Goal: Use online tool/utility: Use online tool/utility

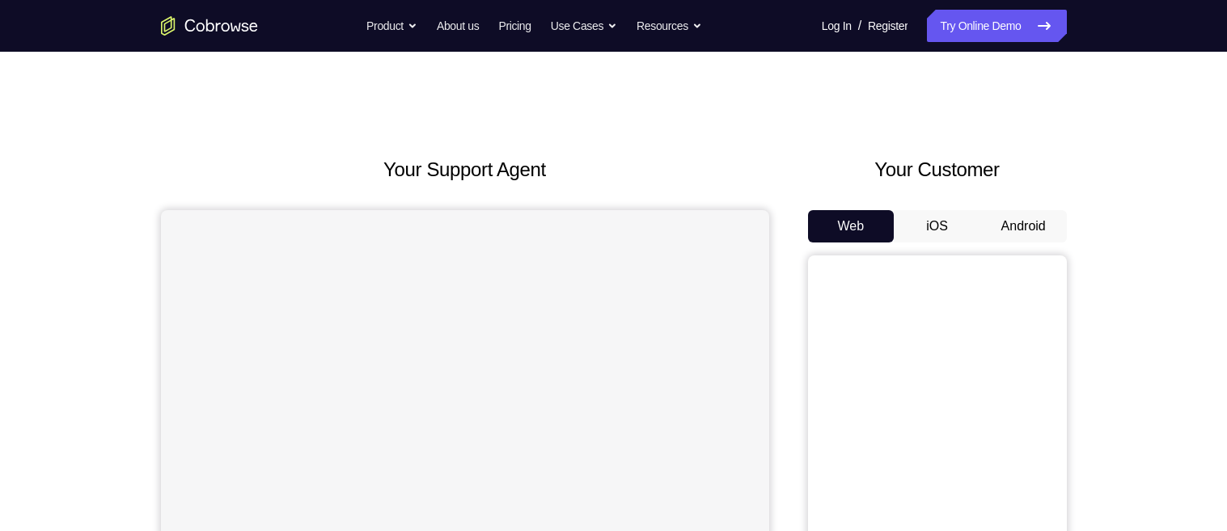
click at [1012, 222] on button "Android" at bounding box center [1023, 226] width 87 height 32
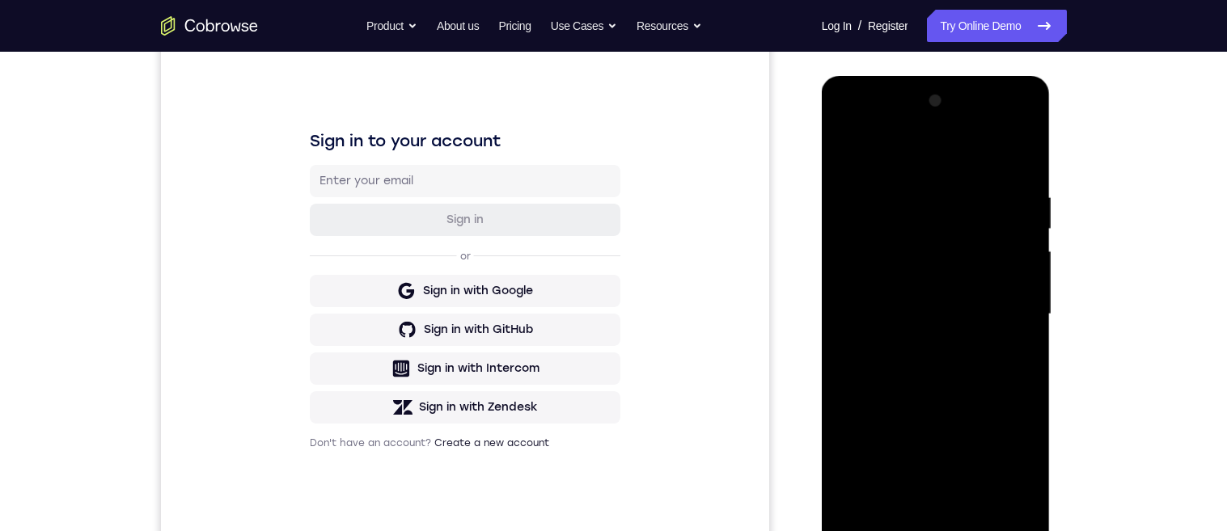
scroll to position [336, 0]
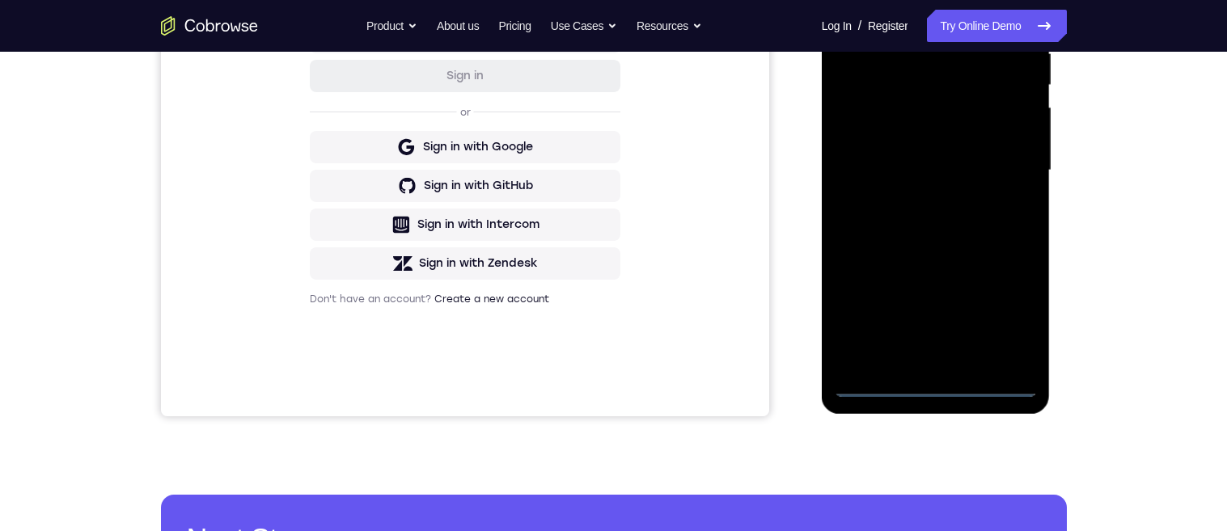
click at [935, 384] on div at bounding box center [936, 170] width 204 height 453
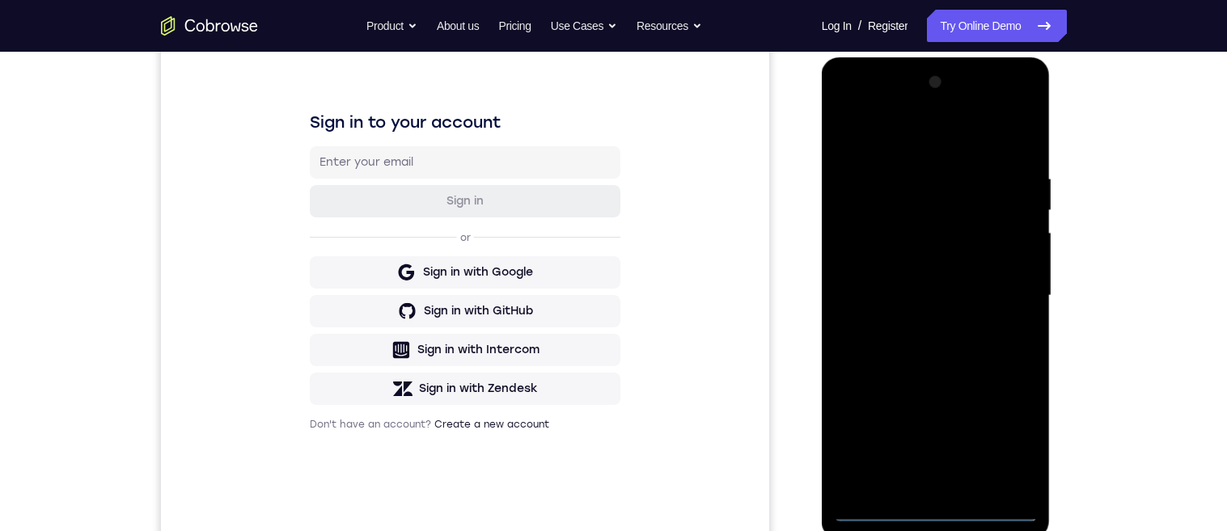
click at [1007, 445] on div at bounding box center [936, 296] width 204 height 453
click at [844, 104] on div at bounding box center [936, 296] width 204 height 453
click at [1004, 285] on div at bounding box center [936, 296] width 204 height 453
click at [920, 487] on div at bounding box center [936, 296] width 204 height 453
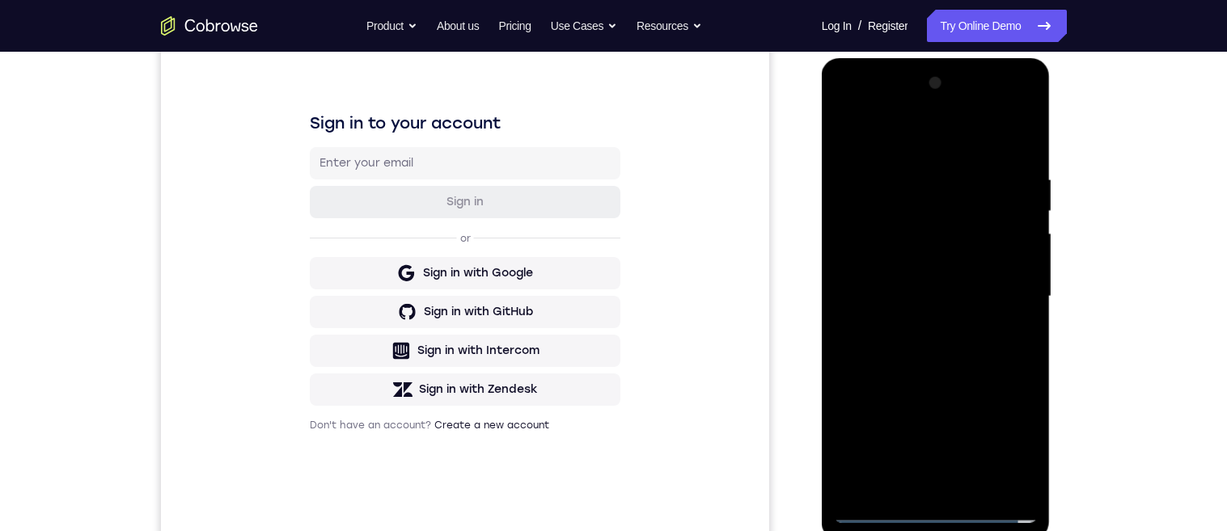
click at [963, 285] on div at bounding box center [936, 296] width 204 height 453
click at [908, 271] on div at bounding box center [936, 296] width 204 height 453
click at [984, 298] on div at bounding box center [936, 296] width 204 height 453
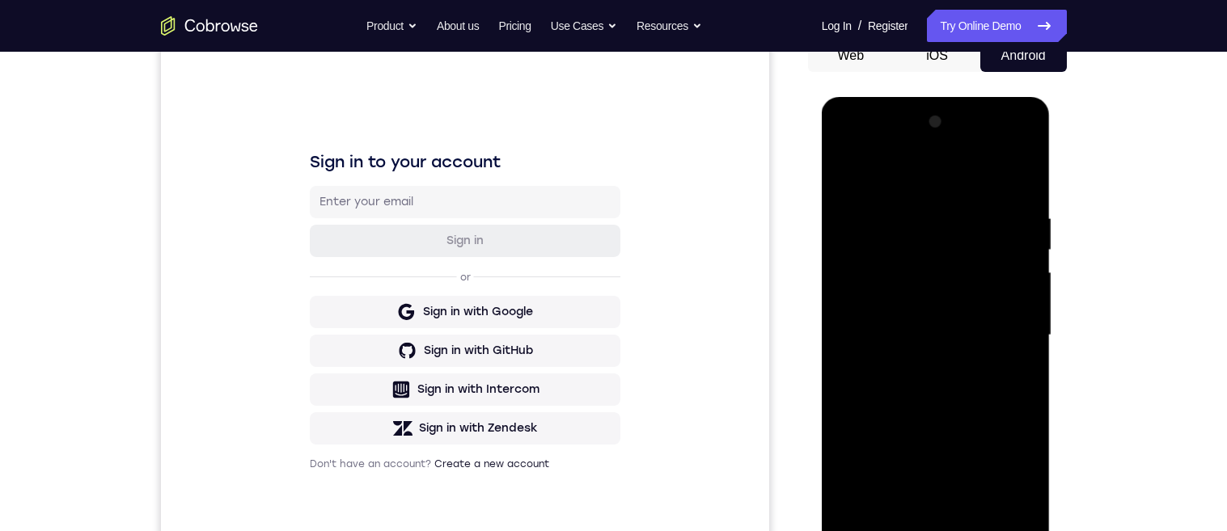
scroll to position [153, 0]
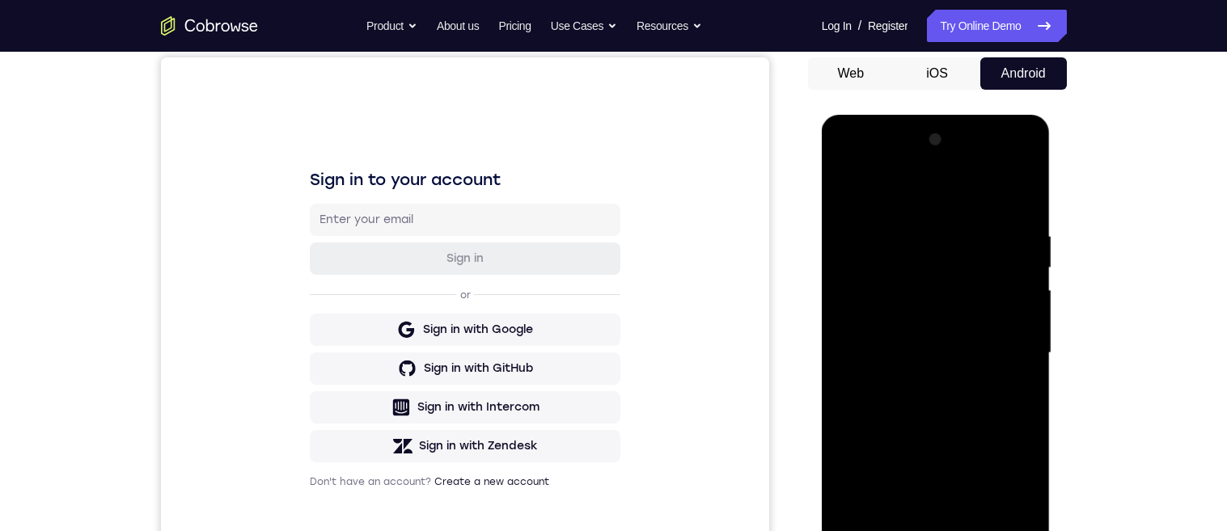
click at [988, 404] on div at bounding box center [936, 353] width 204 height 453
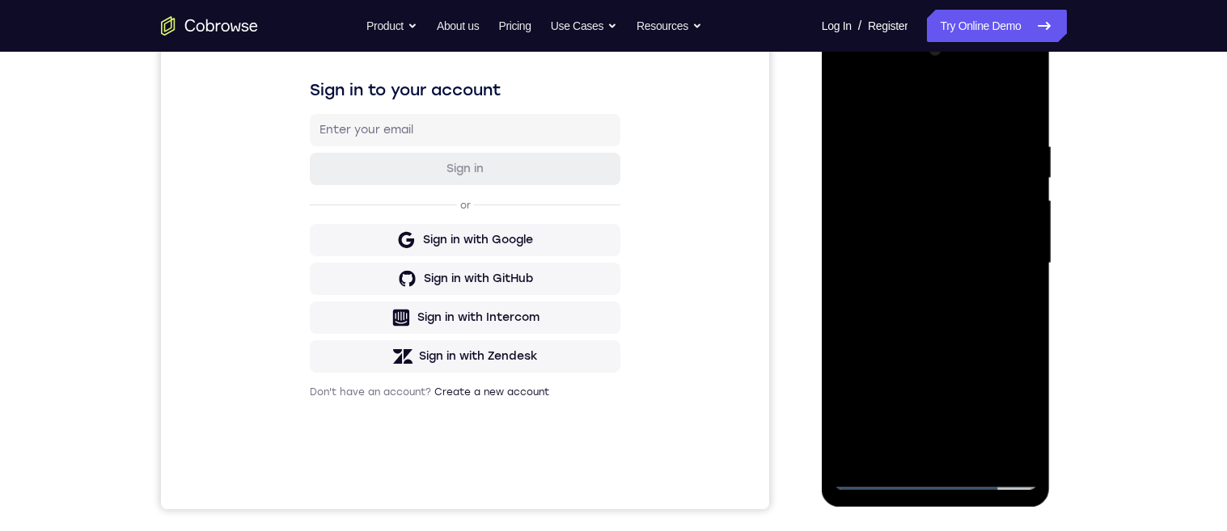
scroll to position [226, 0]
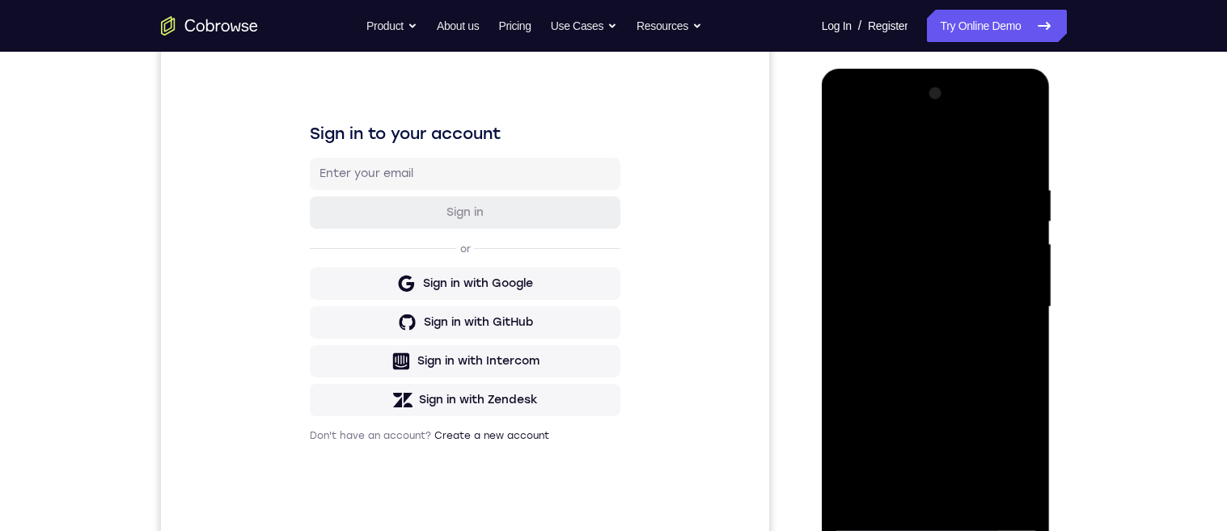
click at [1098, 366] on div "Your Support Agent Your Customer Web iOS Android Next Steps We’d be happy to gi…" at bounding box center [613, 386] width 1035 height 1067
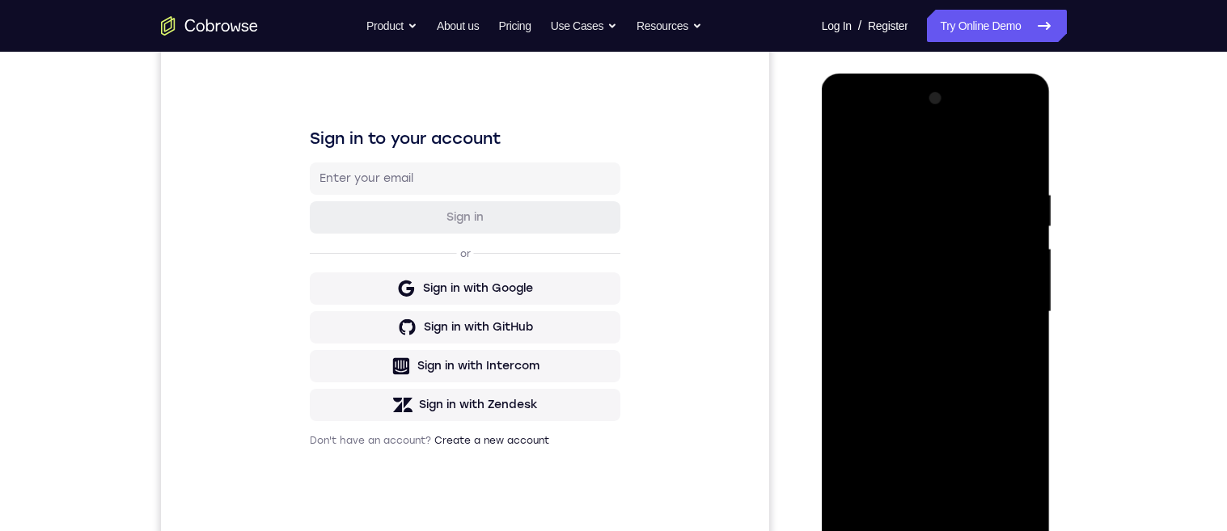
click at [996, 370] on div at bounding box center [936, 312] width 204 height 453
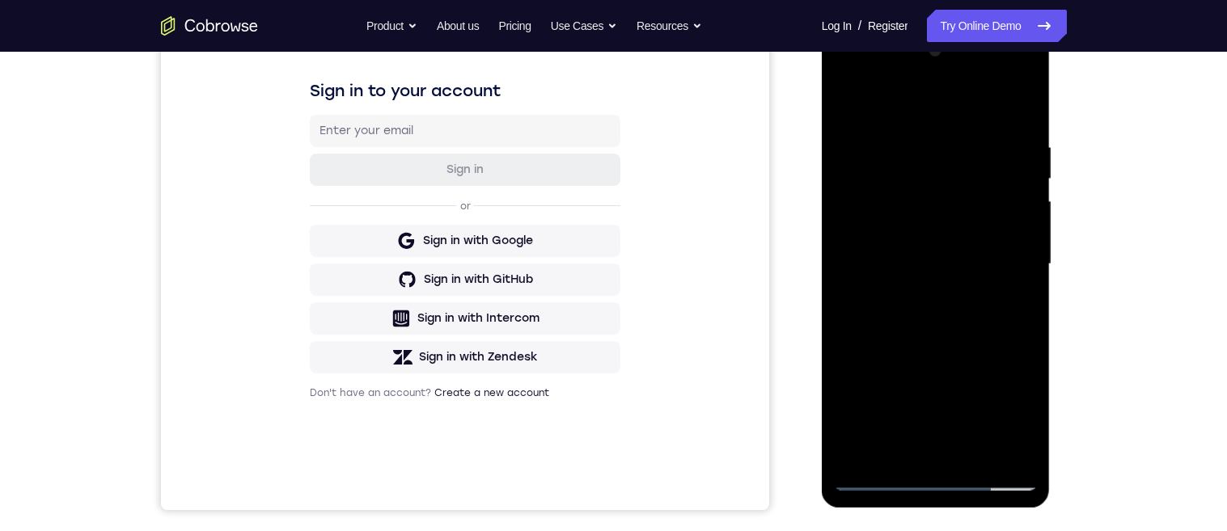
click at [974, 341] on div at bounding box center [936, 264] width 204 height 453
click at [978, 339] on div at bounding box center [936, 264] width 204 height 453
click at [1094, 368] on div "Your Support Agent Your Customer Web iOS Android Next Steps We’d be happy to gi…" at bounding box center [613, 343] width 1035 height 1067
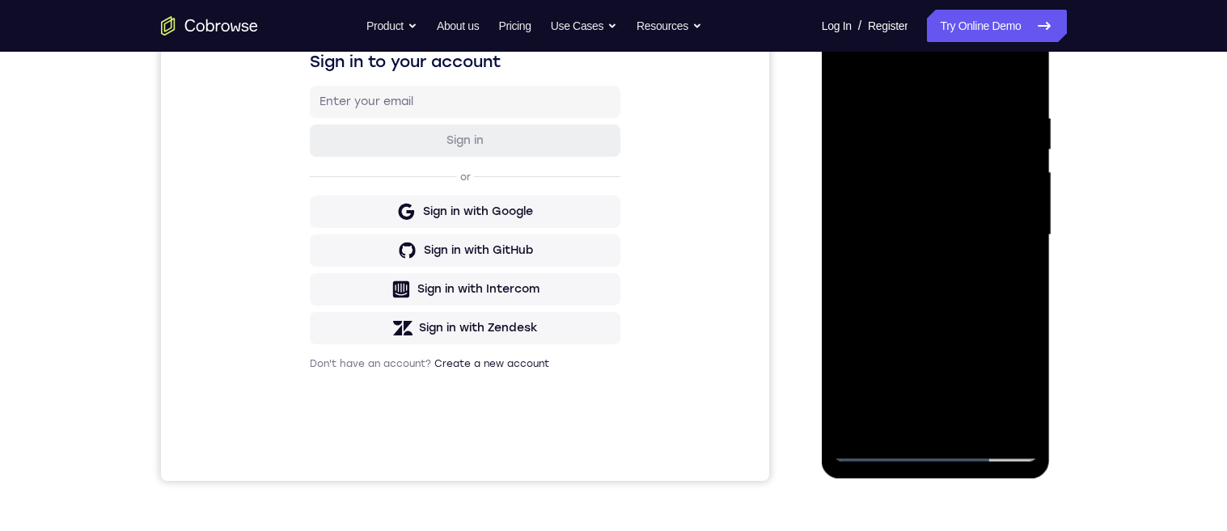
scroll to position [273, 0]
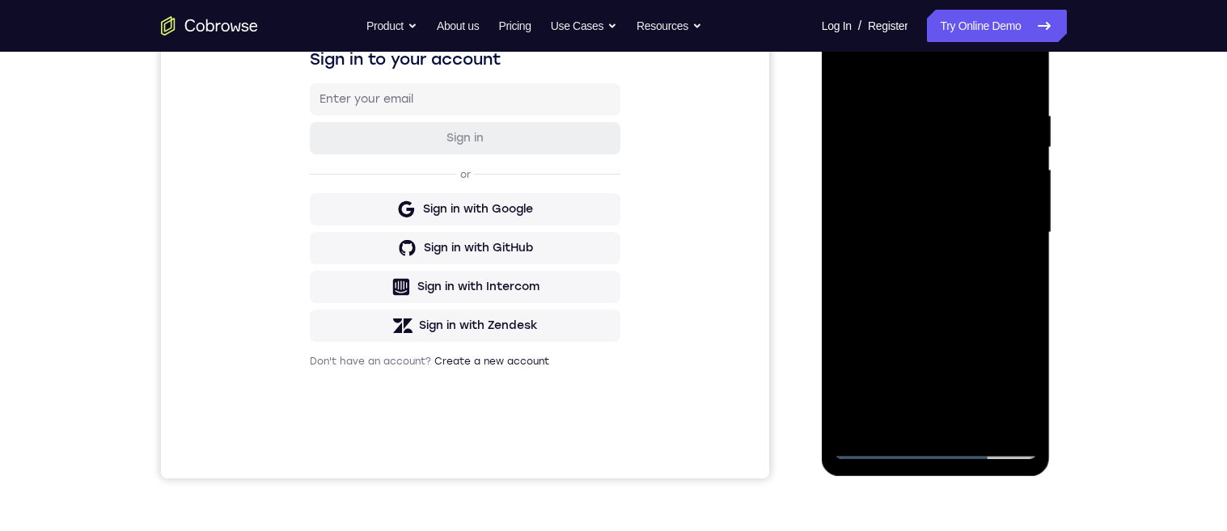
click at [982, 421] on div at bounding box center [936, 232] width 204 height 453
click at [985, 316] on div at bounding box center [936, 232] width 204 height 453
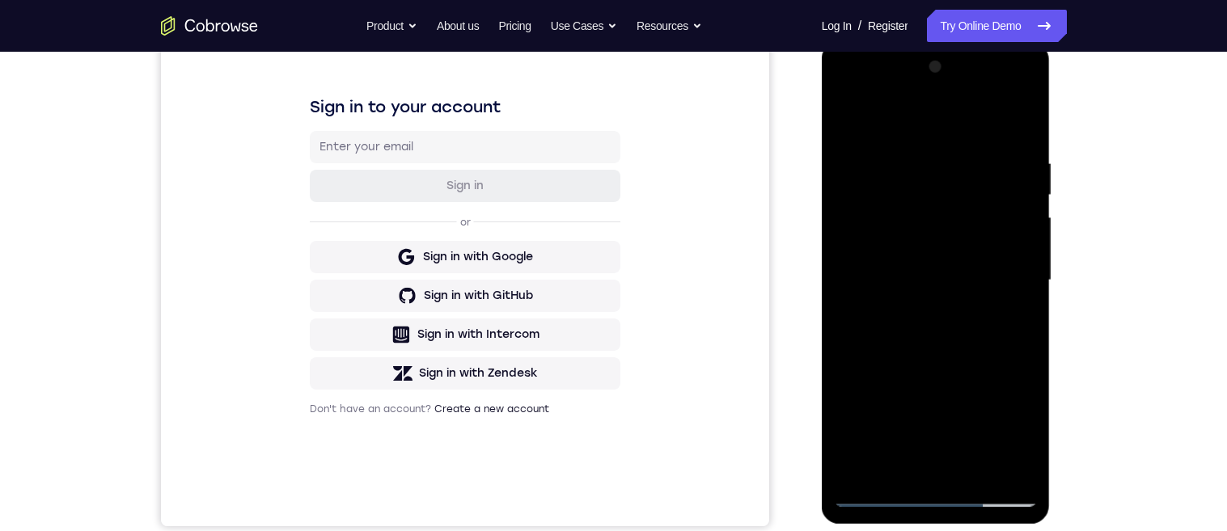
click at [962, 400] on div at bounding box center [936, 280] width 204 height 453
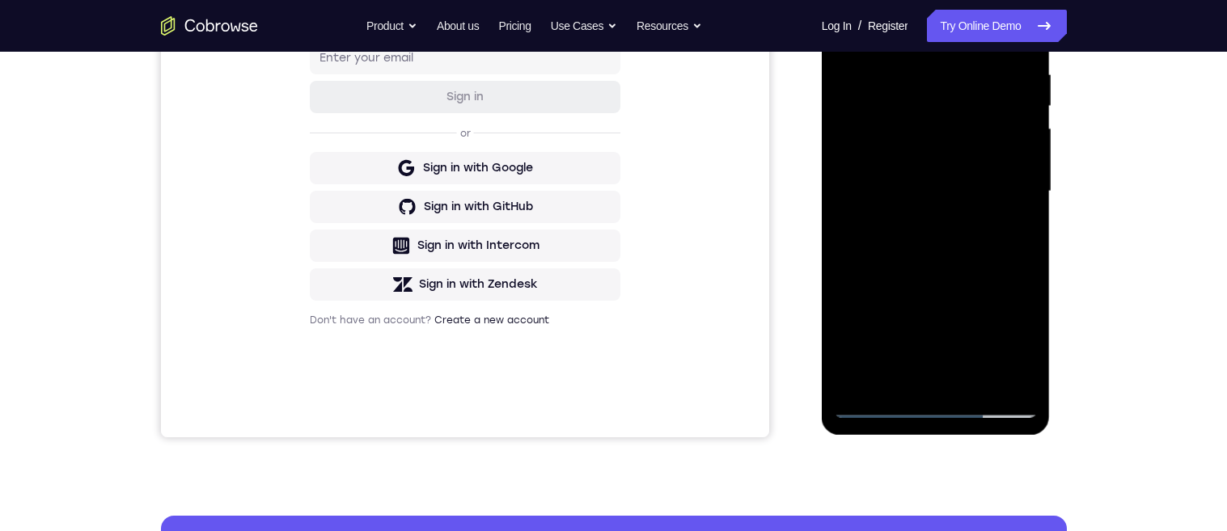
scroll to position [241, 0]
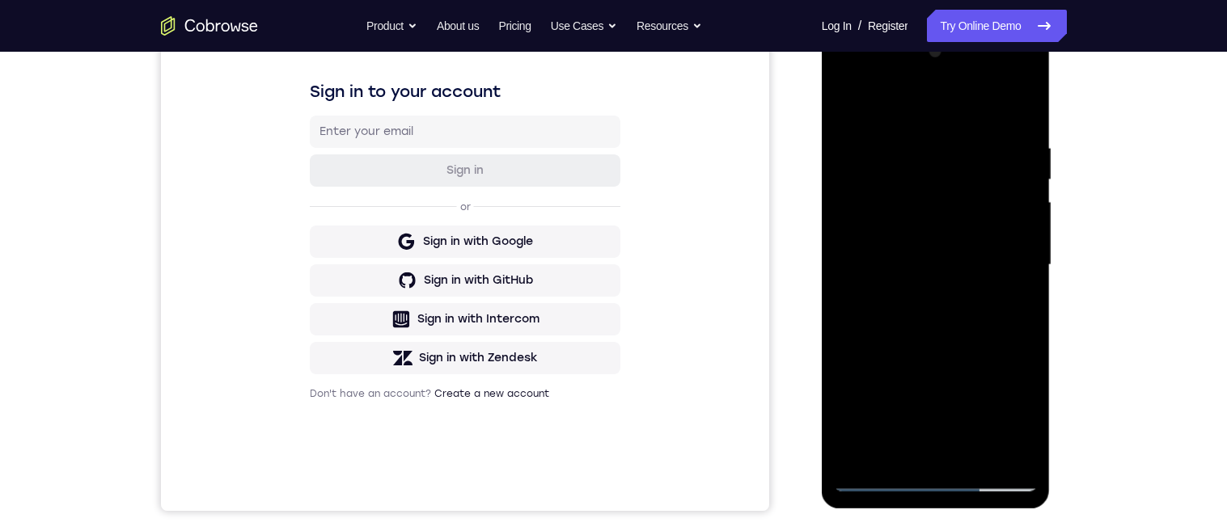
click at [919, 443] on div at bounding box center [936, 265] width 204 height 453
click at [1030, 424] on div at bounding box center [936, 266] width 204 height 453
click at [1012, 306] on div at bounding box center [936, 266] width 204 height 453
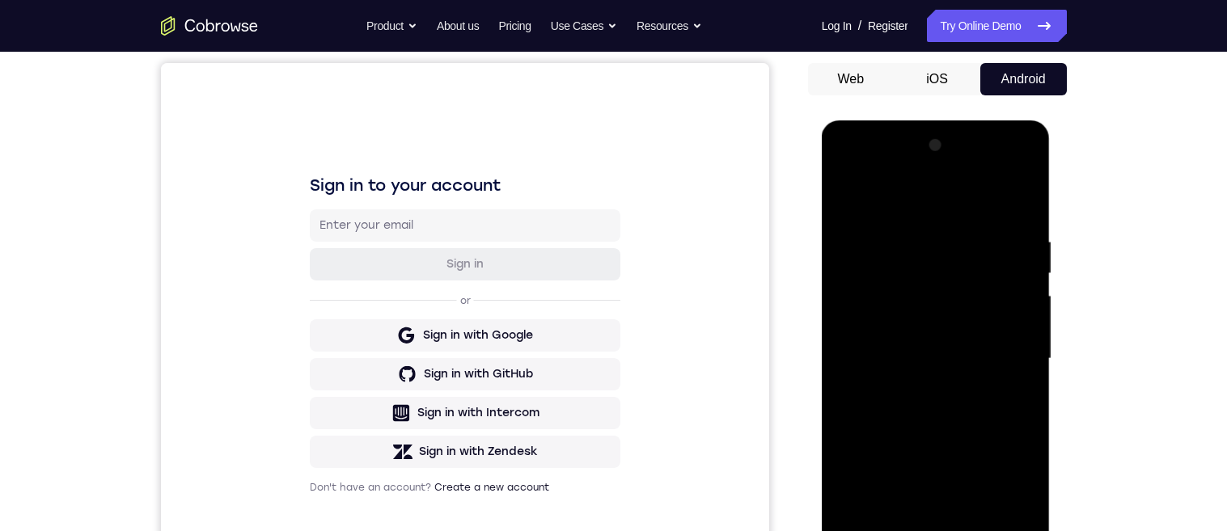
click at [848, 200] on div at bounding box center [936, 359] width 204 height 453
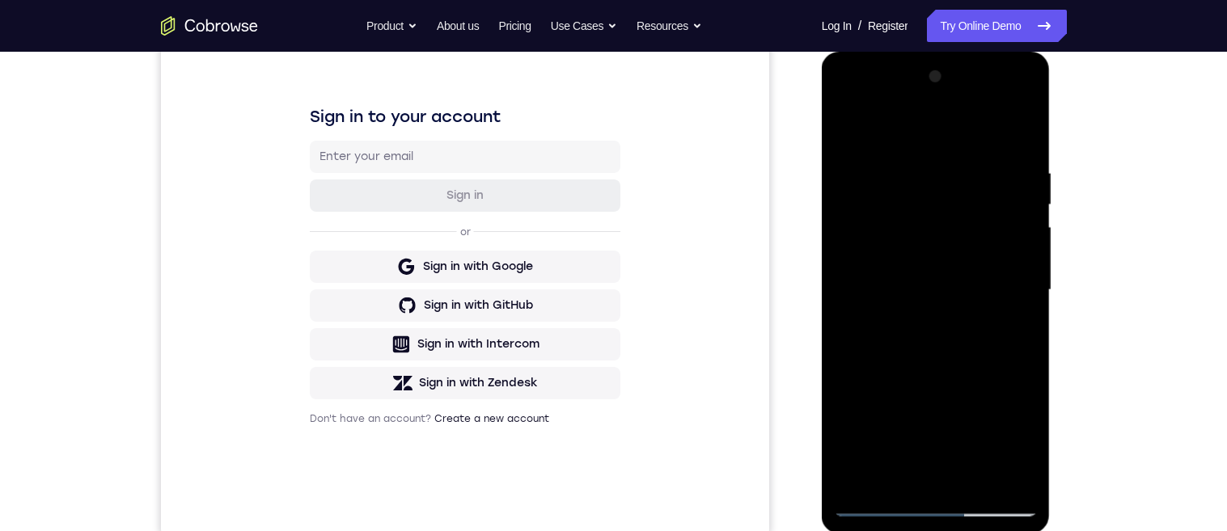
scroll to position [250, 0]
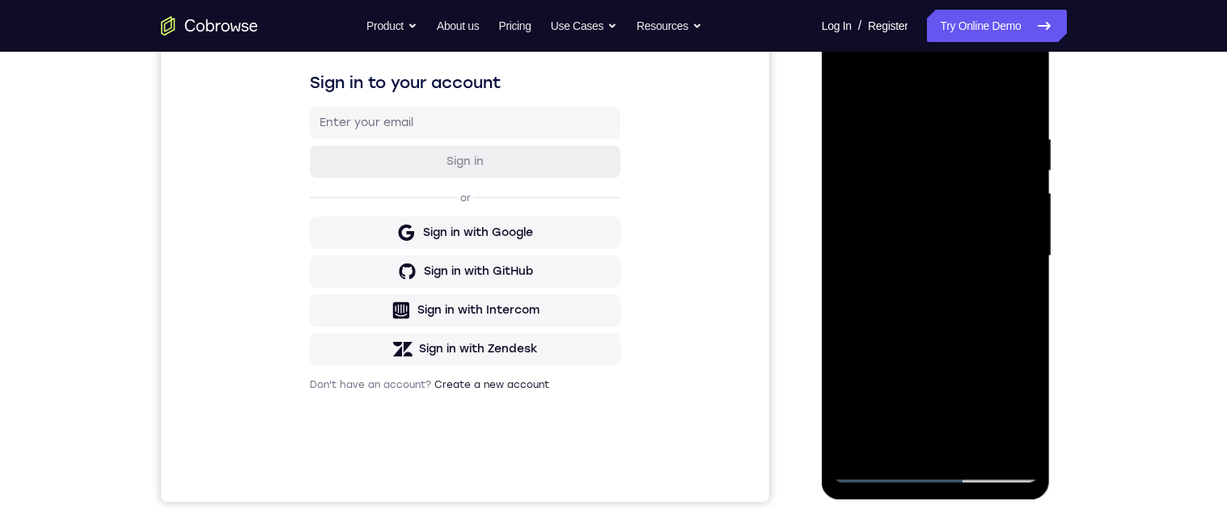
click at [963, 372] on div at bounding box center [936, 256] width 204 height 453
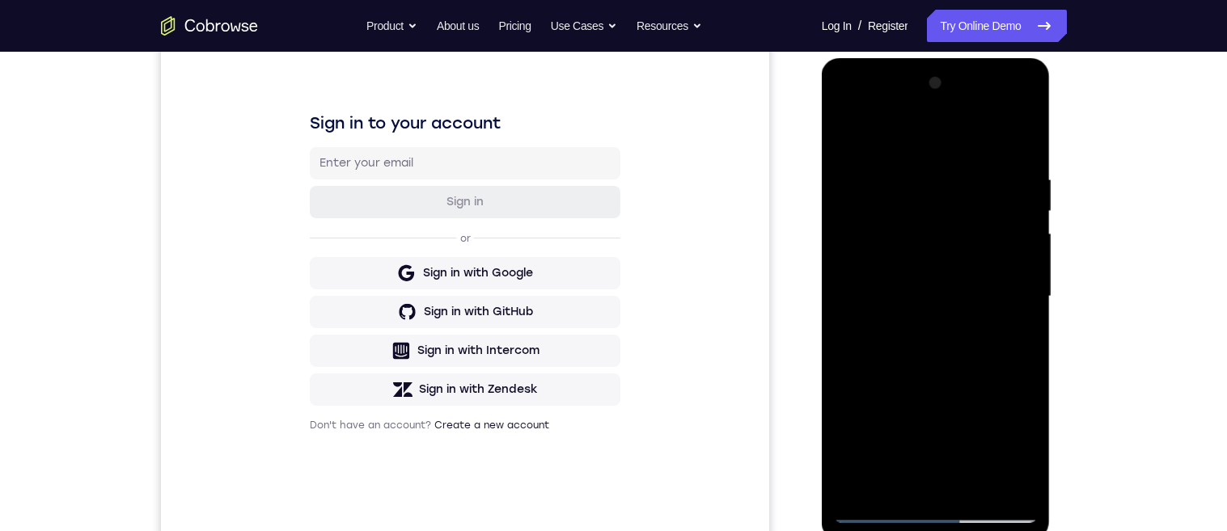
click at [901, 468] on div at bounding box center [936, 296] width 204 height 453
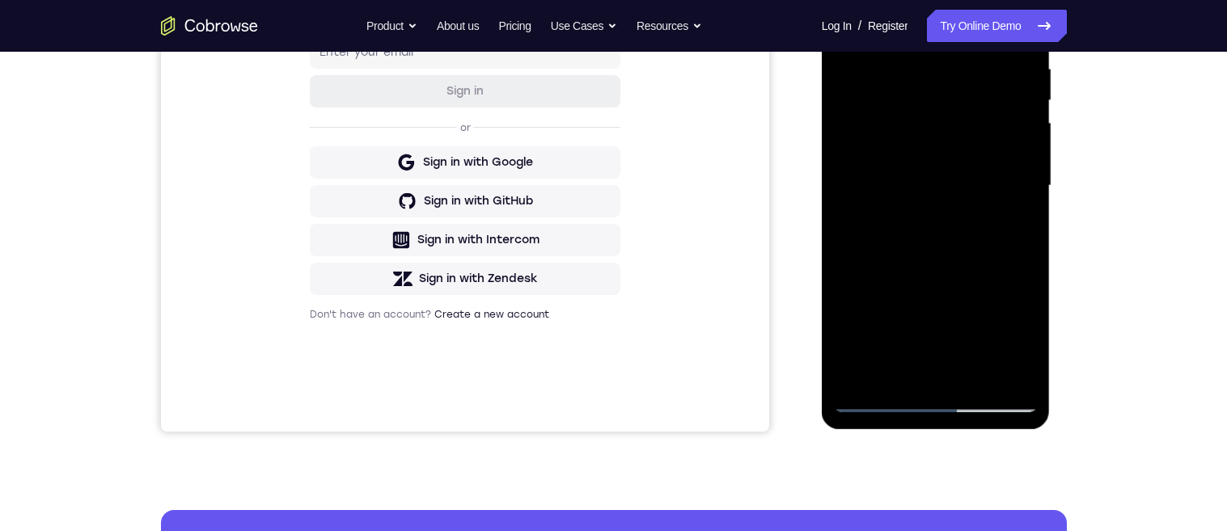
click at [900, 371] on div at bounding box center [936, 186] width 204 height 453
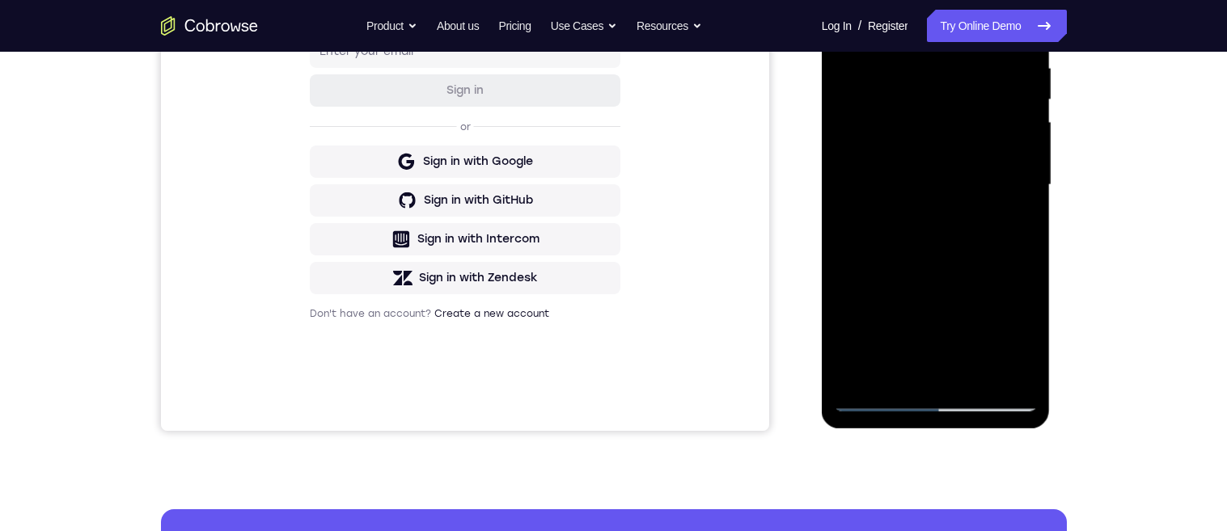
click at [899, 227] on div at bounding box center [936, 185] width 204 height 453
click at [1013, 225] on div at bounding box center [936, 185] width 204 height 453
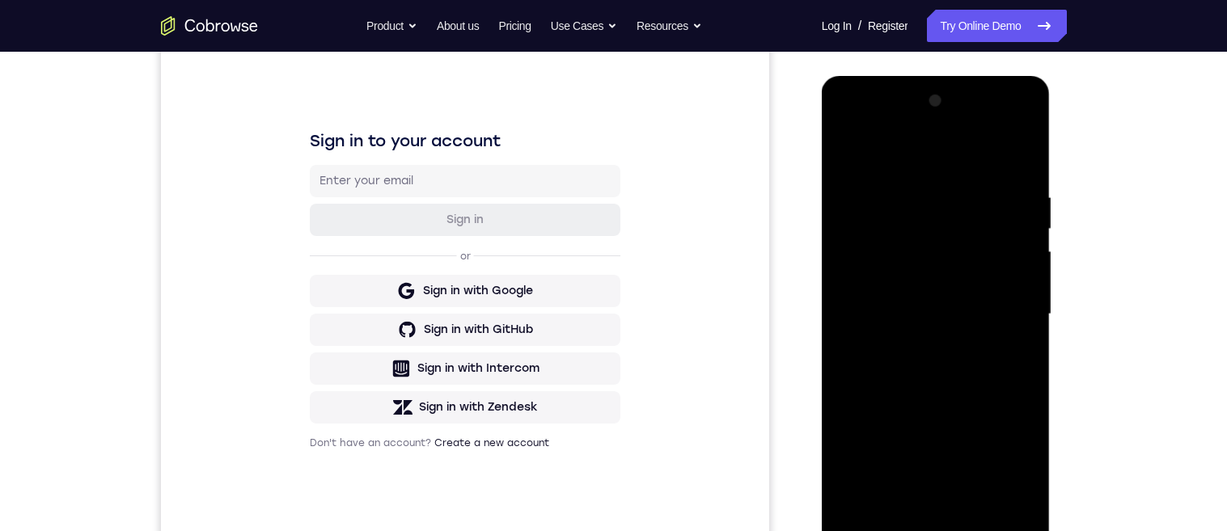
click at [838, 149] on div at bounding box center [936, 314] width 204 height 453
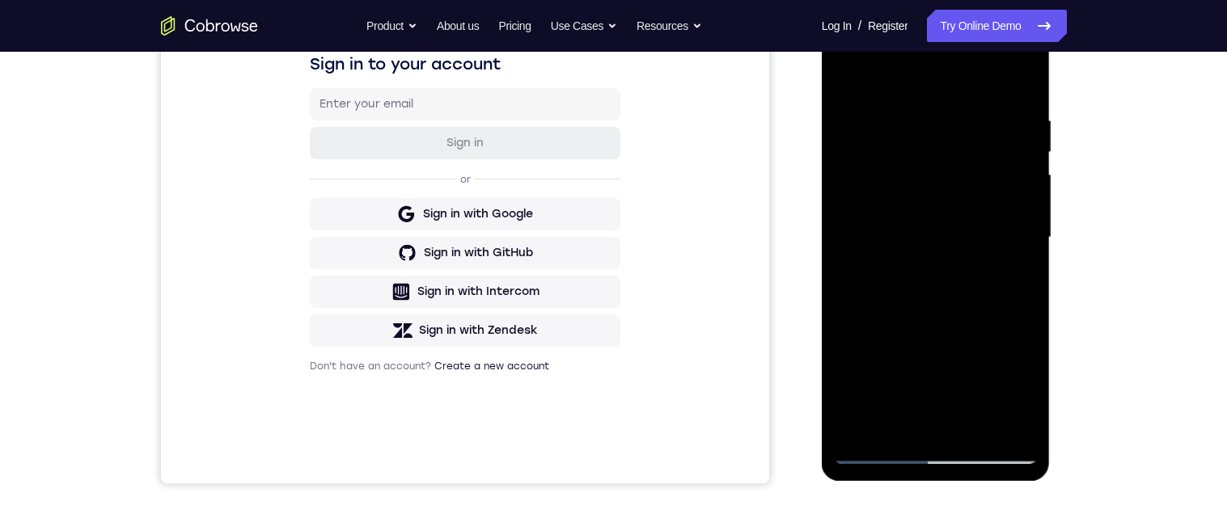
scroll to position [270, 0]
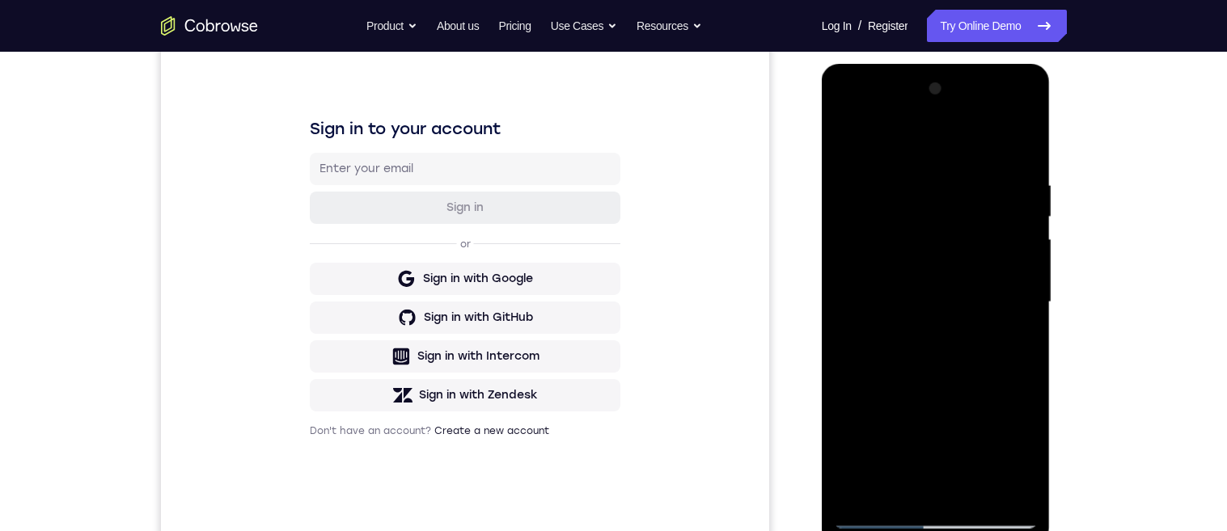
click at [963, 418] on div at bounding box center [936, 302] width 204 height 453
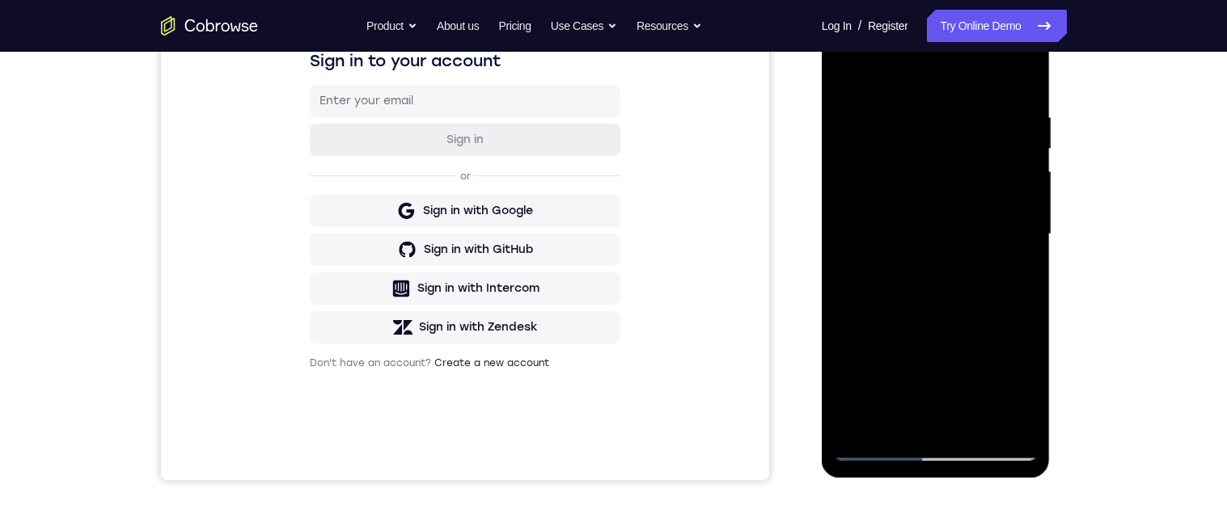
click at [919, 419] on div at bounding box center [936, 234] width 204 height 453
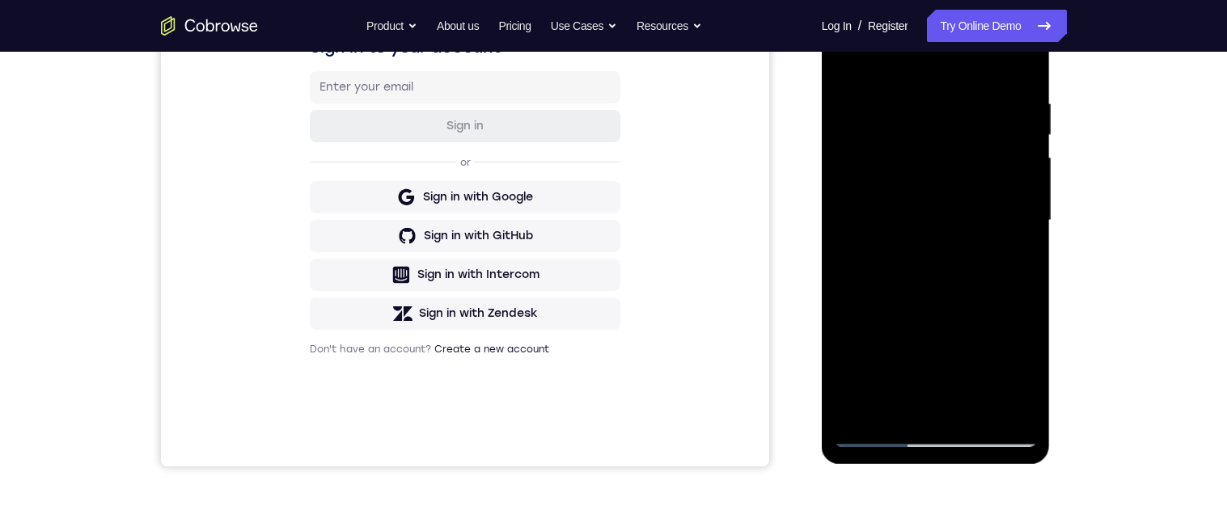
click at [1011, 256] on div at bounding box center [936, 220] width 204 height 453
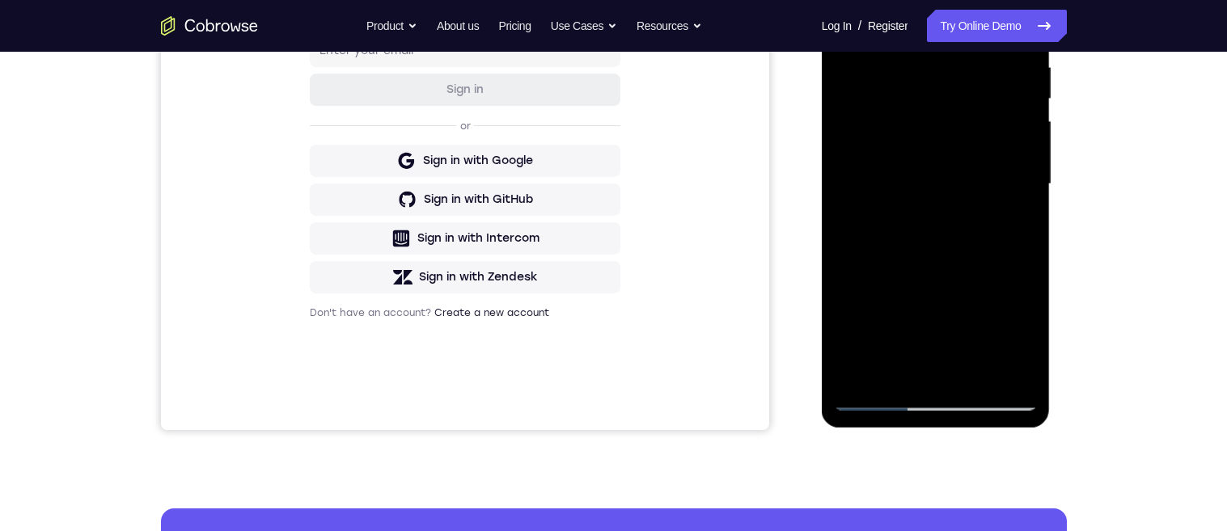
scroll to position [194, 0]
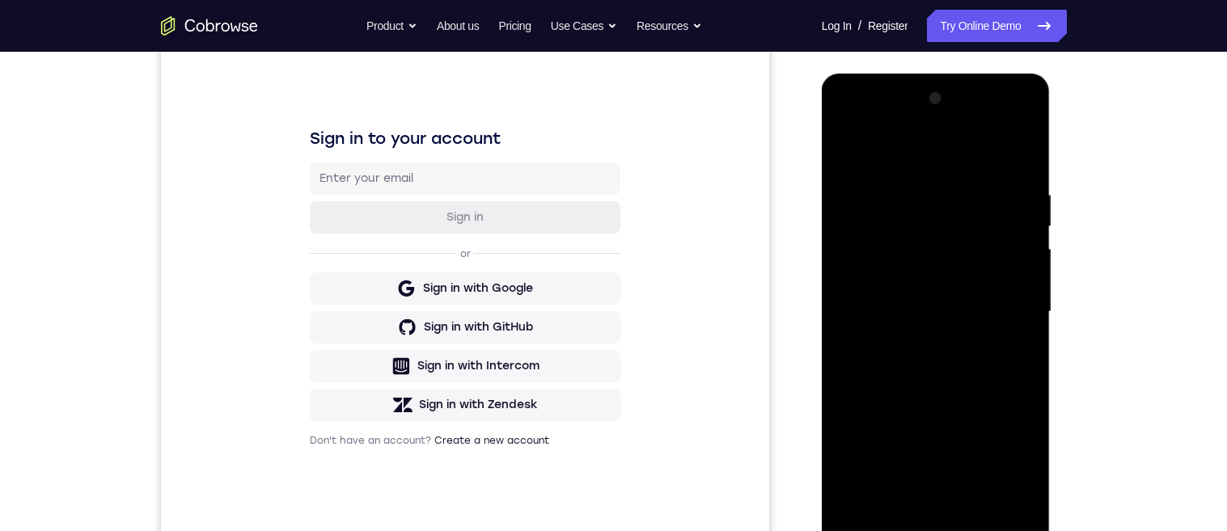
click at [848, 156] on div at bounding box center [936, 312] width 204 height 453
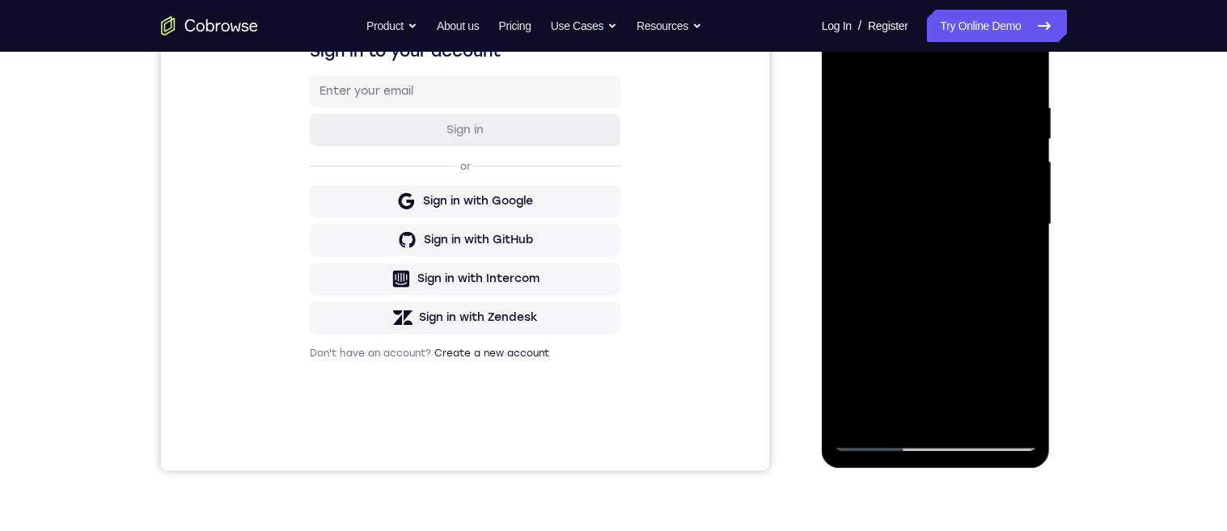
scroll to position [285, 0]
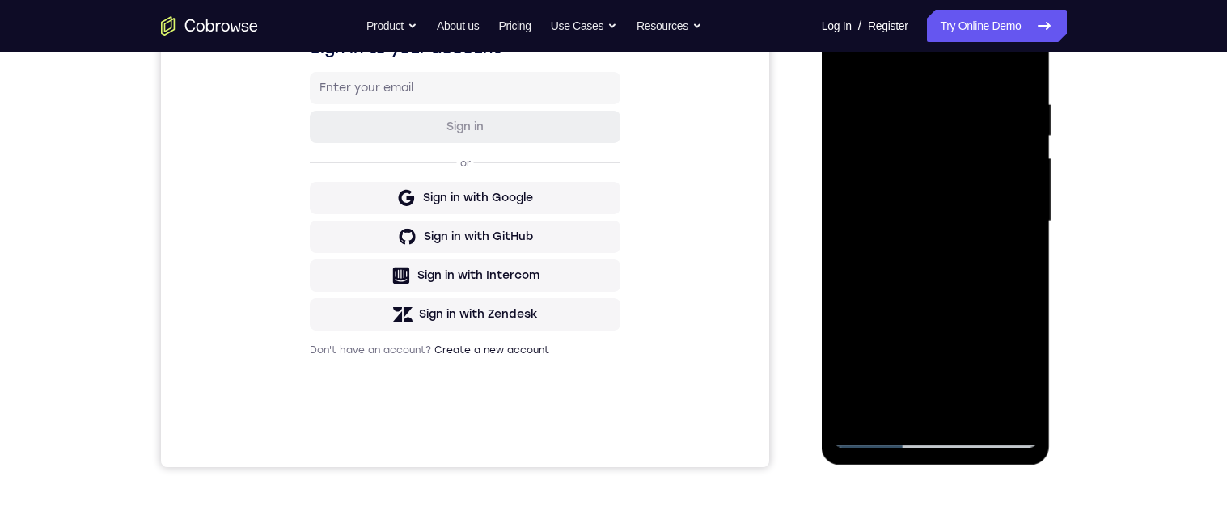
click at [970, 341] on div at bounding box center [936, 221] width 204 height 453
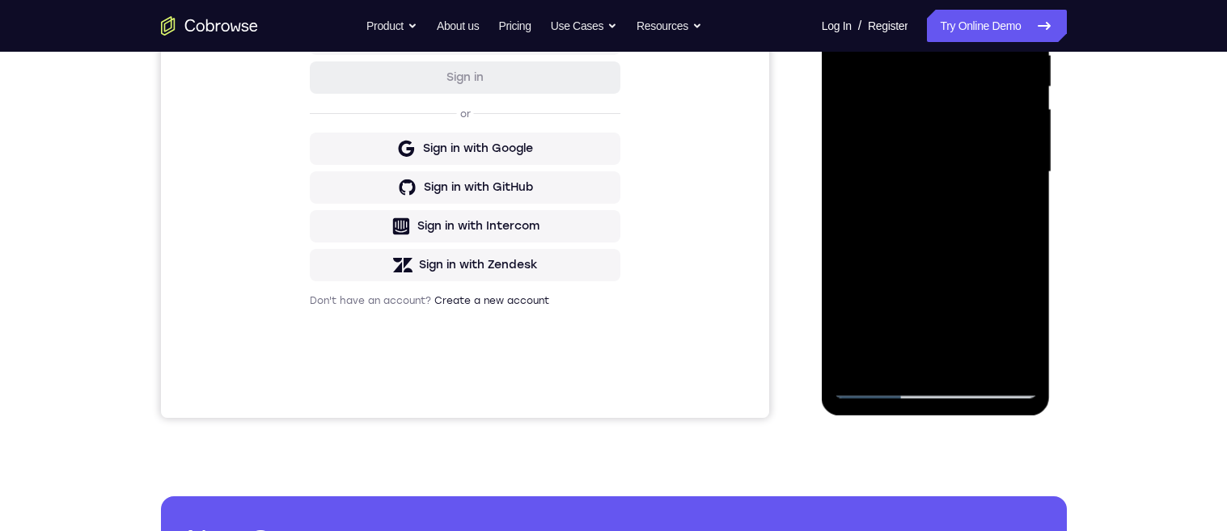
click at [922, 345] on div at bounding box center [936, 172] width 204 height 453
click at [1022, 215] on div at bounding box center [936, 172] width 204 height 453
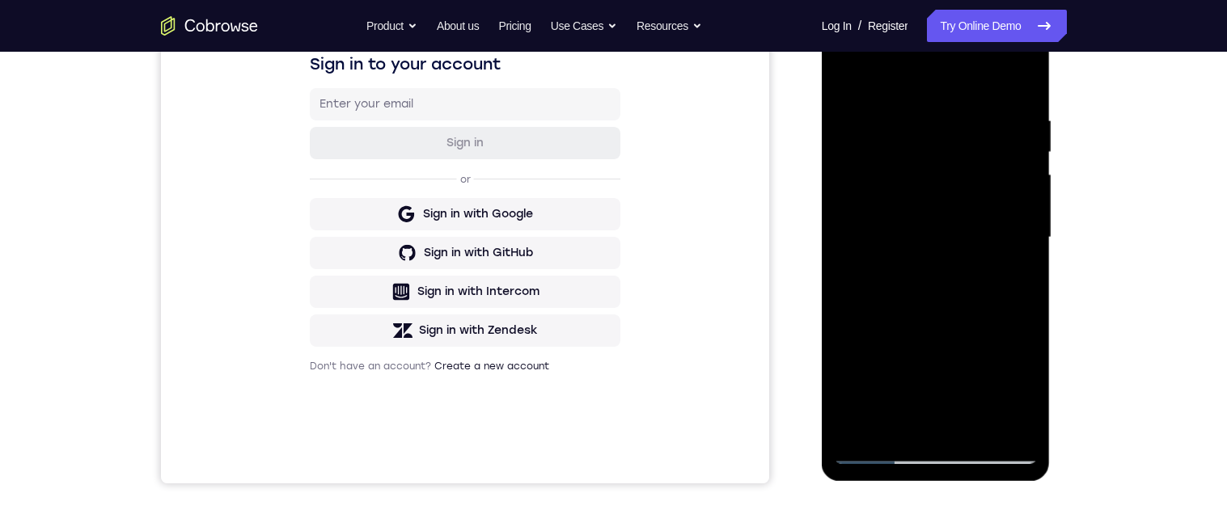
scroll to position [177, 0]
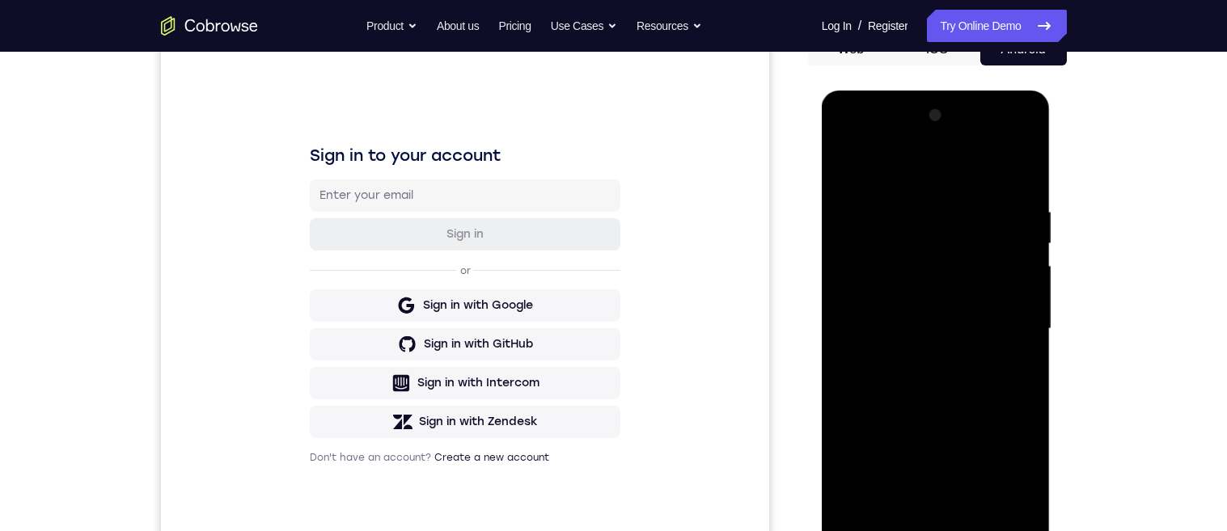
click at [842, 169] on div at bounding box center [936, 329] width 204 height 453
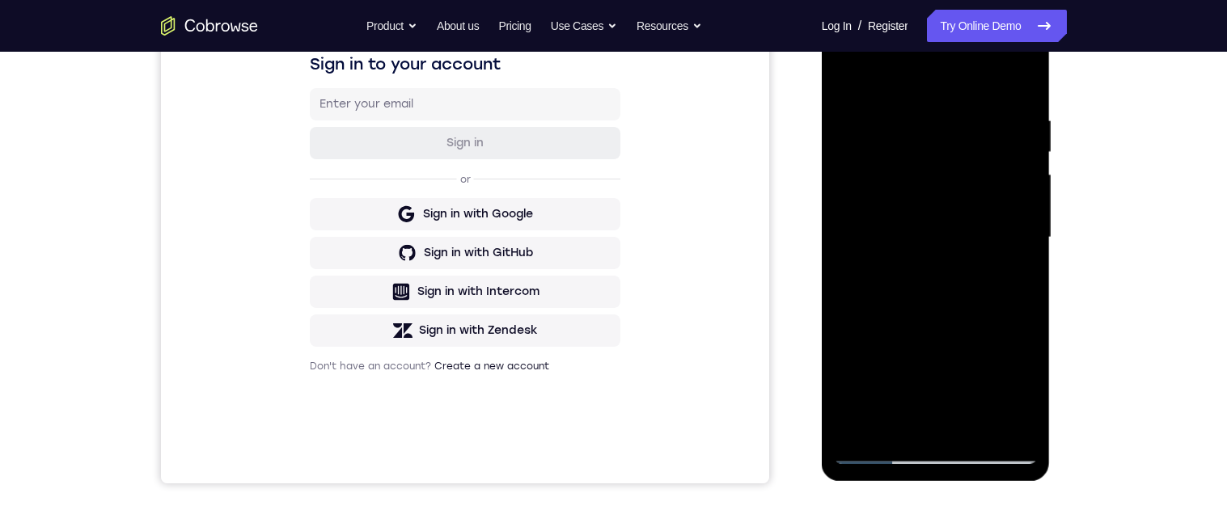
scroll to position [307, 0]
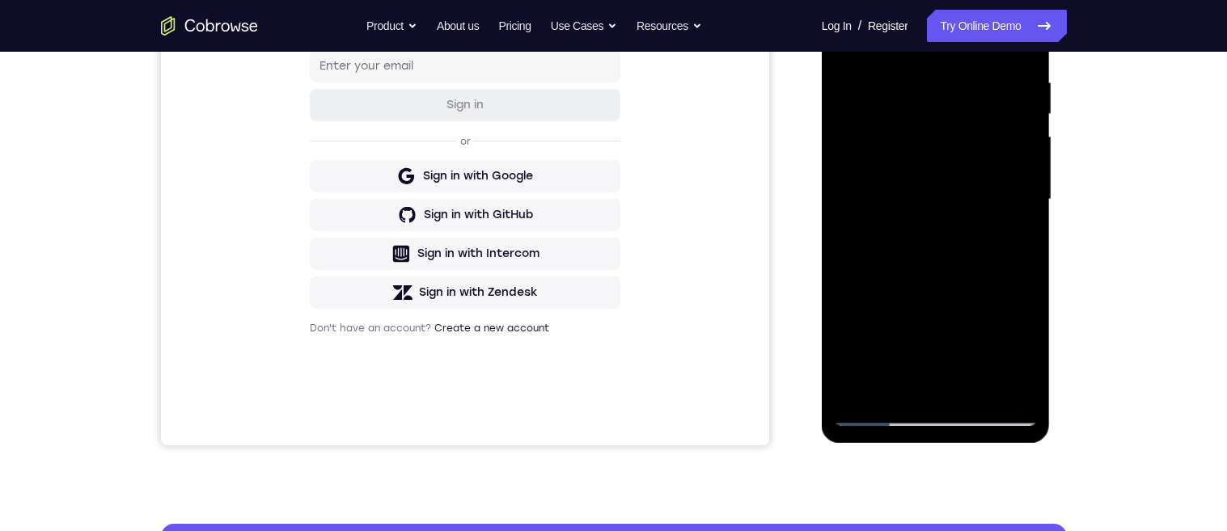
click at [966, 316] on div at bounding box center [936, 199] width 204 height 453
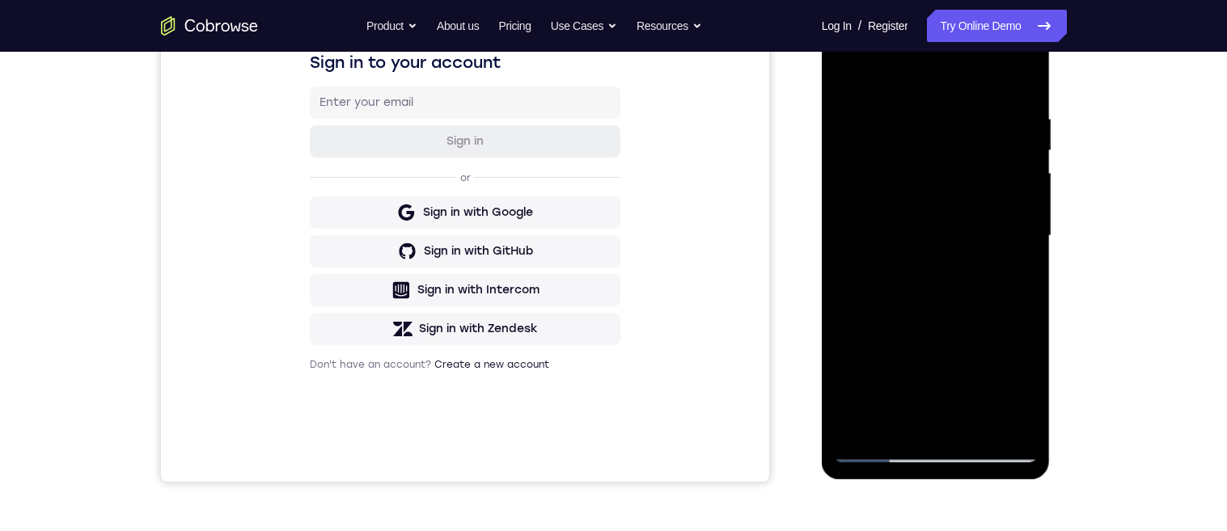
scroll to position [274, 0]
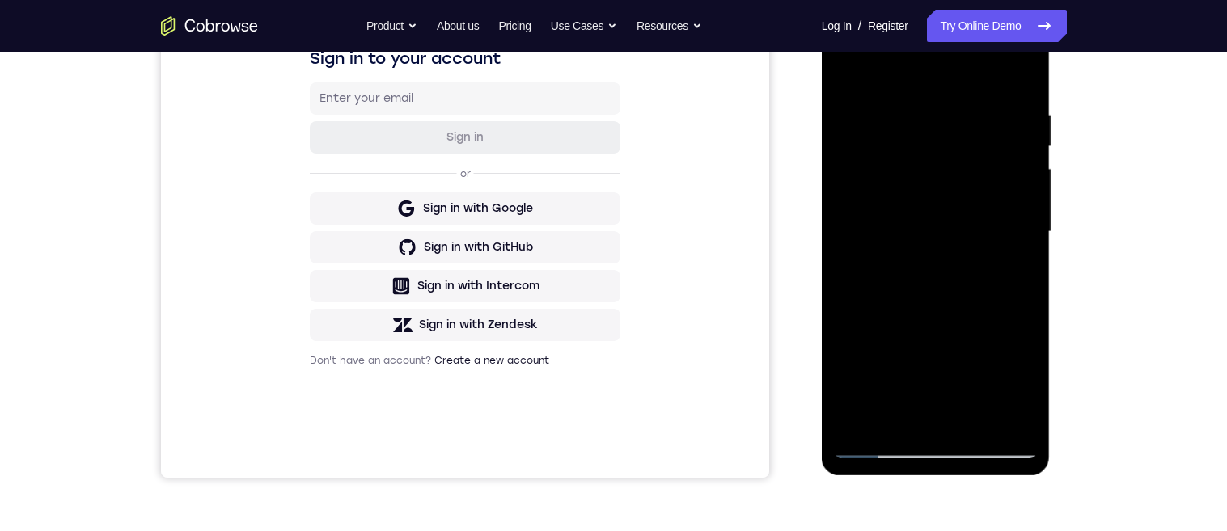
click at [931, 405] on div at bounding box center [936, 232] width 204 height 453
click at [1010, 273] on div at bounding box center [936, 232] width 204 height 453
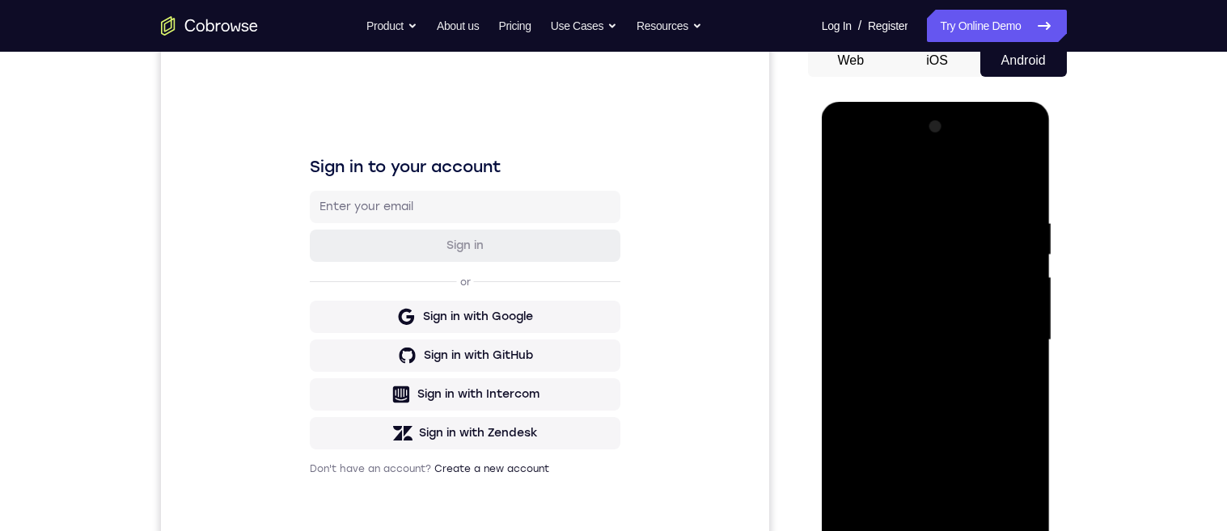
click at [849, 184] on div at bounding box center [936, 340] width 204 height 453
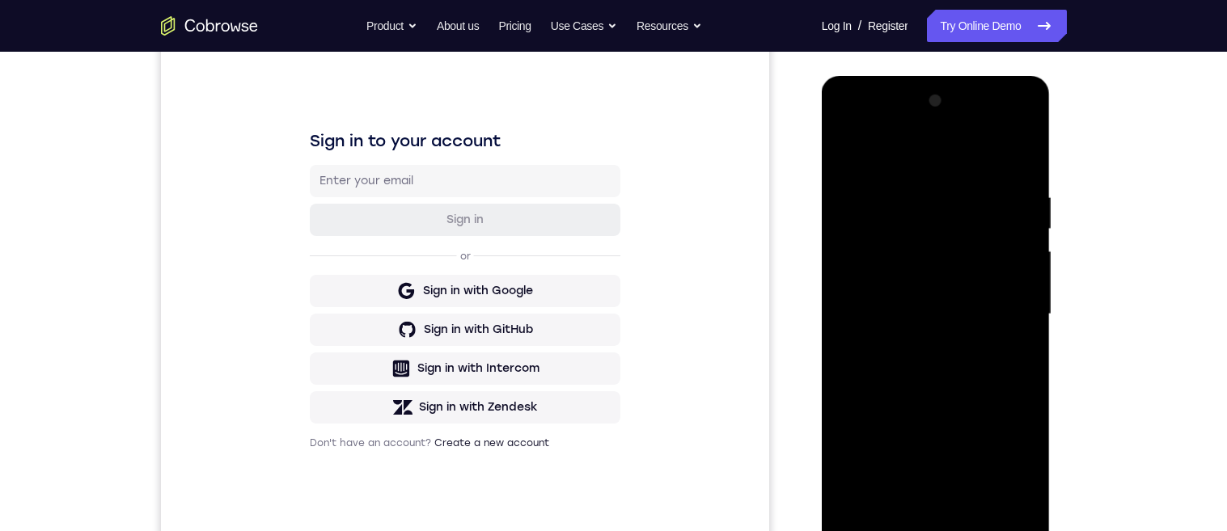
scroll to position [188, 0]
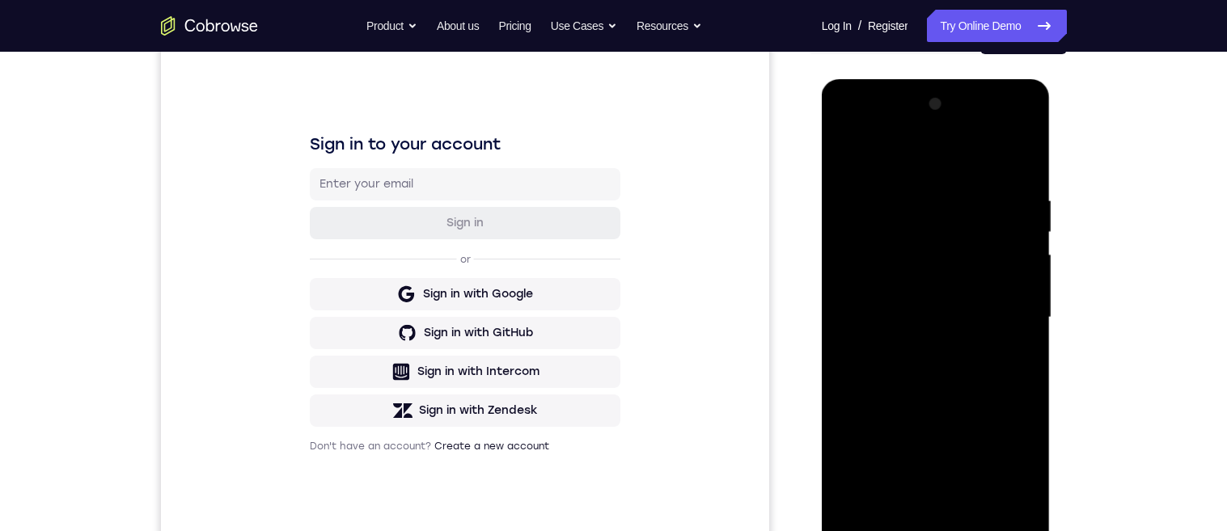
click at [956, 332] on div at bounding box center [936, 317] width 204 height 453
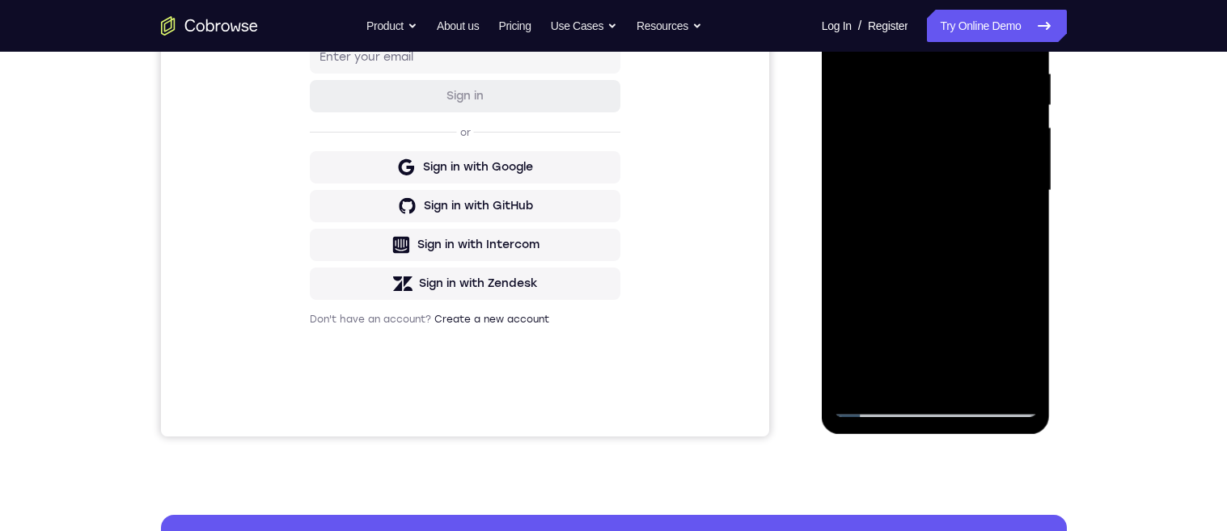
scroll to position [329, 0]
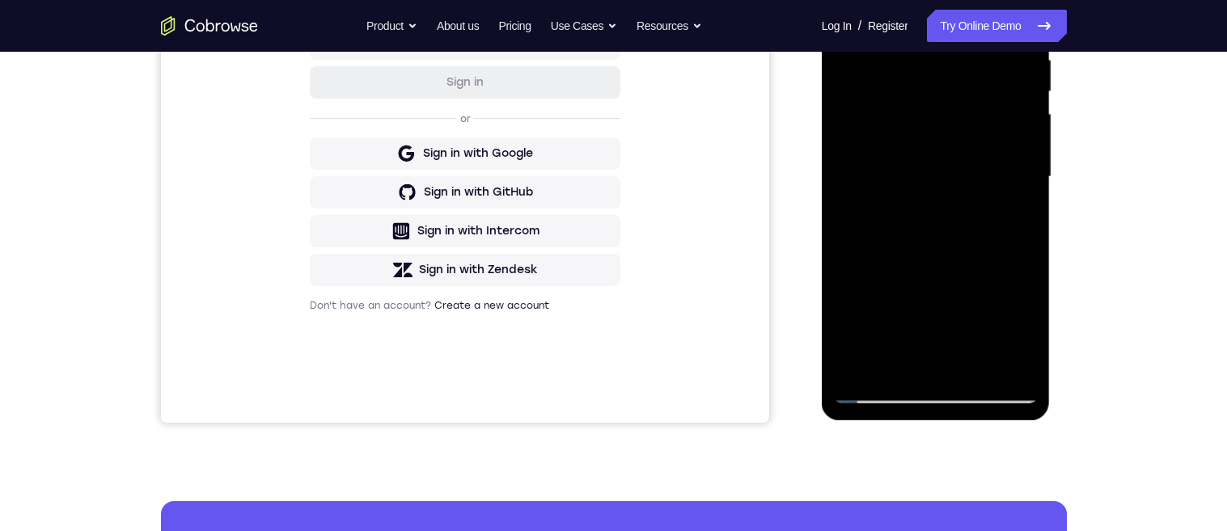
click at [914, 357] on div at bounding box center [936, 177] width 204 height 453
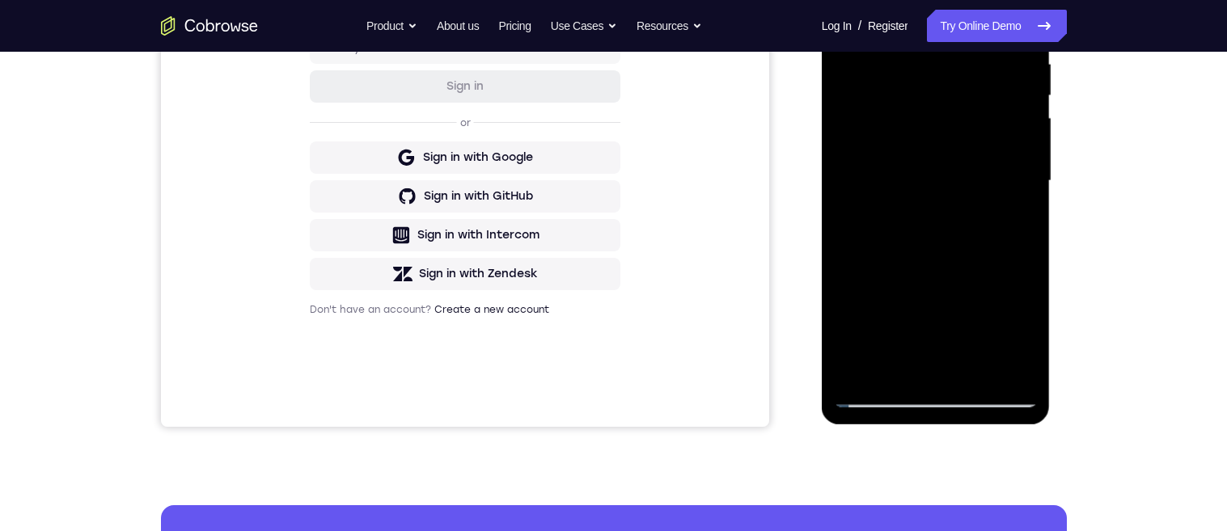
scroll to position [364, 0]
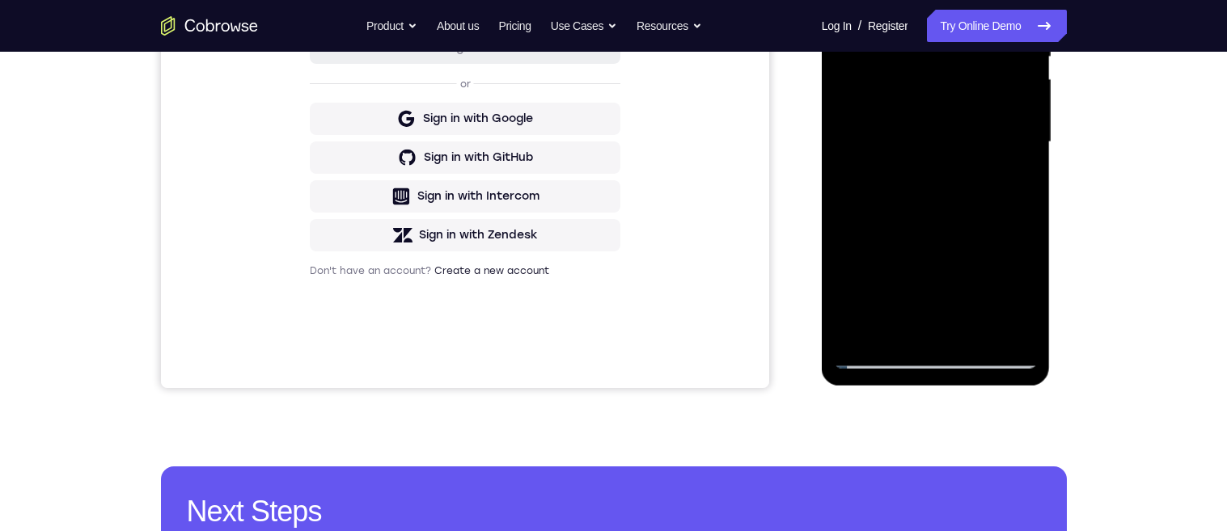
click at [1025, 297] on div at bounding box center [936, 142] width 204 height 453
click at [898, 324] on div at bounding box center [936, 142] width 204 height 453
click at [976, 240] on div at bounding box center [936, 142] width 204 height 453
click at [979, 239] on div at bounding box center [936, 142] width 204 height 453
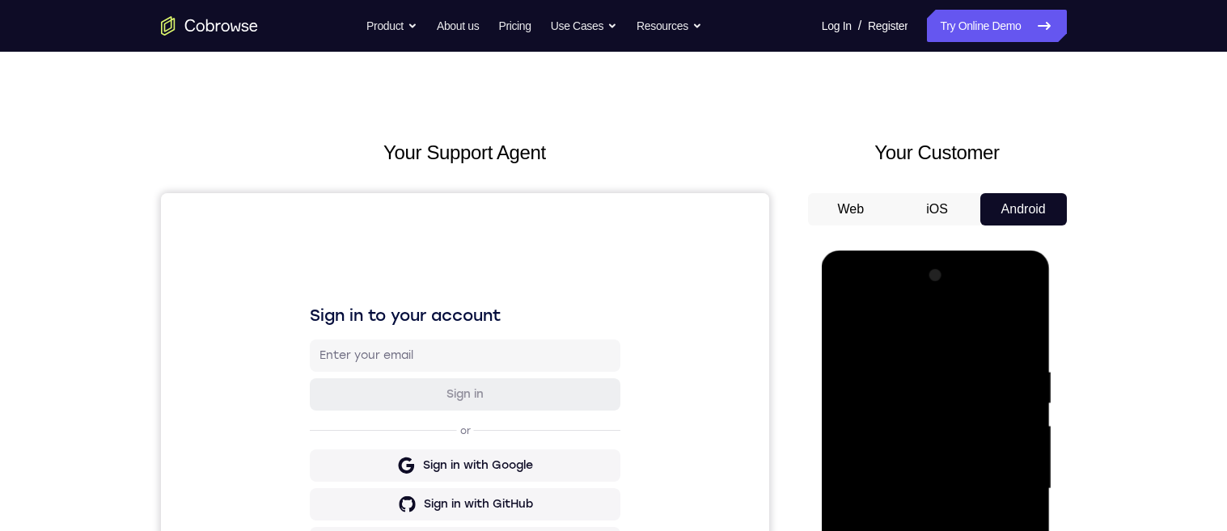
scroll to position [233, 0]
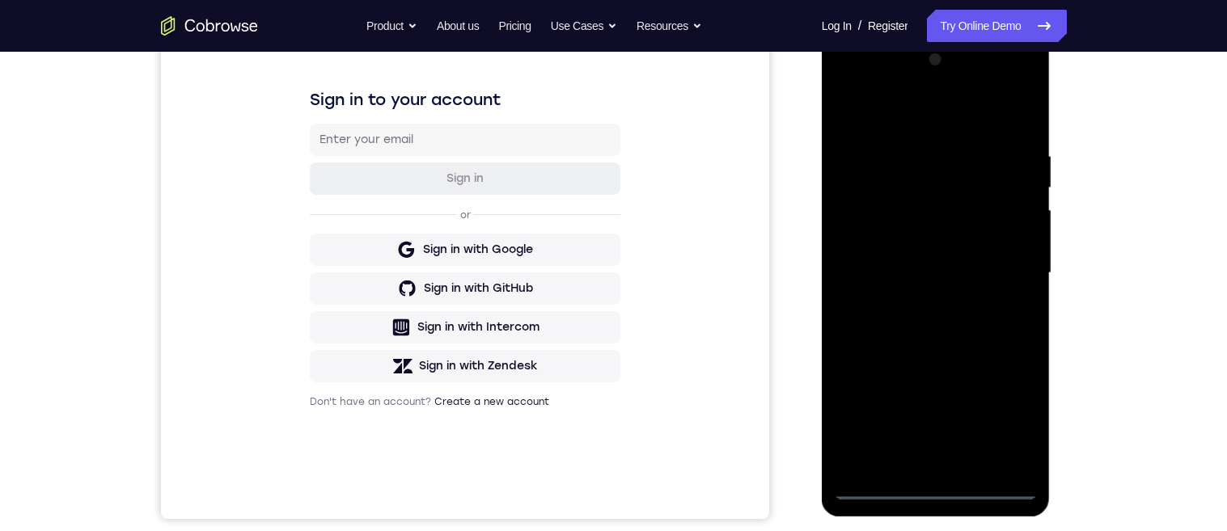
click at [938, 492] on div at bounding box center [936, 273] width 204 height 453
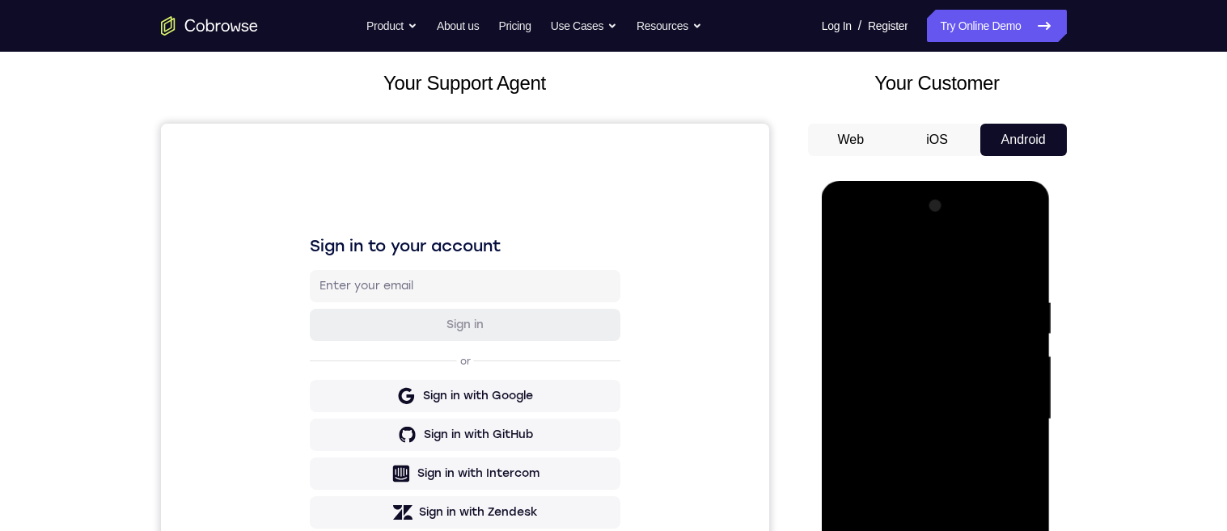
scroll to position [7, 0]
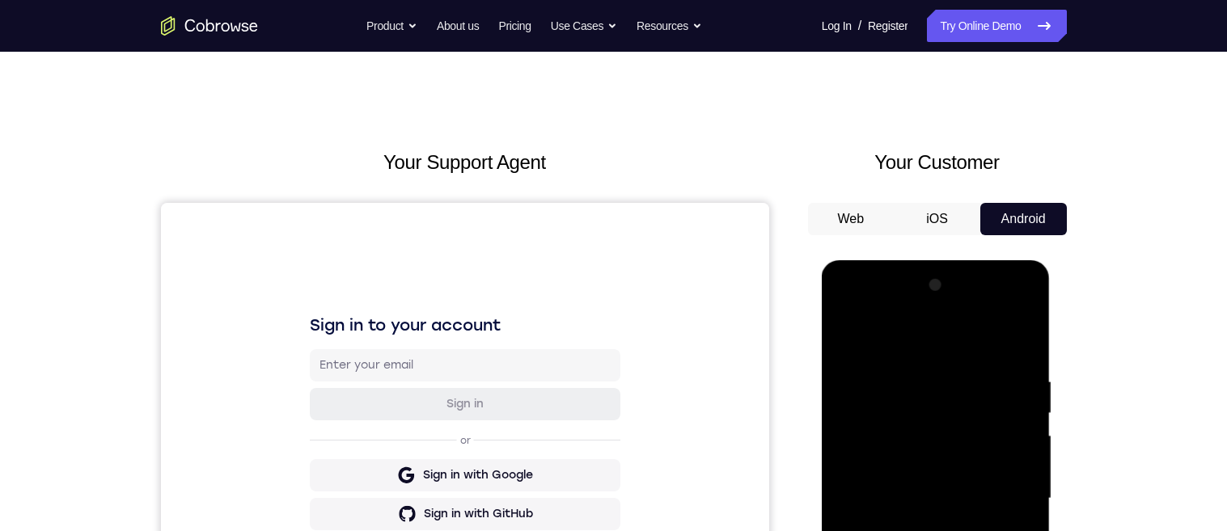
click at [842, 313] on div at bounding box center [936, 499] width 204 height 453
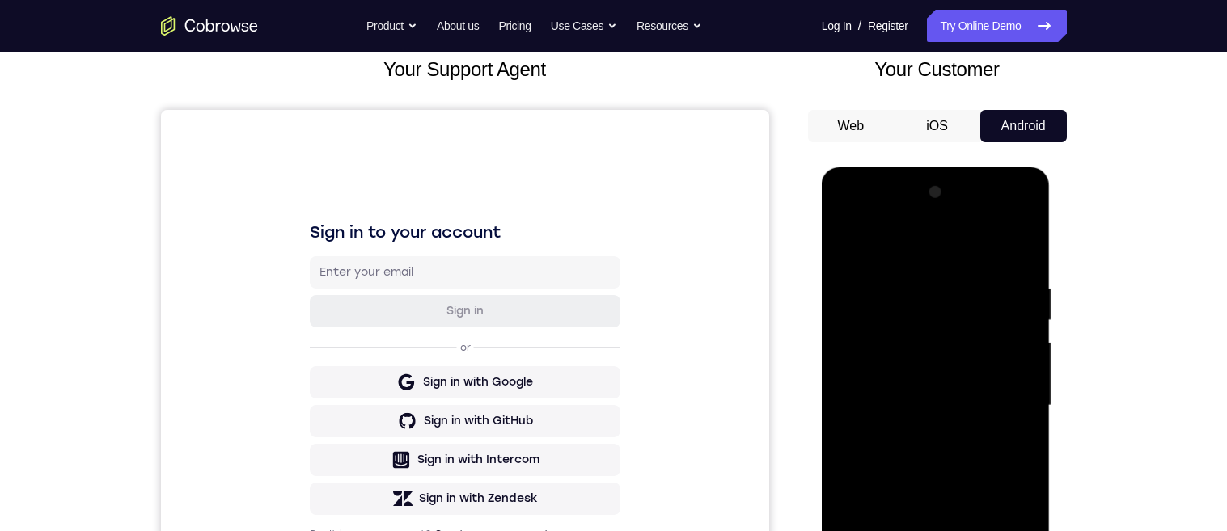
click at [1002, 403] on div at bounding box center [936, 406] width 204 height 453
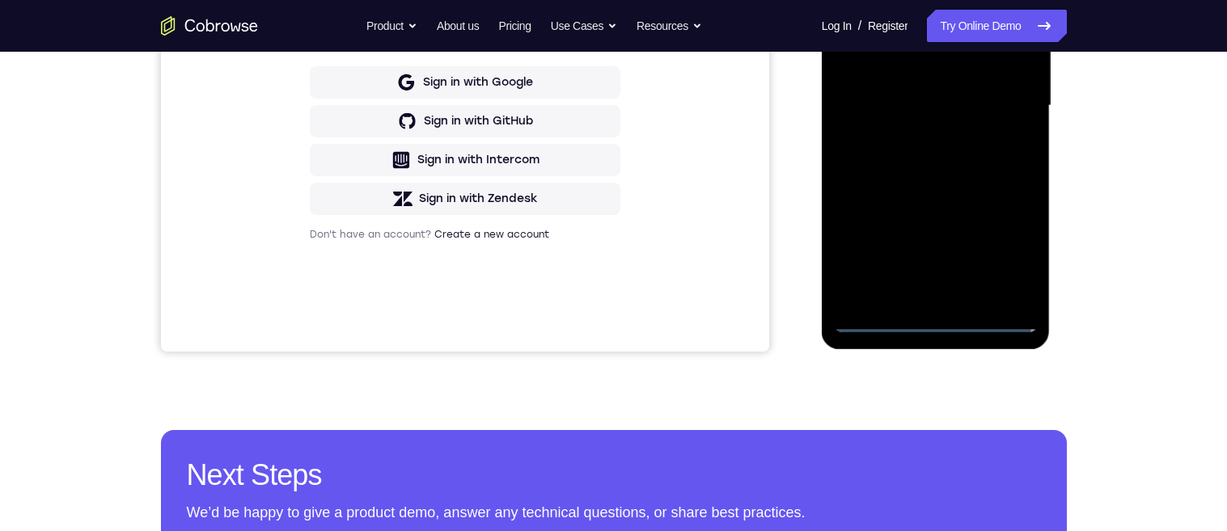
scroll to position [328, 0]
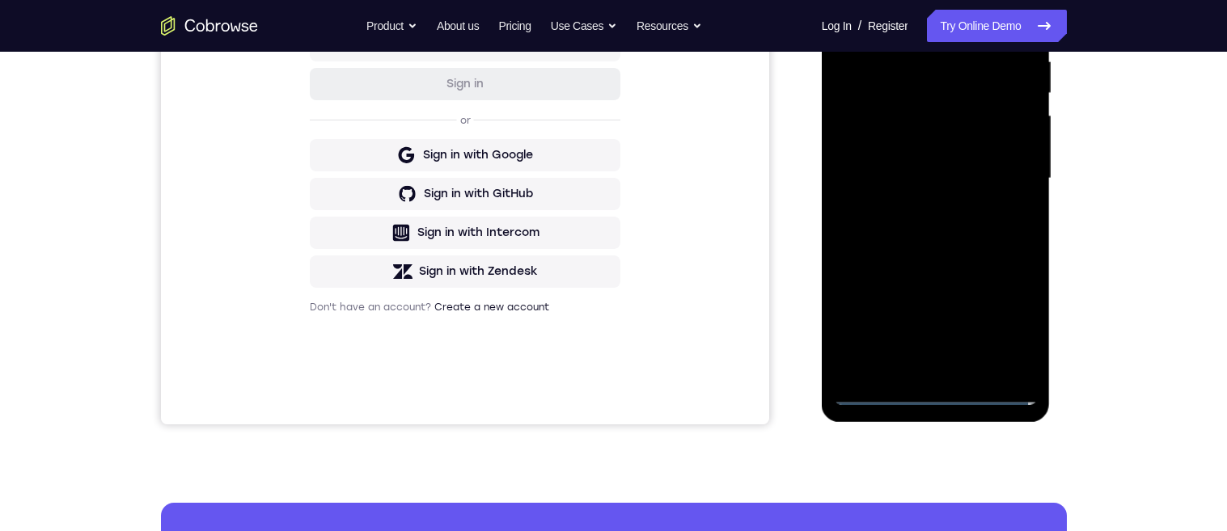
click at [921, 205] on div at bounding box center [936, 178] width 204 height 453
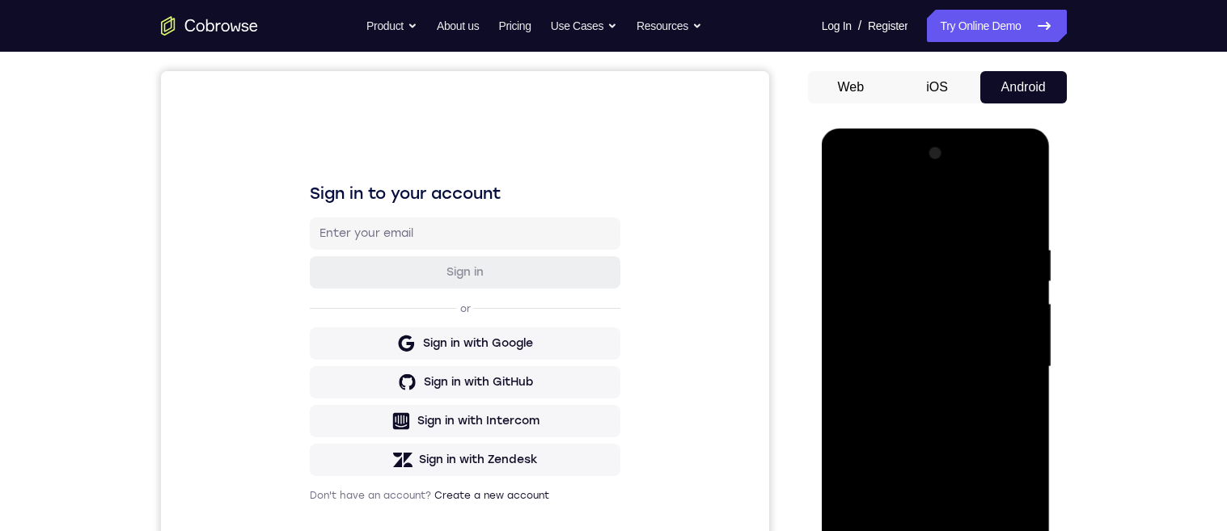
click at [971, 354] on div at bounding box center [936, 367] width 204 height 453
click at [927, 327] on div at bounding box center [936, 367] width 204 height 453
click at [967, 375] on div at bounding box center [936, 367] width 204 height 453
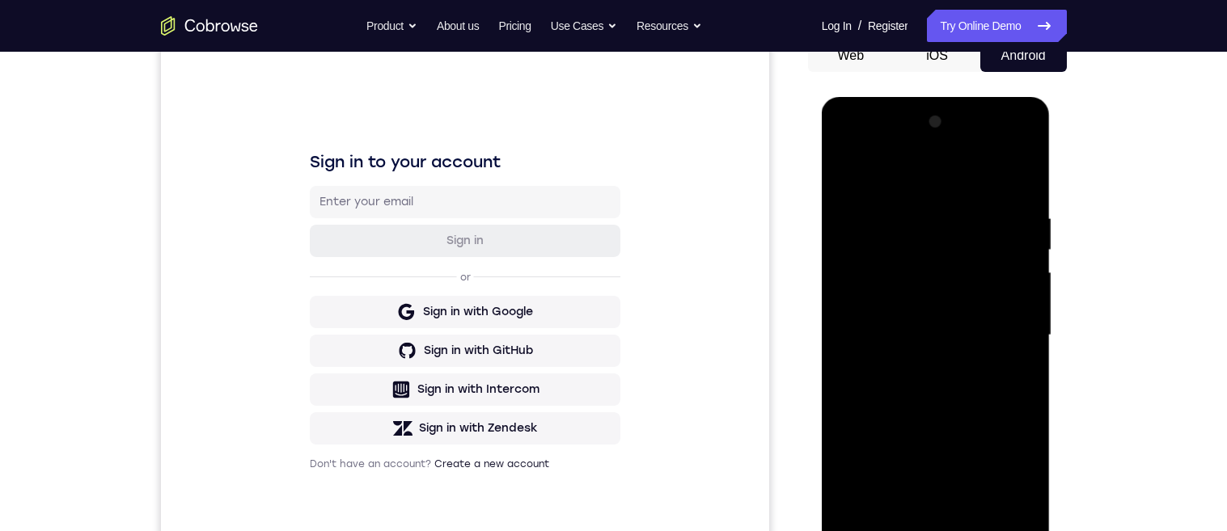
scroll to position [241, 0]
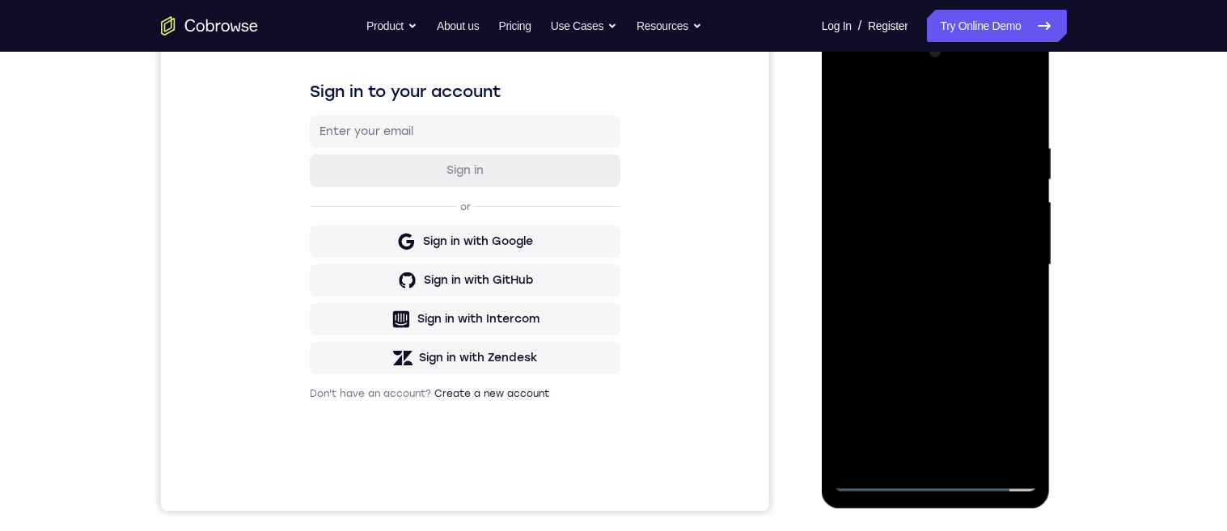
click at [980, 337] on div at bounding box center [936, 265] width 204 height 453
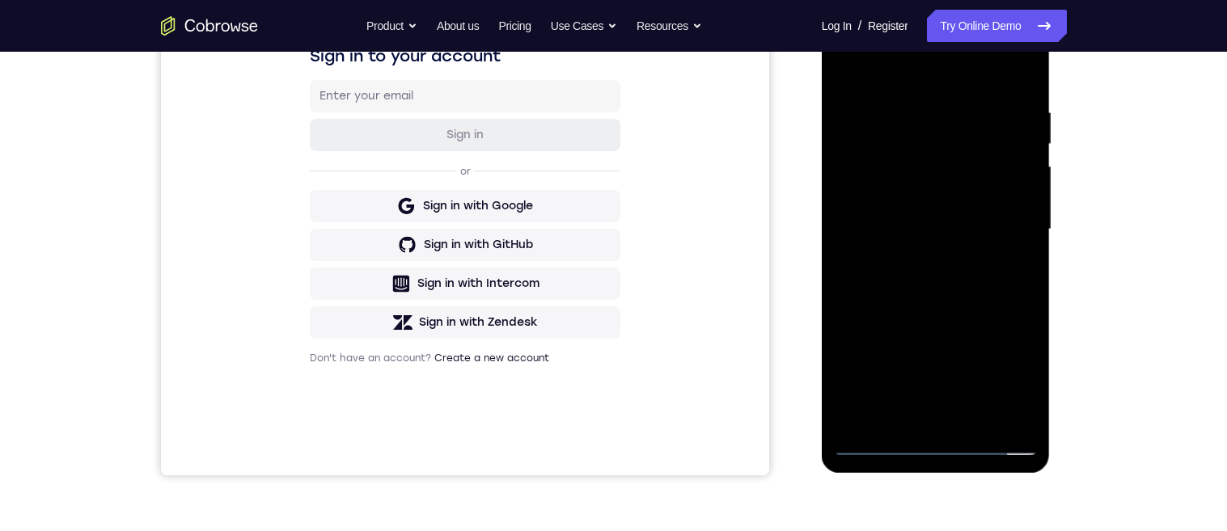
click at [997, 339] on div at bounding box center [936, 229] width 204 height 453
click at [1002, 328] on div at bounding box center [936, 228] width 204 height 453
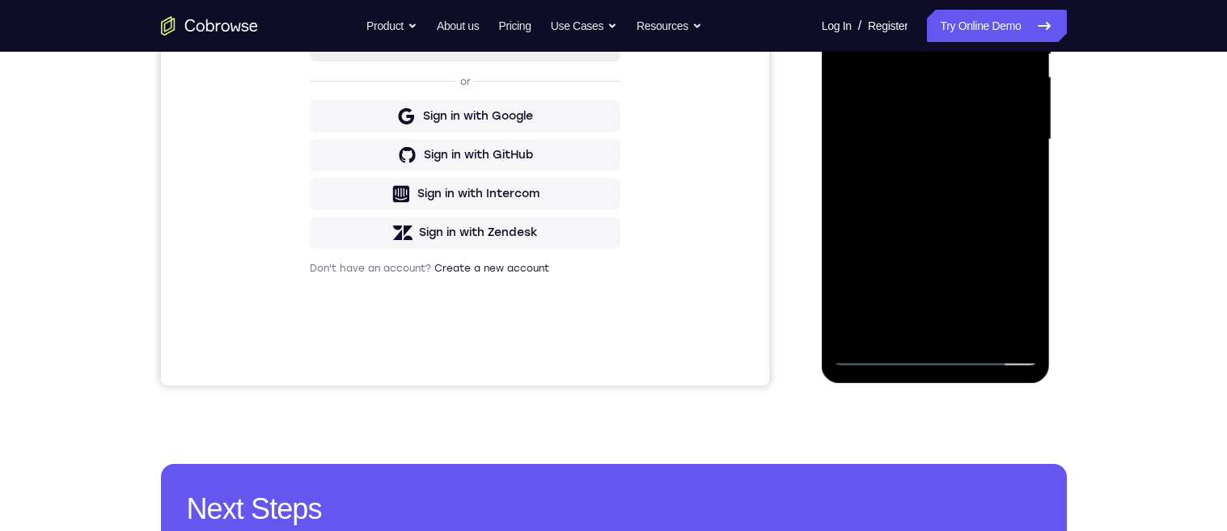
click at [976, 332] on div at bounding box center [936, 139] width 204 height 453
click at [982, 225] on div at bounding box center [936, 139] width 204 height 453
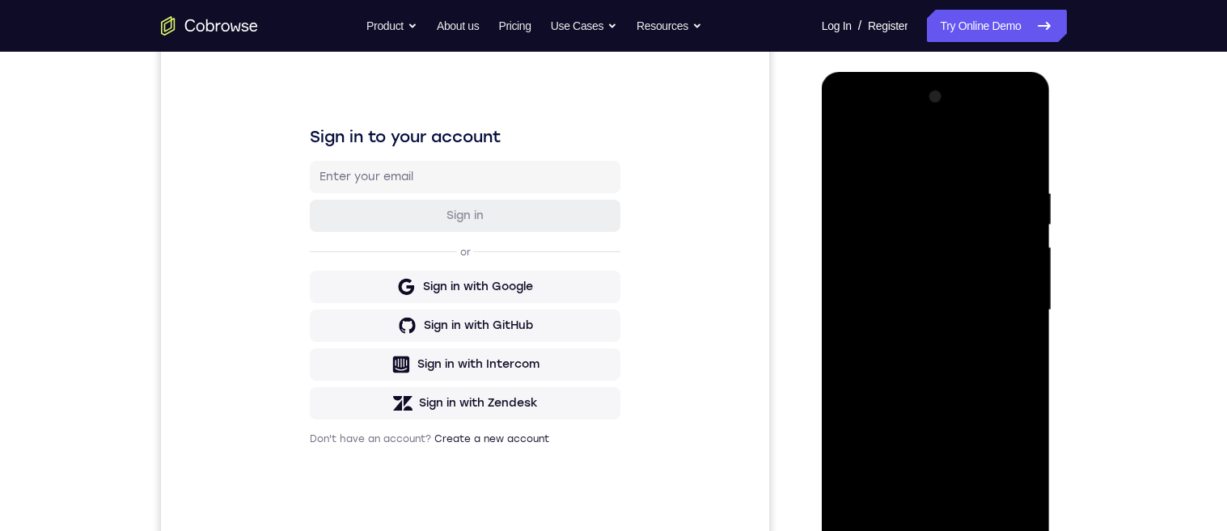
scroll to position [172, 0]
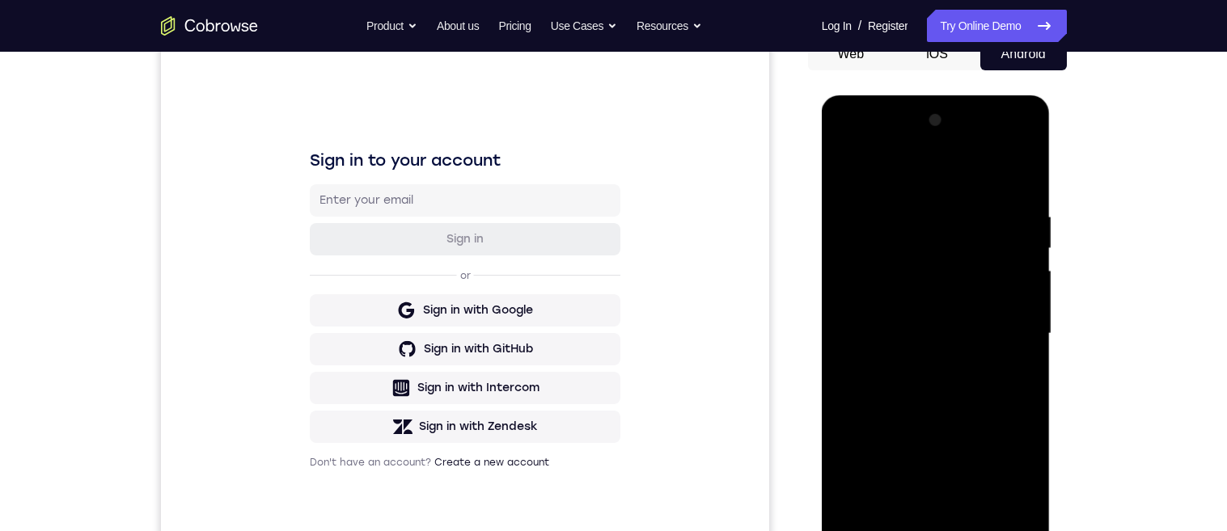
click at [960, 350] on div at bounding box center [936, 334] width 204 height 453
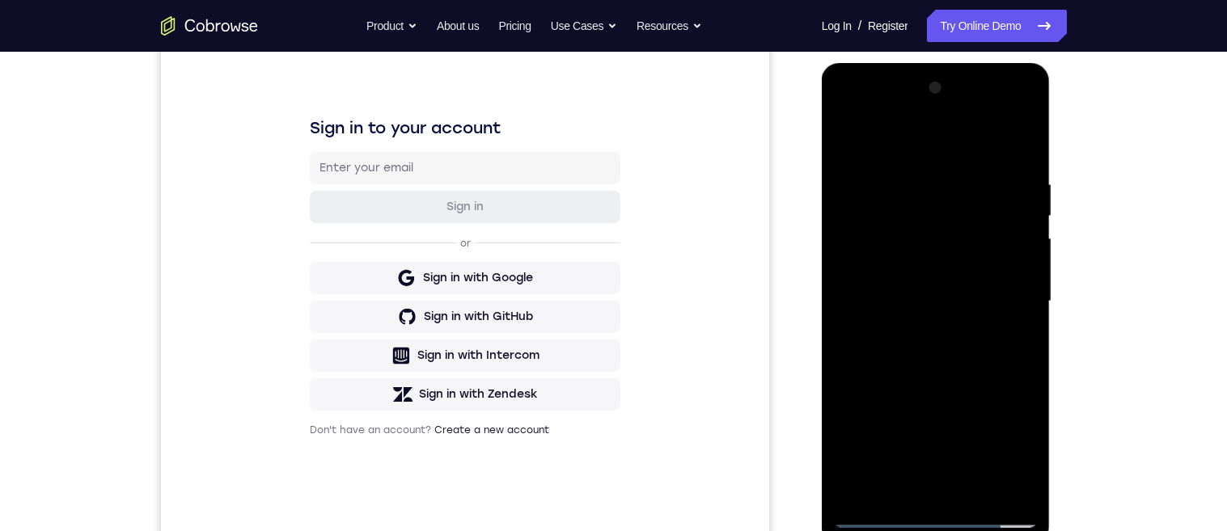
scroll to position [303, 0]
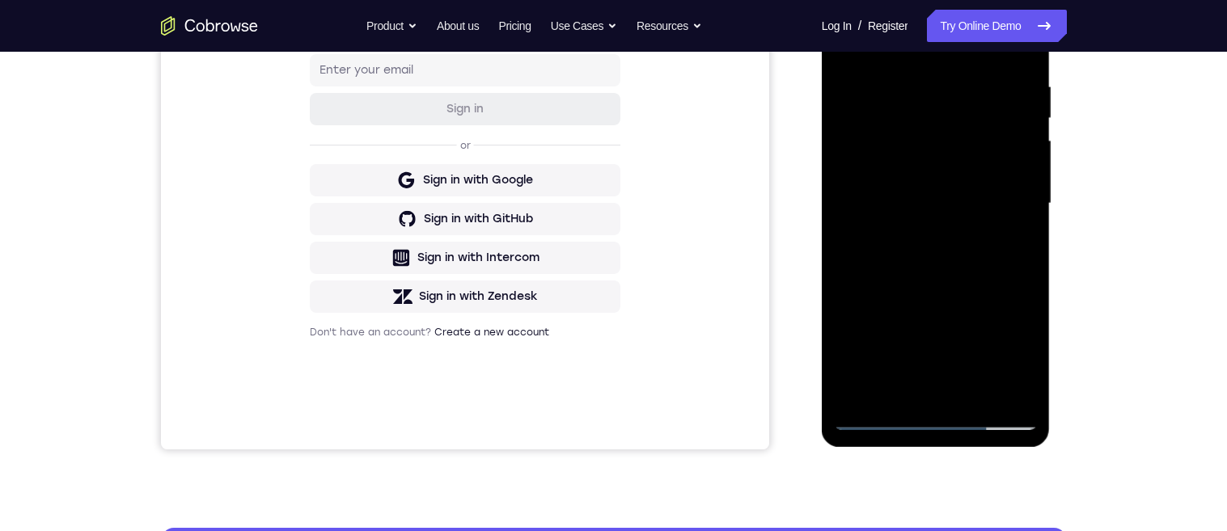
click at [925, 387] on div at bounding box center [936, 203] width 204 height 453
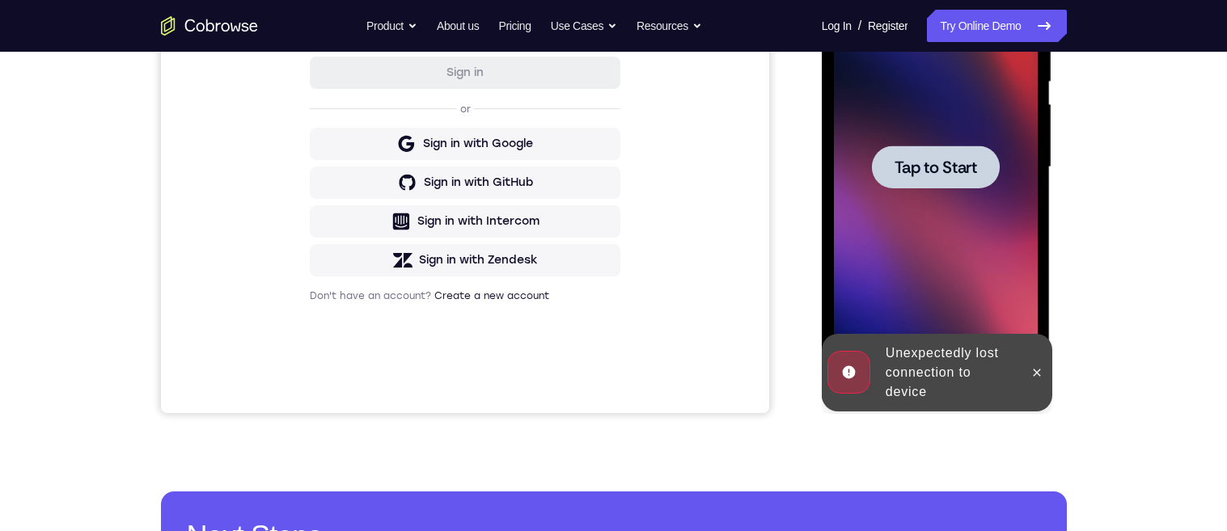
scroll to position [240, 0]
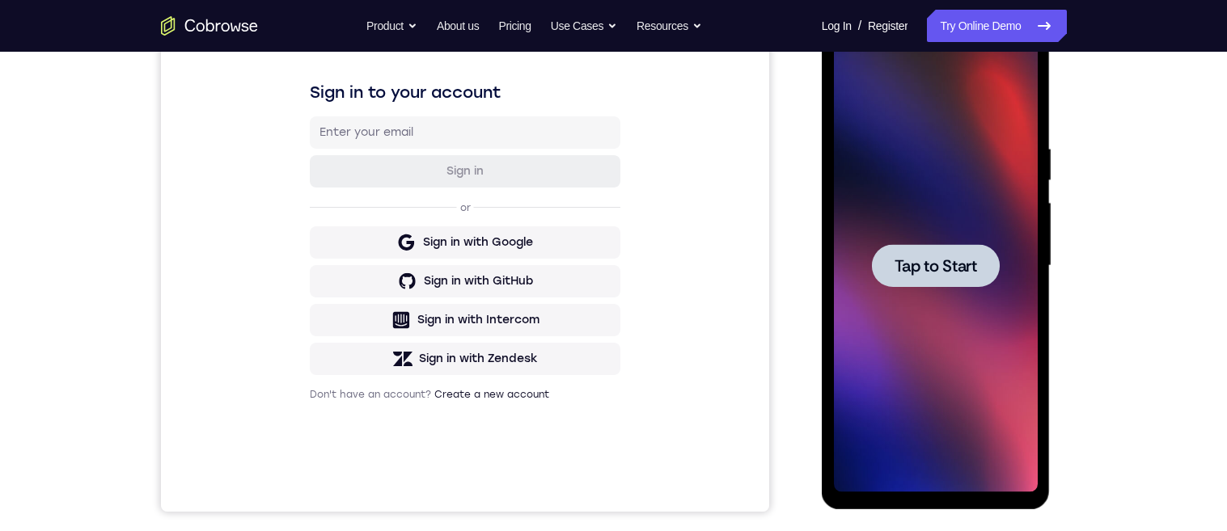
click at [951, 258] on span "Tap to Start" at bounding box center [936, 266] width 83 height 16
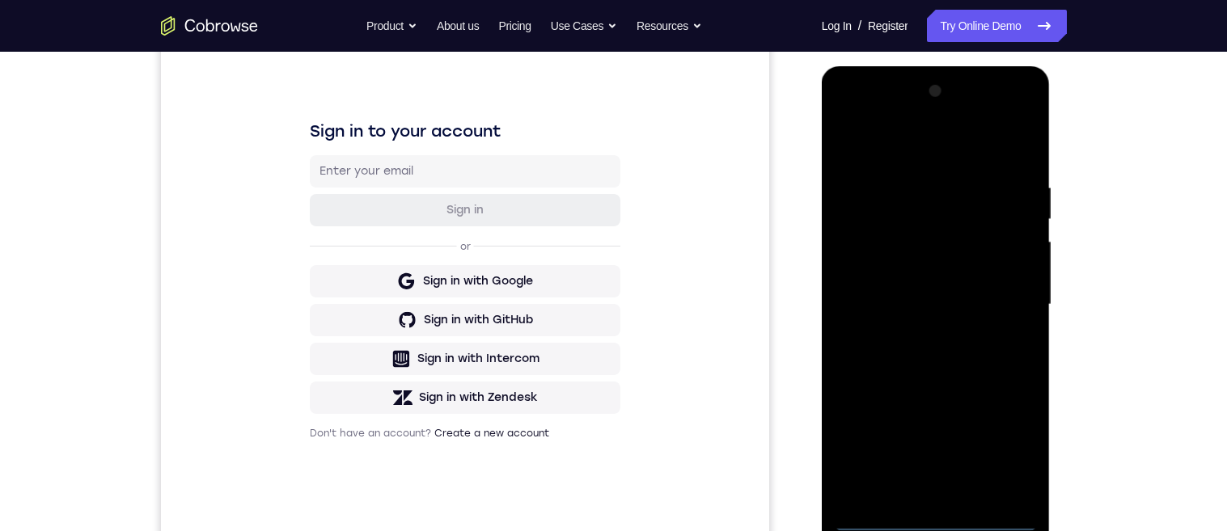
scroll to position [582, 0]
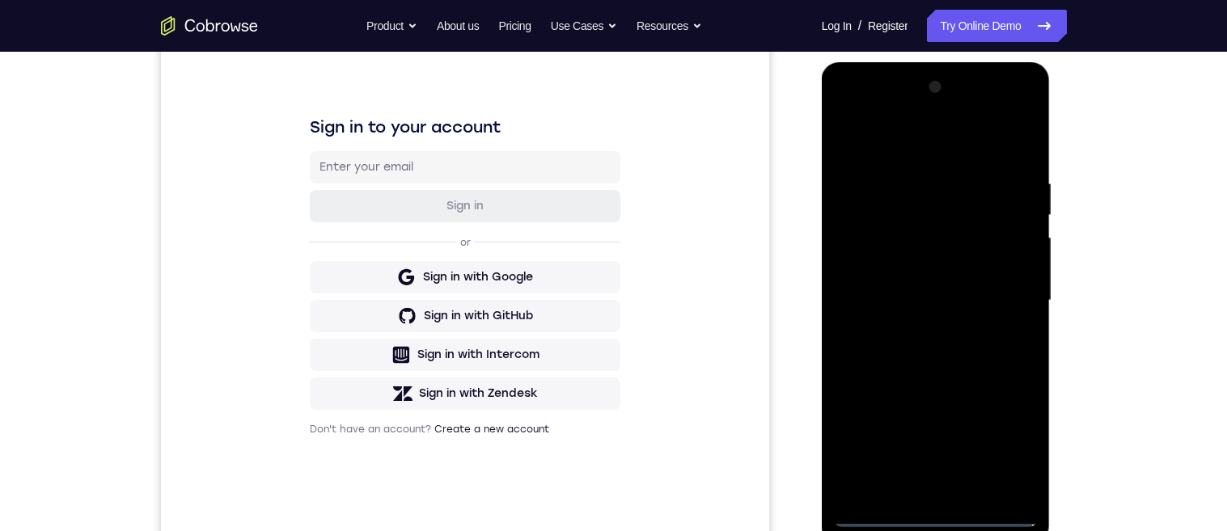
click at [1013, 451] on div at bounding box center [936, 300] width 204 height 453
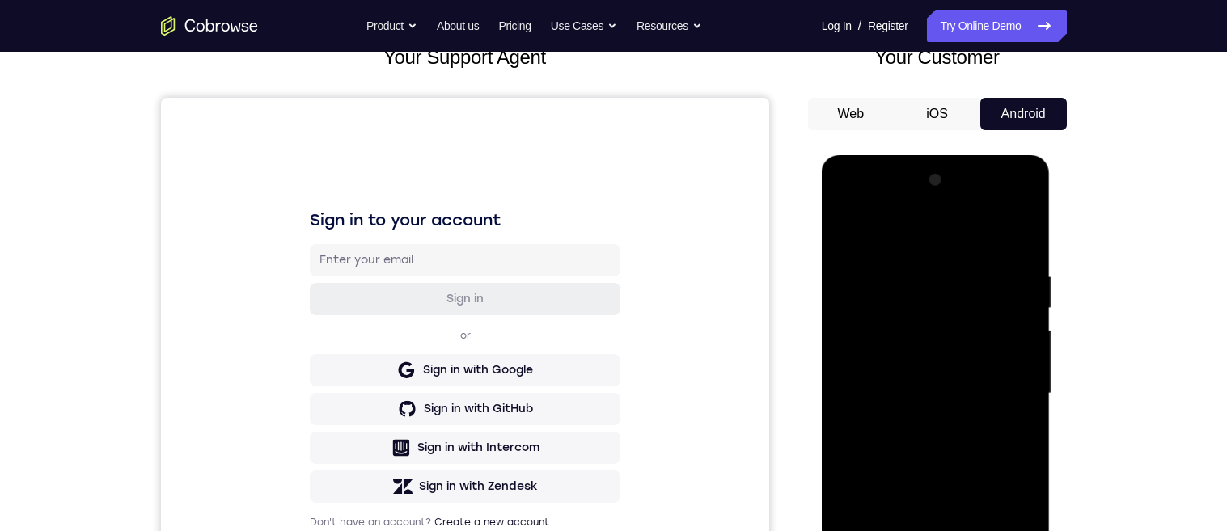
scroll to position [43, 0]
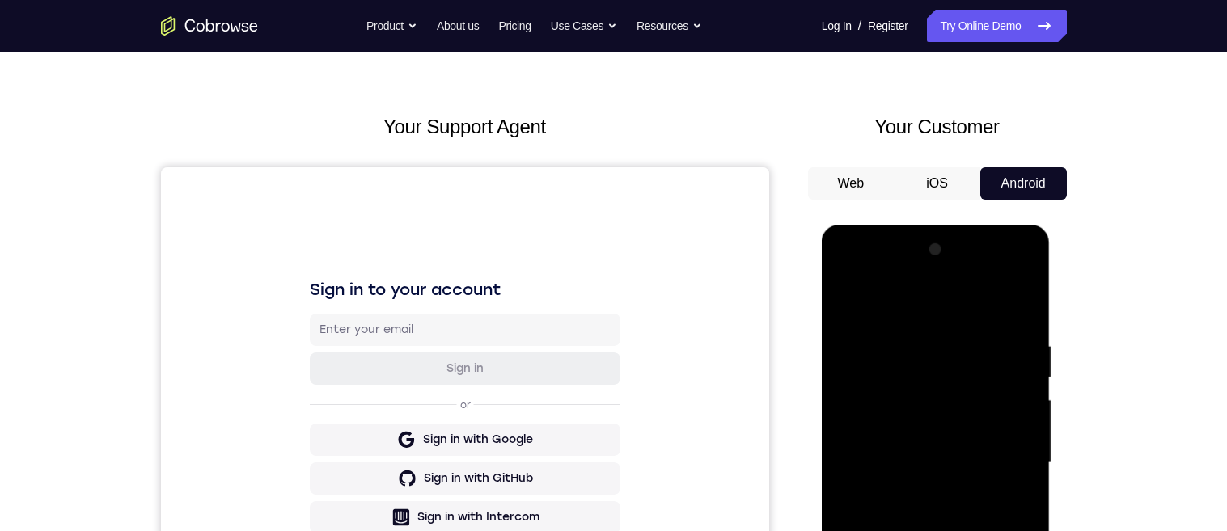
click at [852, 277] on div at bounding box center [936, 463] width 204 height 453
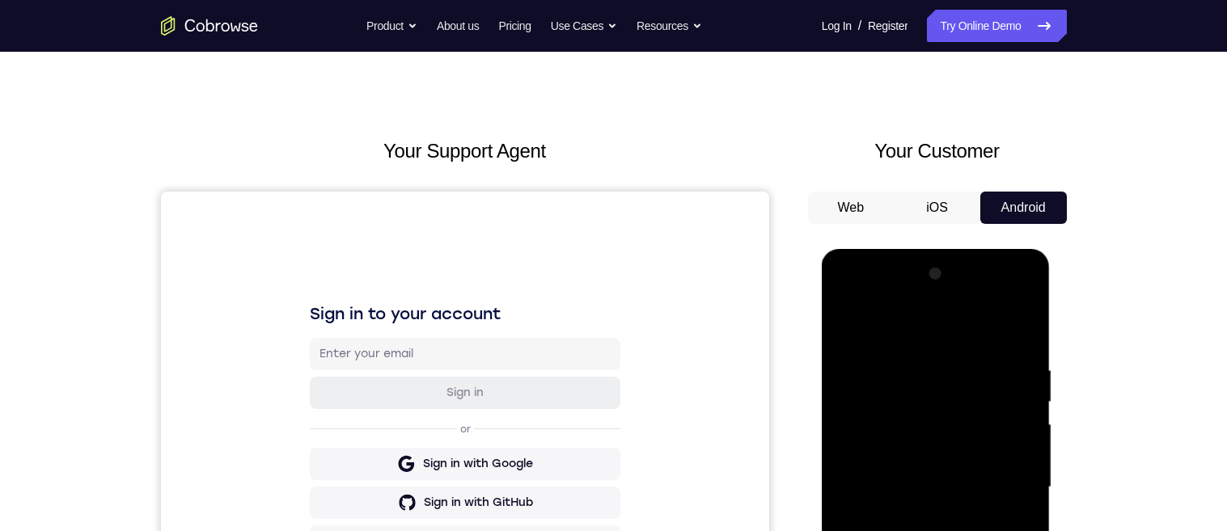
scroll to position [107, 0]
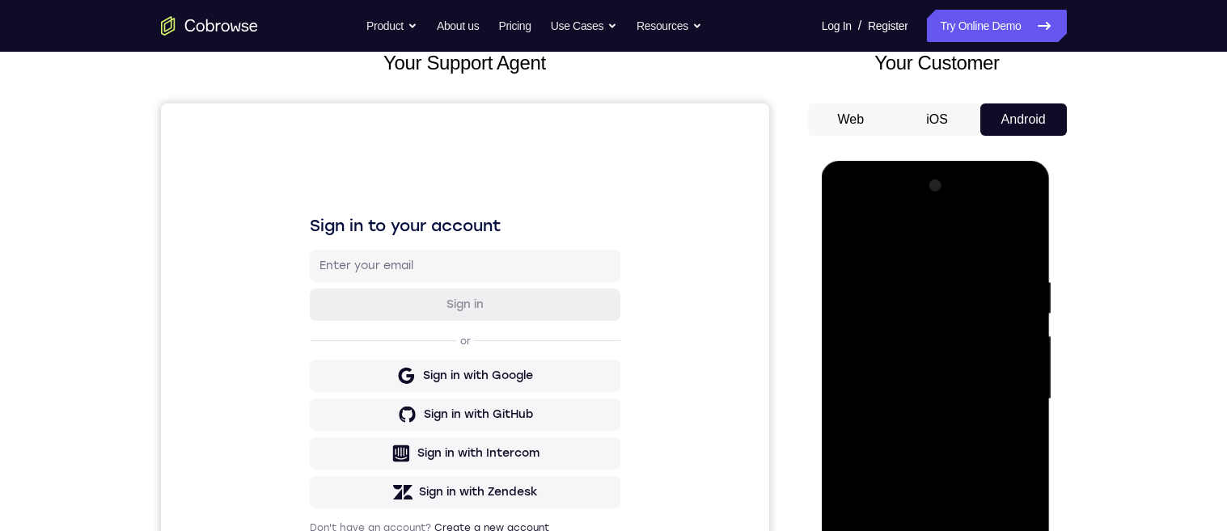
click at [1004, 394] on div at bounding box center [936, 399] width 204 height 453
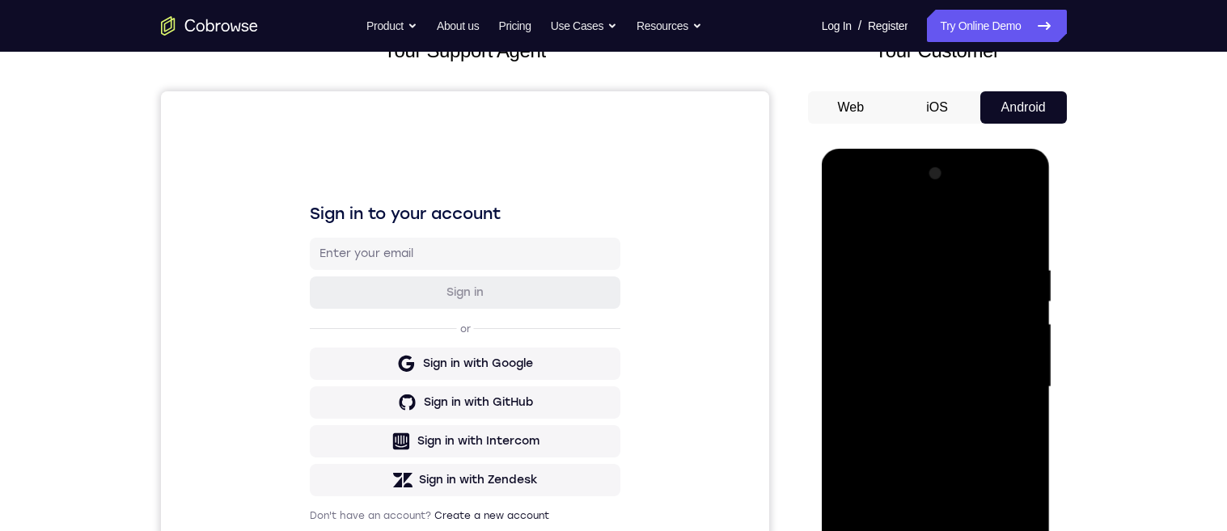
click at [1048, 411] on div at bounding box center [936, 390] width 229 height 482
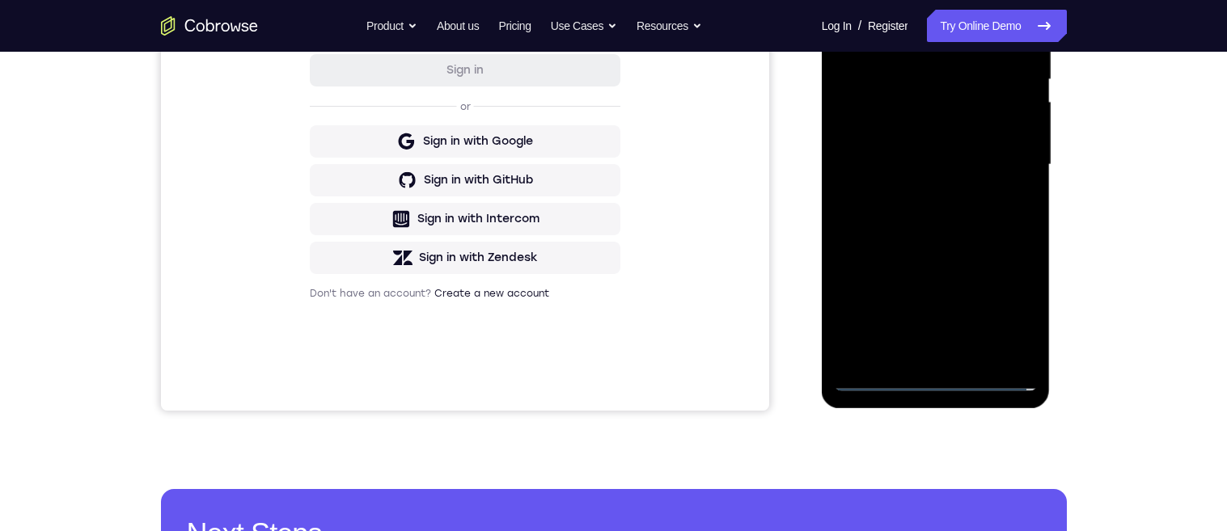
scroll to position [188, 0]
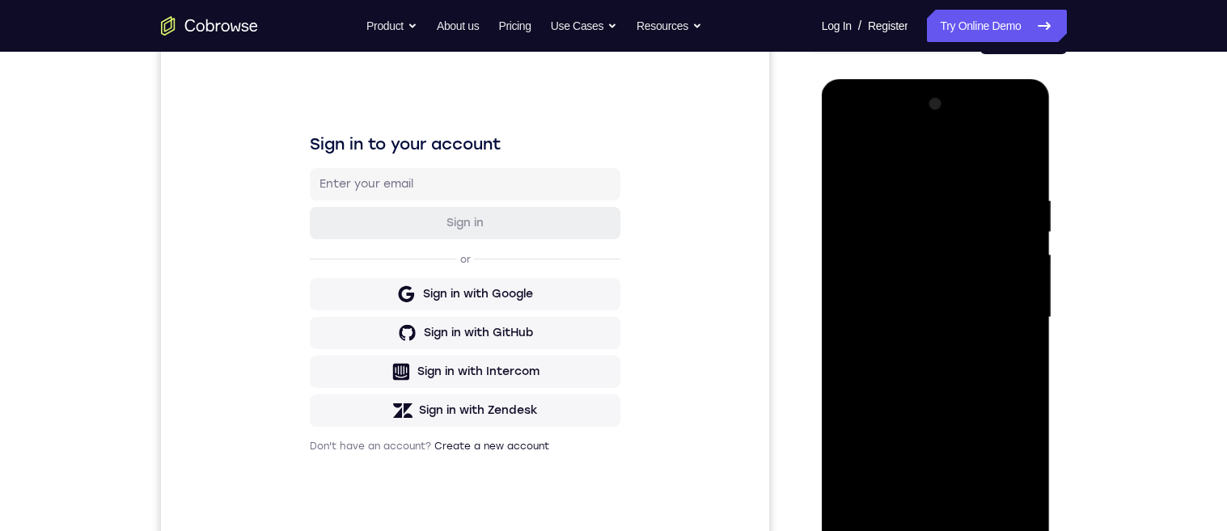
click at [916, 506] on div at bounding box center [936, 317] width 204 height 453
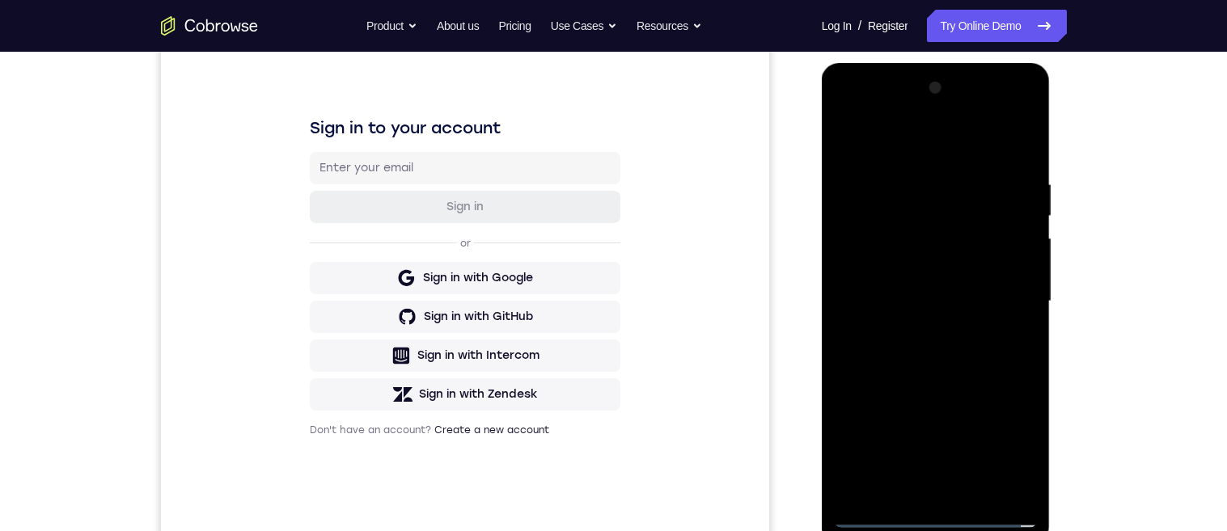
scroll to position [55, 0]
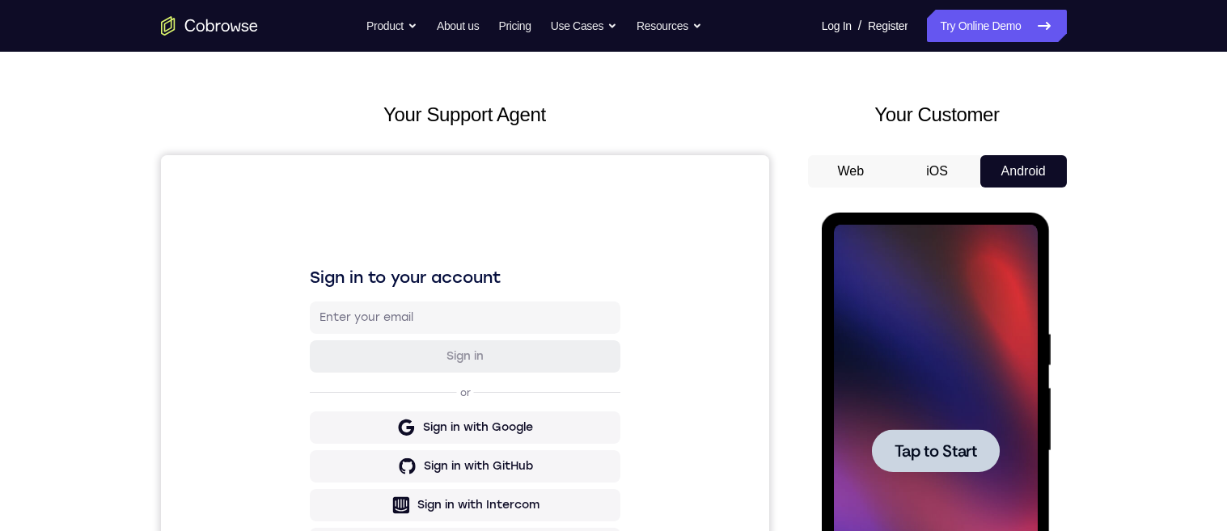
click at [960, 455] on span "Tap to Start" at bounding box center [936, 451] width 83 height 16
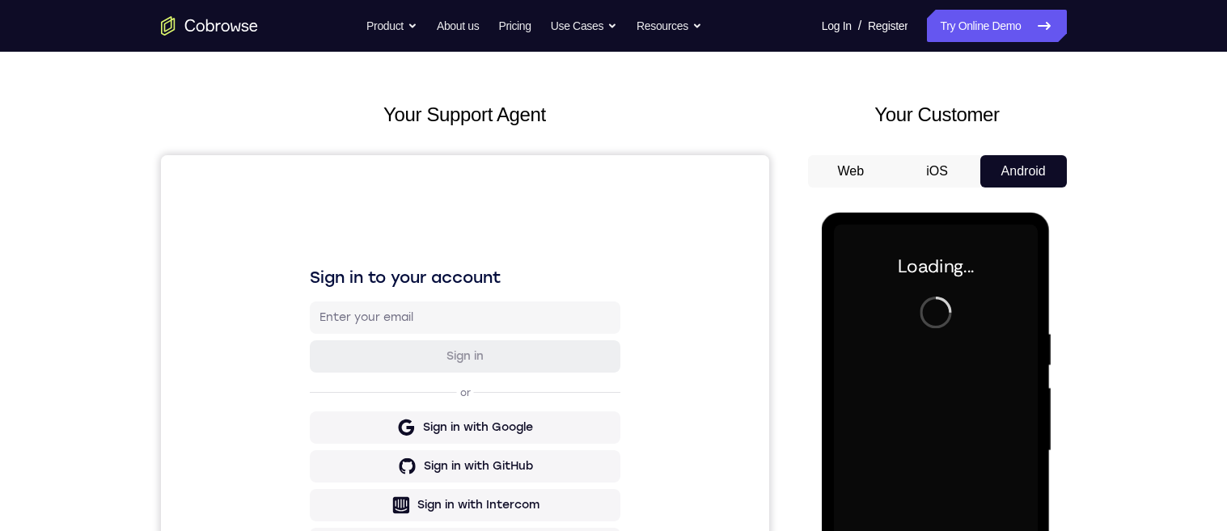
scroll to position [311, 0]
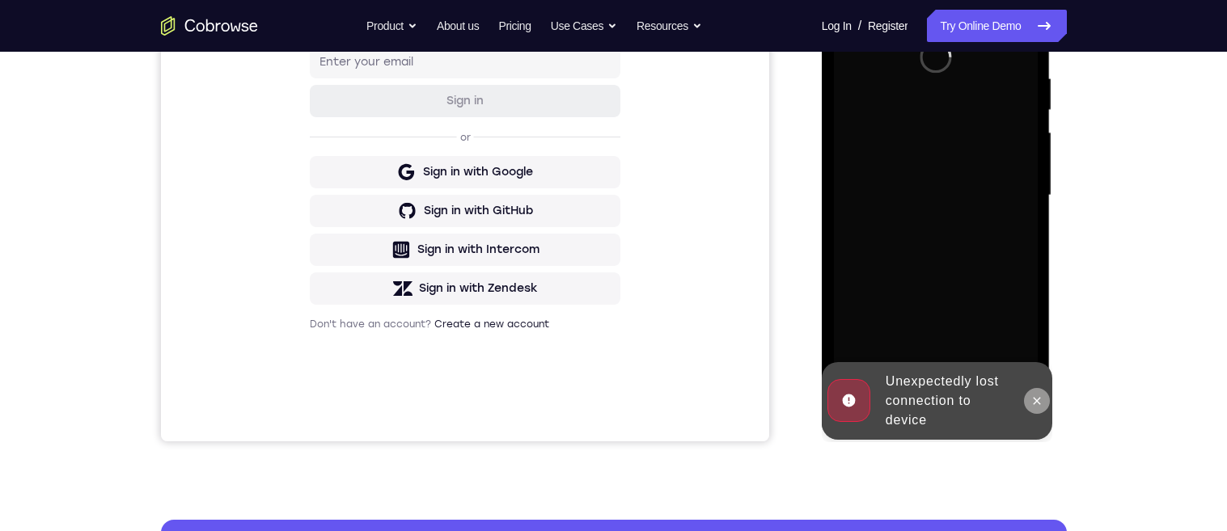
click at [1028, 396] on button at bounding box center [1037, 401] width 26 height 26
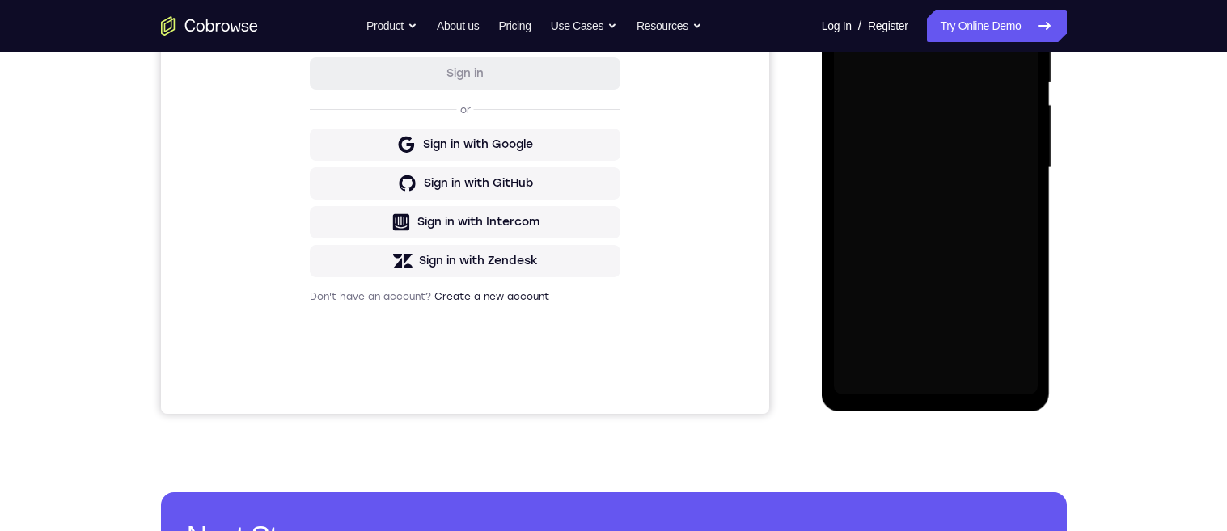
scroll to position [41, 0]
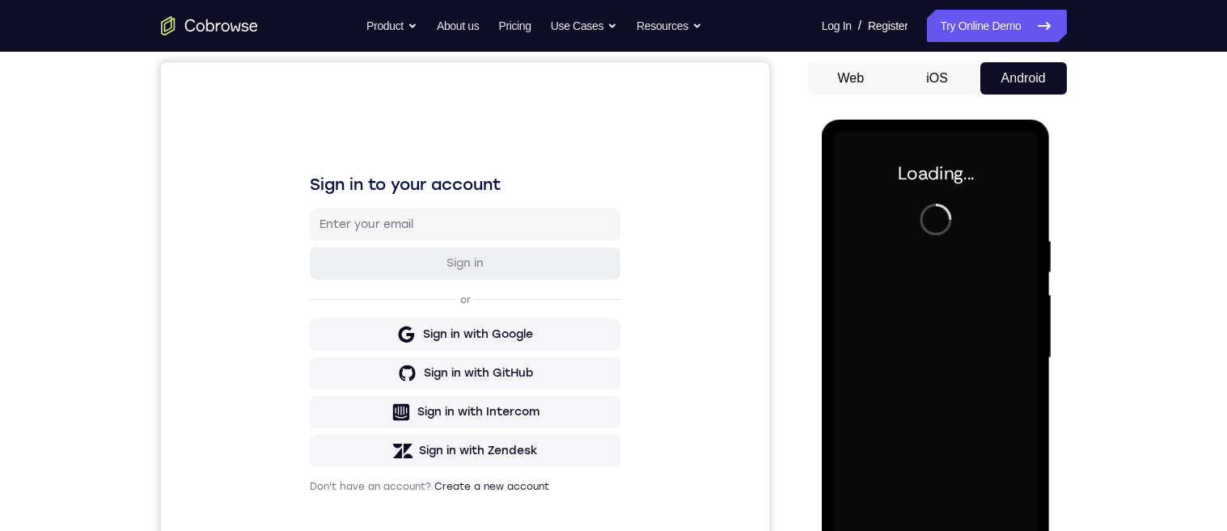
click at [1051, 531] on div "Loading..." at bounding box center [937, 362] width 231 height 485
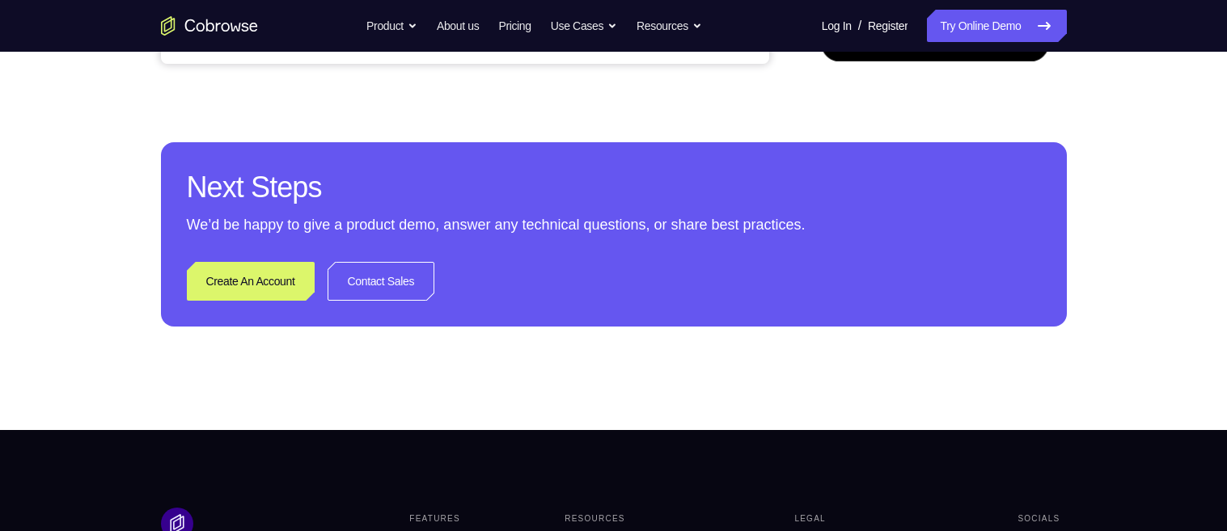
scroll to position [405, 0]
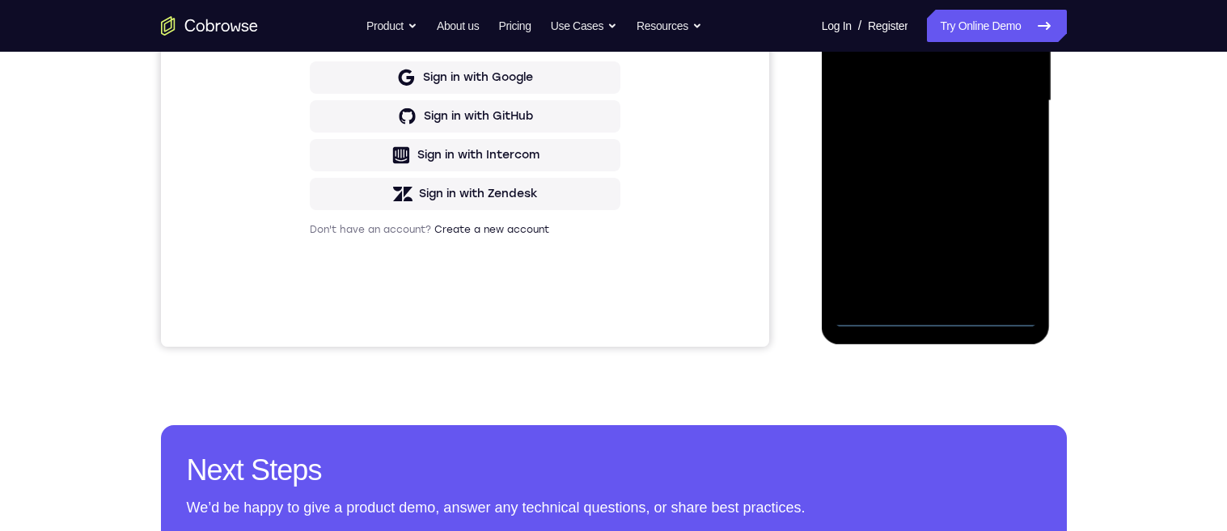
click at [1051, 23] on div at bounding box center [937, 104] width 231 height 485
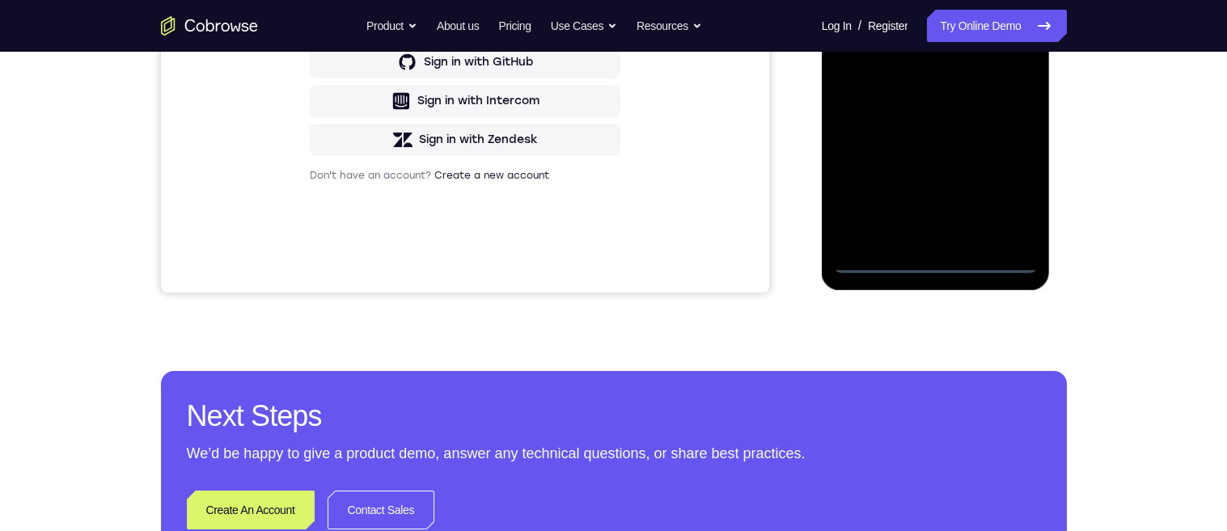
click at [932, 265] on div at bounding box center [936, 46] width 204 height 453
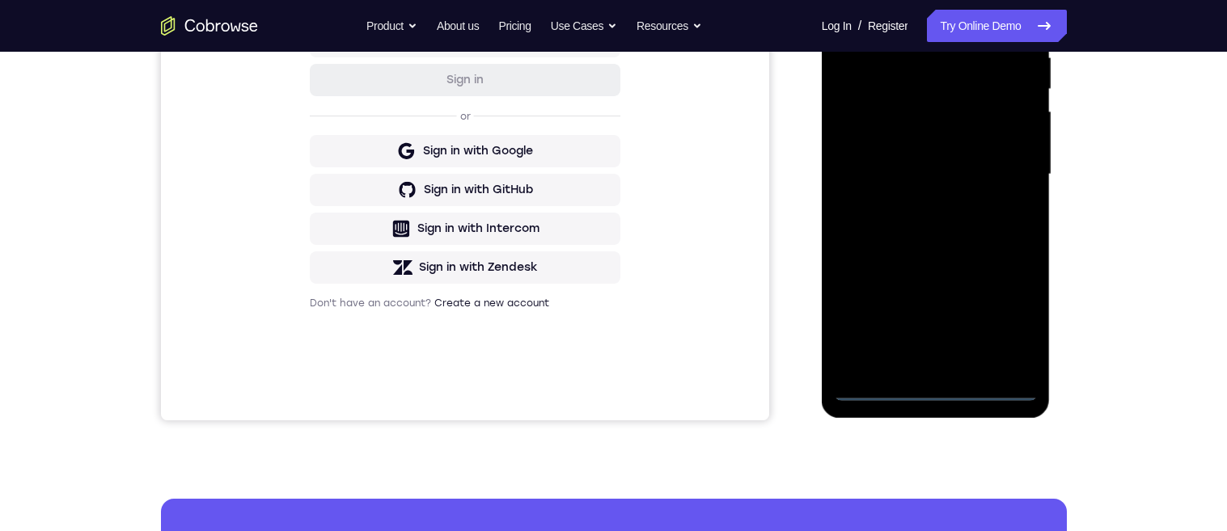
click at [1011, 320] on div at bounding box center [936, 174] width 204 height 453
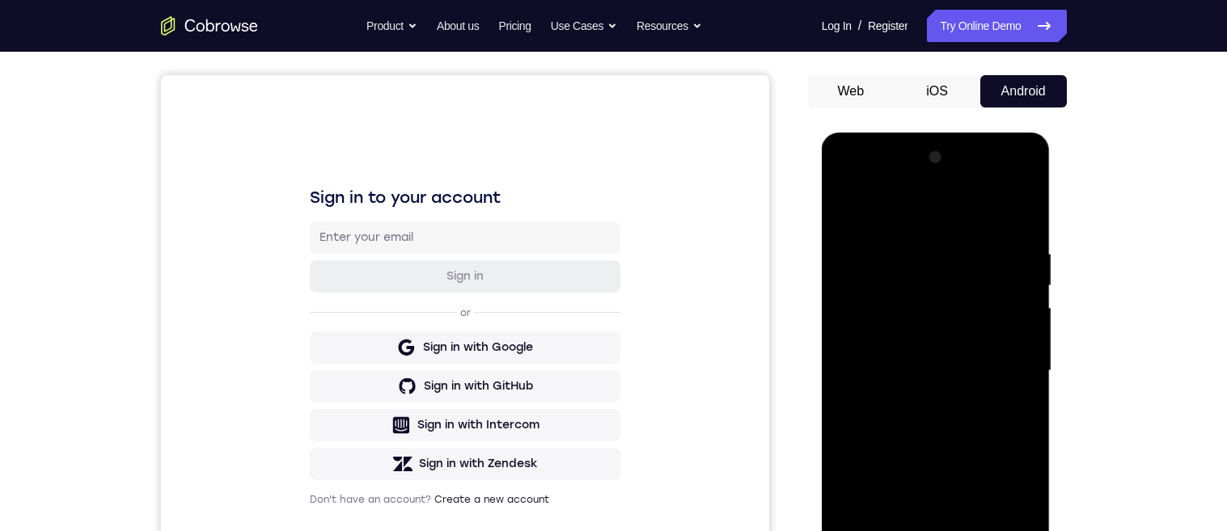
scroll to position [125, 0]
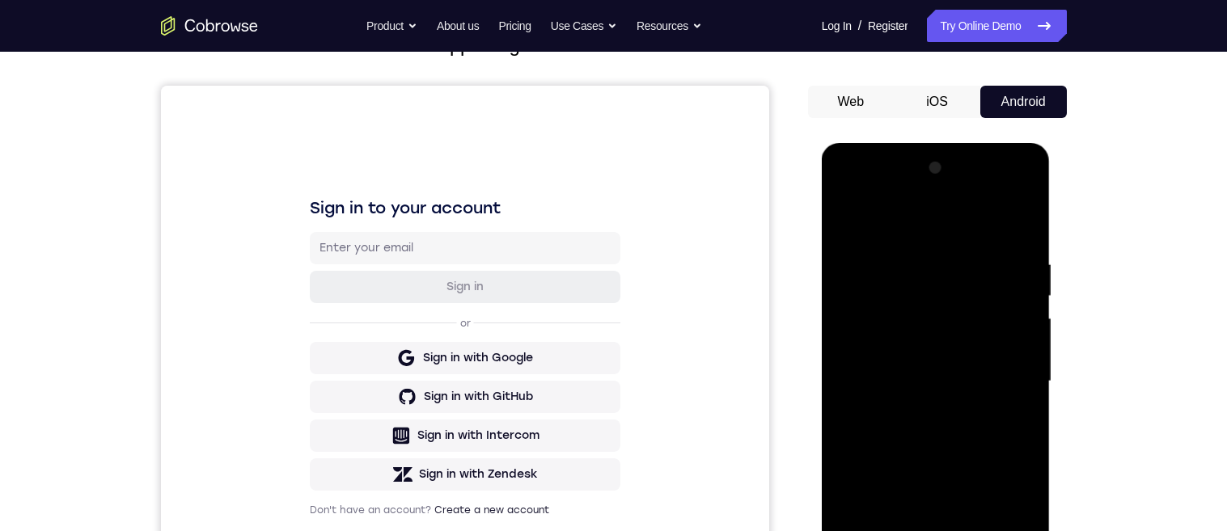
click at [840, 188] on div at bounding box center [936, 381] width 204 height 453
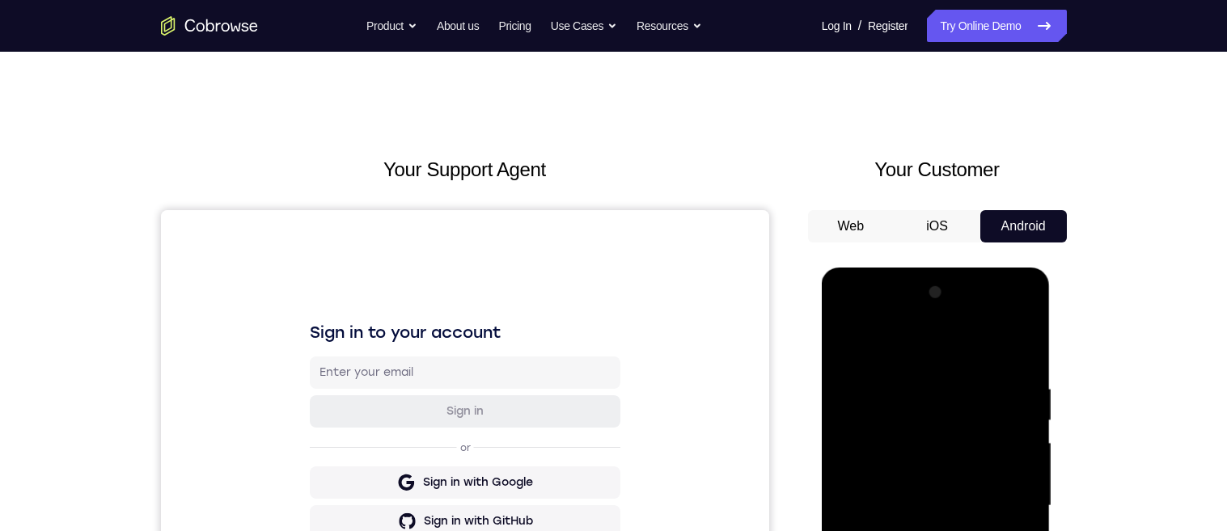
scroll to position [64, 0]
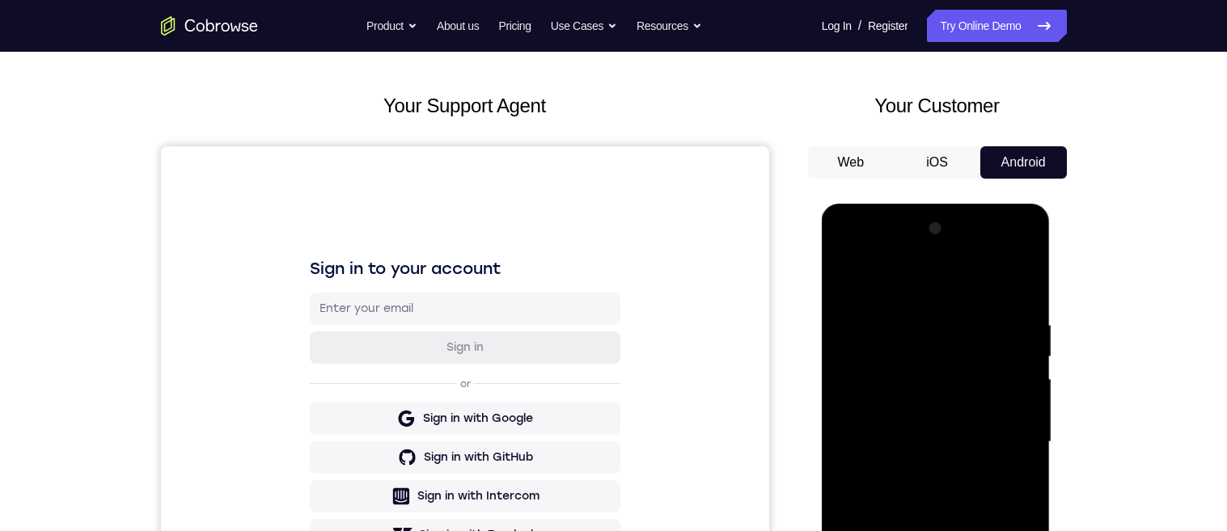
click at [1001, 436] on div at bounding box center [936, 442] width 204 height 453
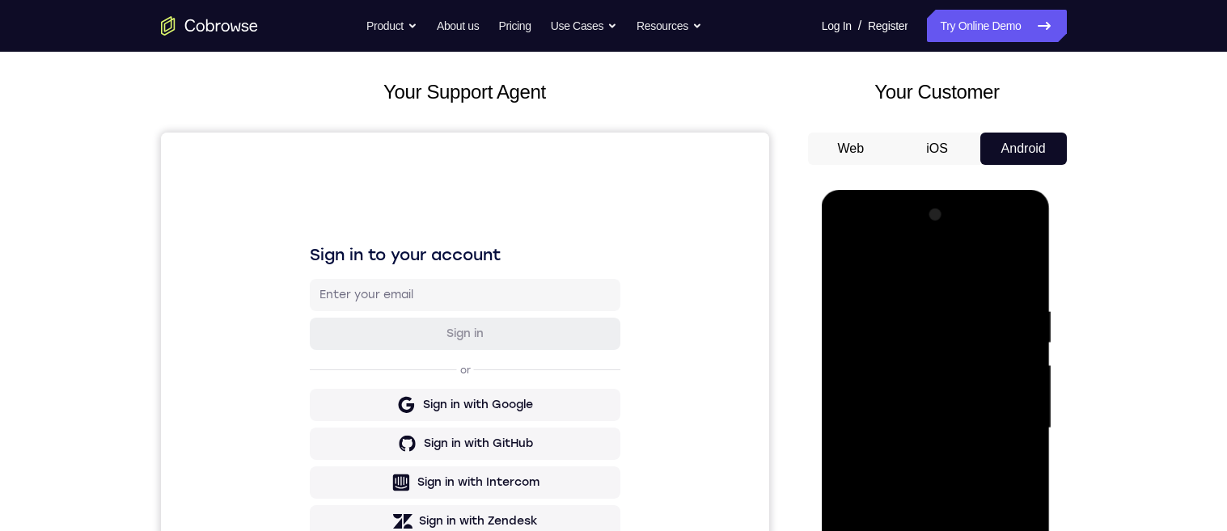
scroll to position [222, 0]
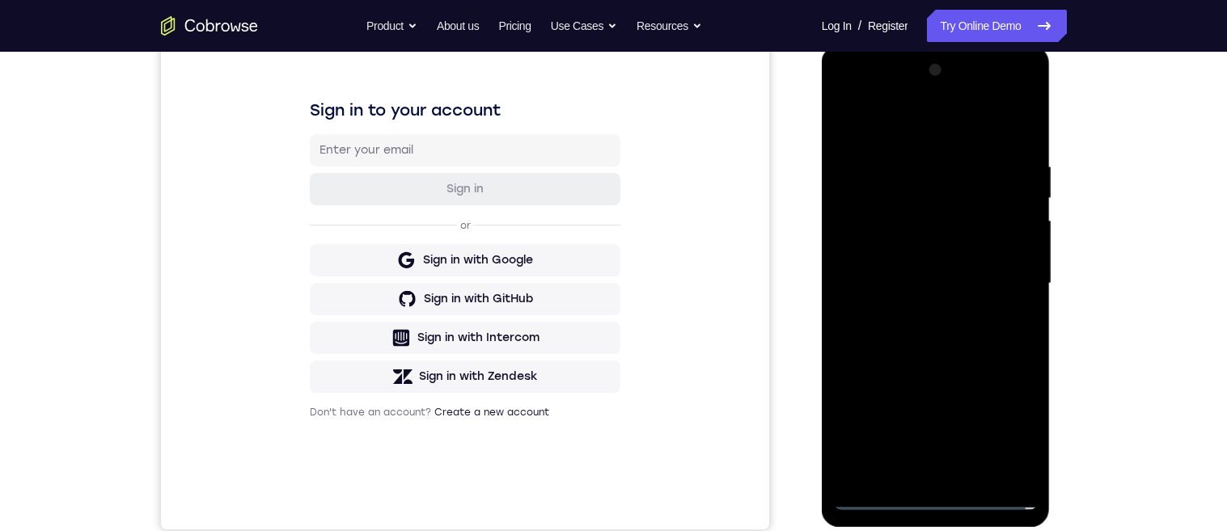
click at [917, 476] on div at bounding box center [936, 283] width 204 height 453
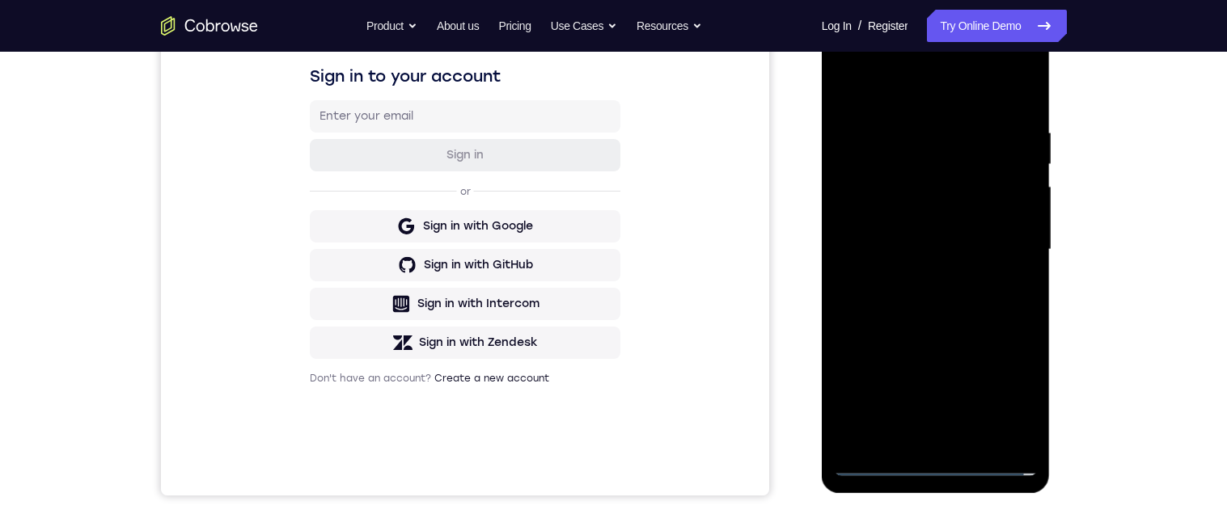
click at [972, 225] on div at bounding box center [936, 249] width 204 height 453
click at [916, 218] on div at bounding box center [936, 249] width 204 height 453
click at [962, 250] on div at bounding box center [936, 249] width 204 height 453
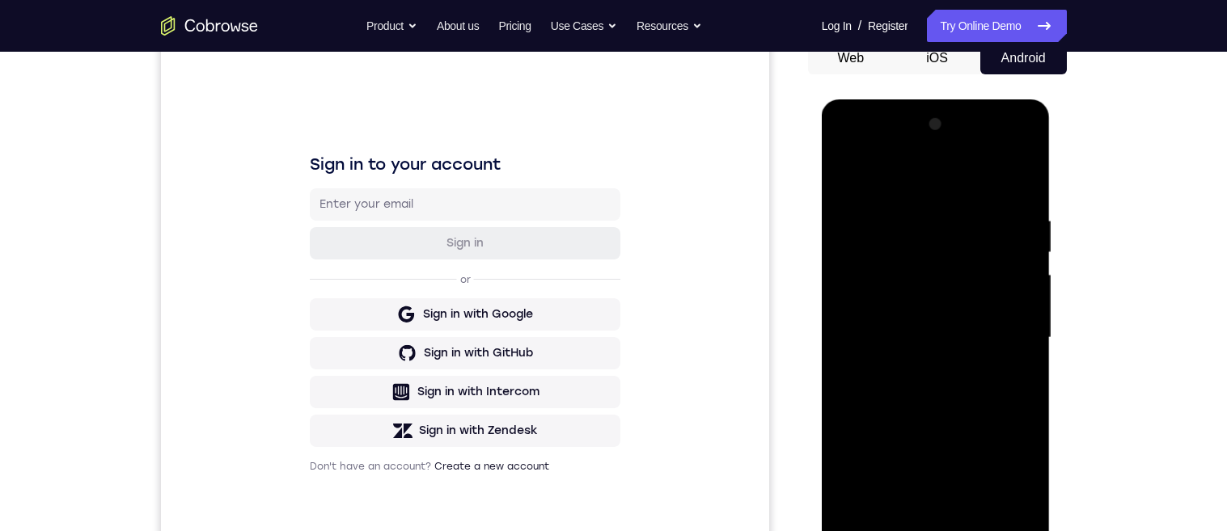
scroll to position [156, 0]
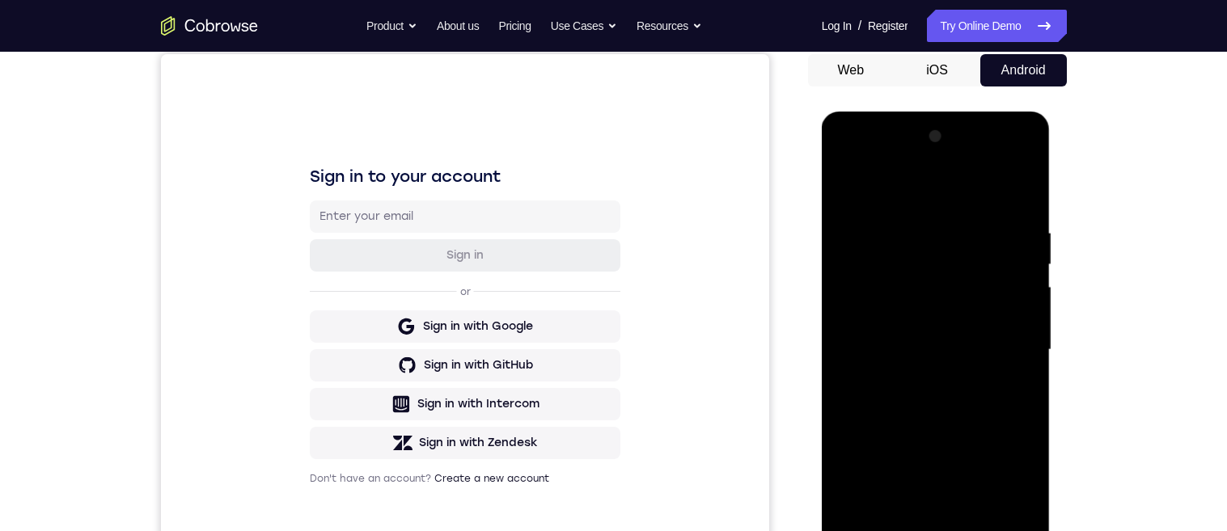
click at [977, 384] on div at bounding box center [936, 350] width 204 height 453
click at [976, 531] on div at bounding box center [936, 350] width 204 height 453
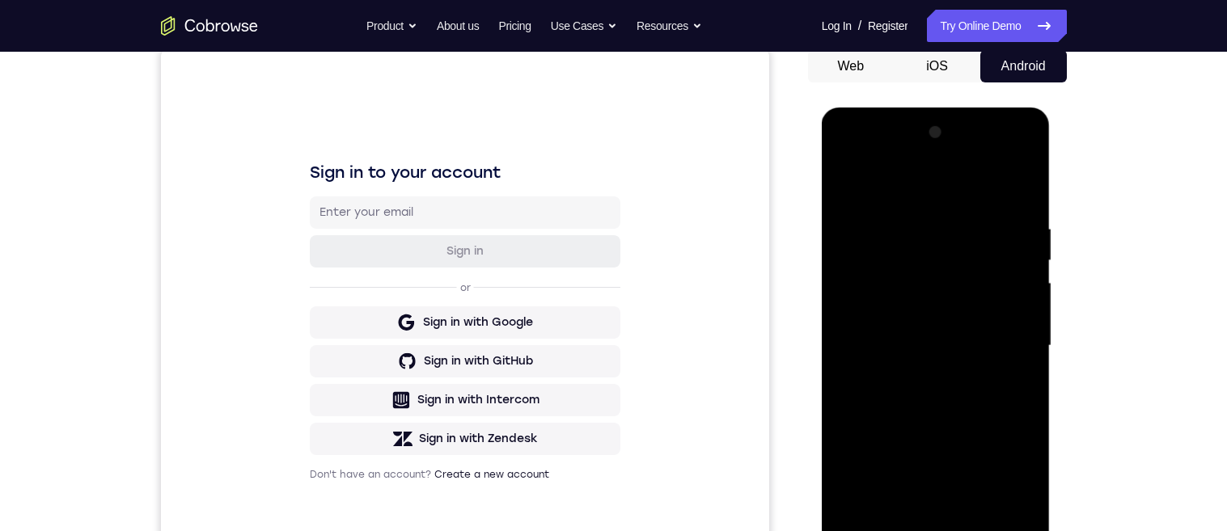
scroll to position [265, 0]
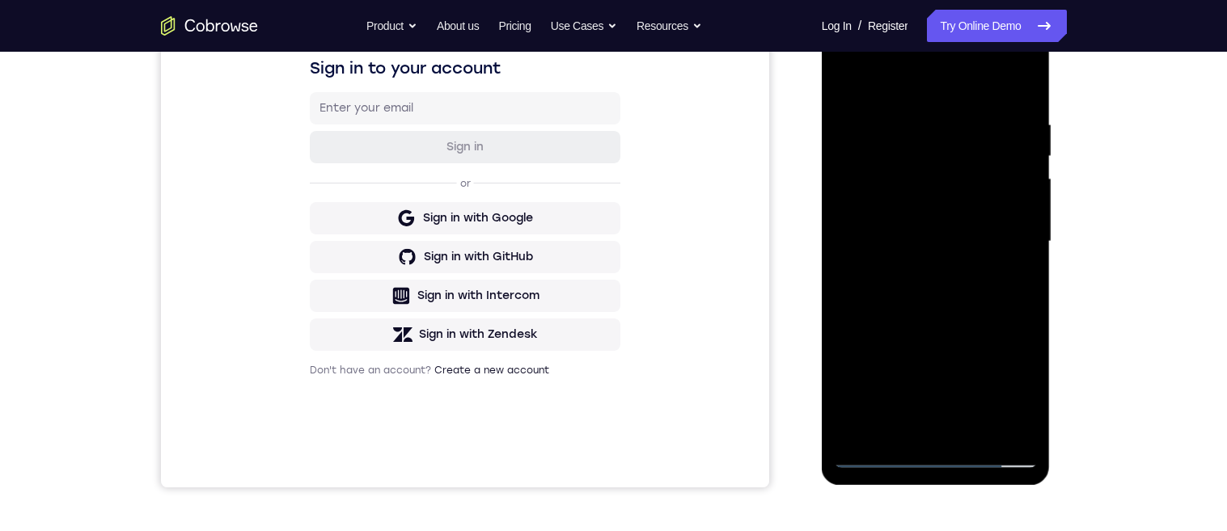
click at [982, 328] on div at bounding box center [936, 241] width 204 height 453
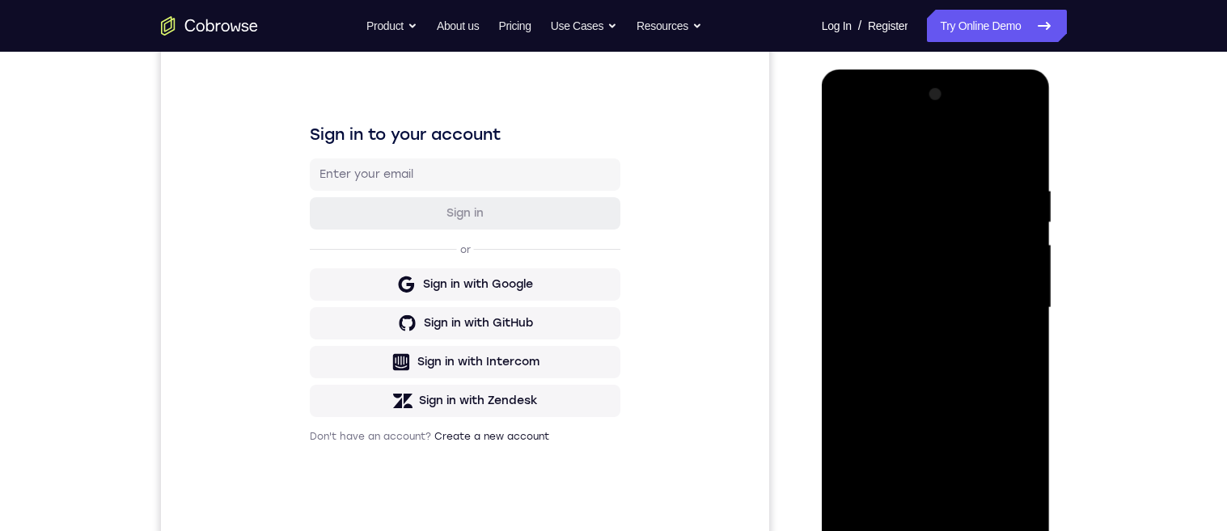
scroll to position [172, 0]
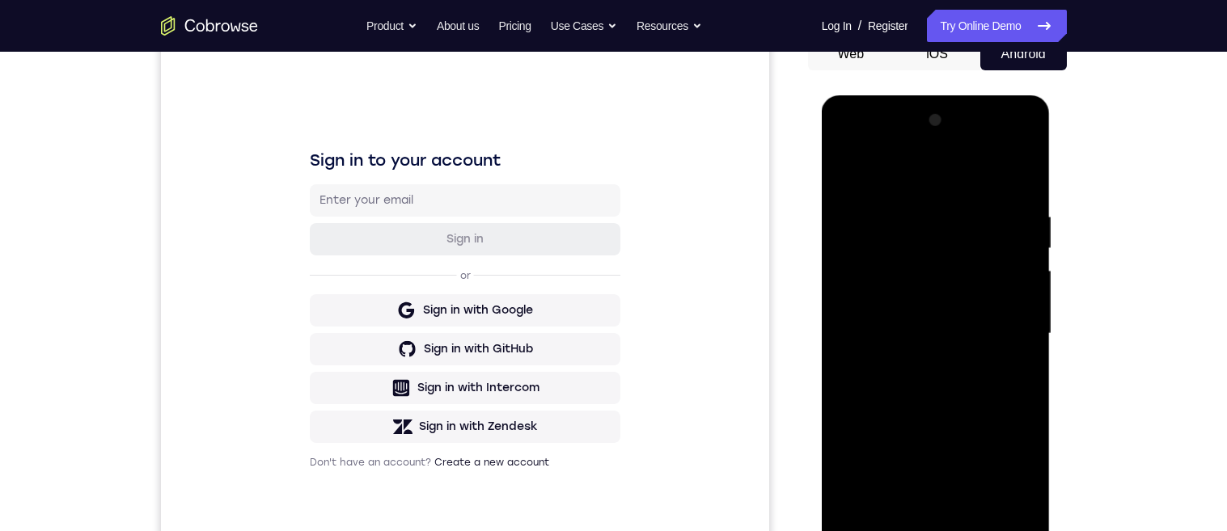
click at [966, 345] on div at bounding box center [936, 334] width 204 height 453
click at [899, 518] on div at bounding box center [936, 334] width 204 height 453
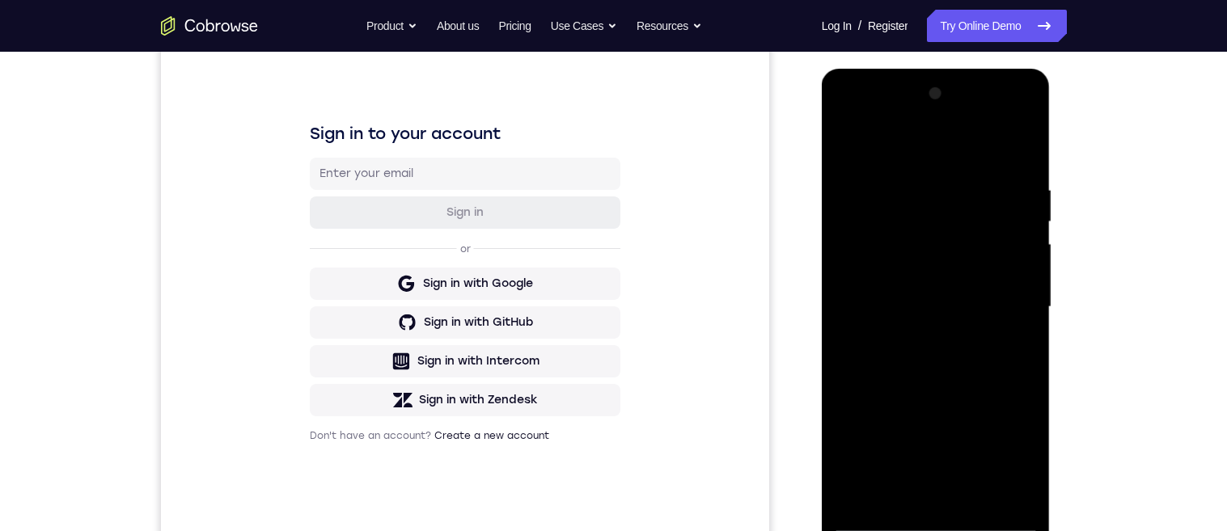
scroll to position [248, 0]
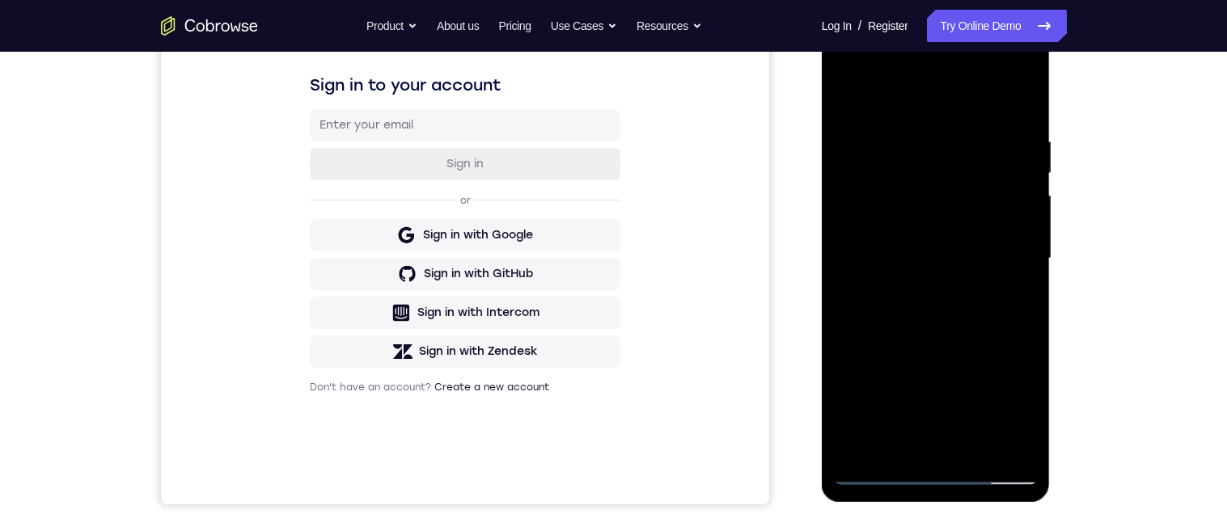
click at [899, 439] on div at bounding box center [936, 258] width 204 height 453
click at [980, 349] on div at bounding box center [936, 258] width 204 height 453
click at [978, 351] on div at bounding box center [936, 258] width 204 height 453
click at [981, 344] on div at bounding box center [936, 258] width 204 height 453
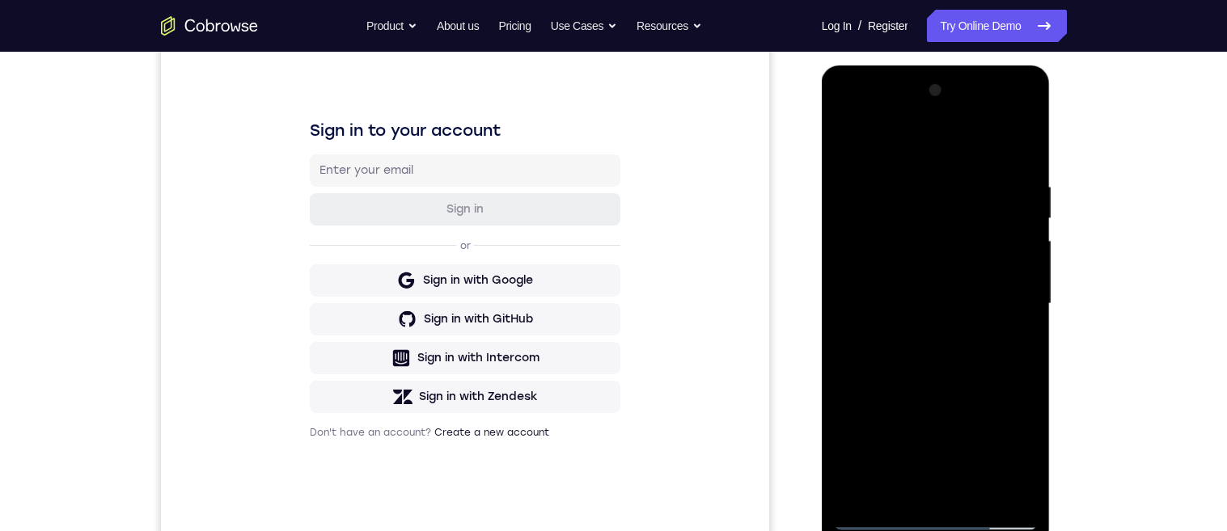
scroll to position [150, 0]
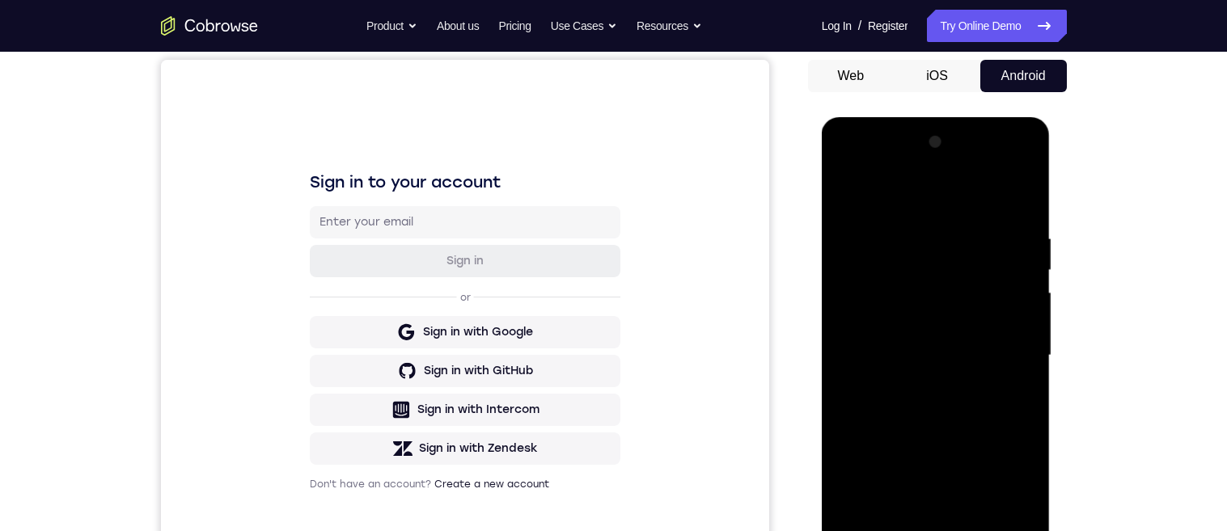
click at [1010, 388] on div at bounding box center [936, 355] width 204 height 453
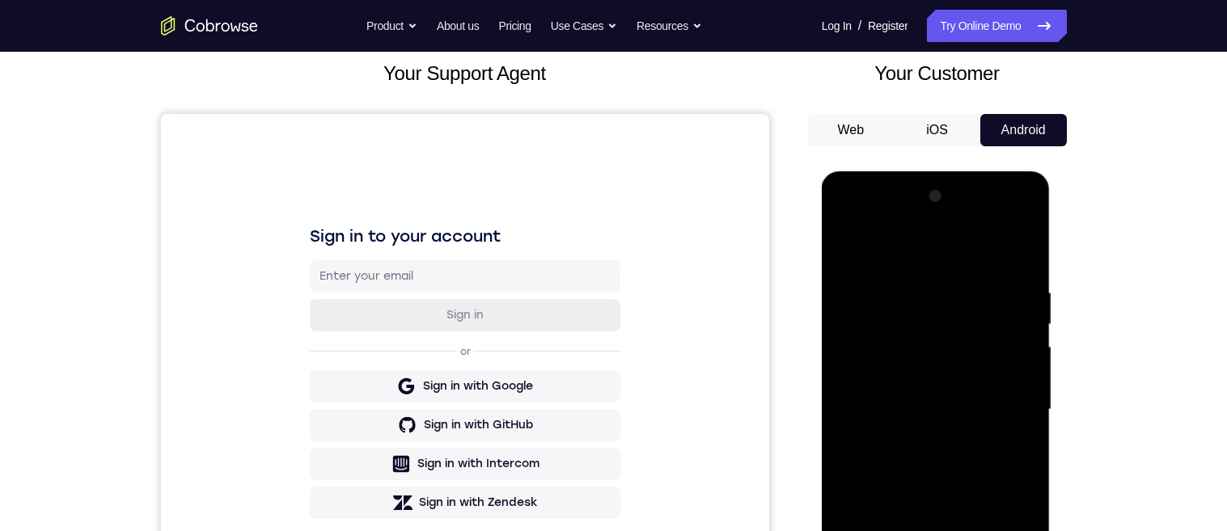
scroll to position [63, 0]
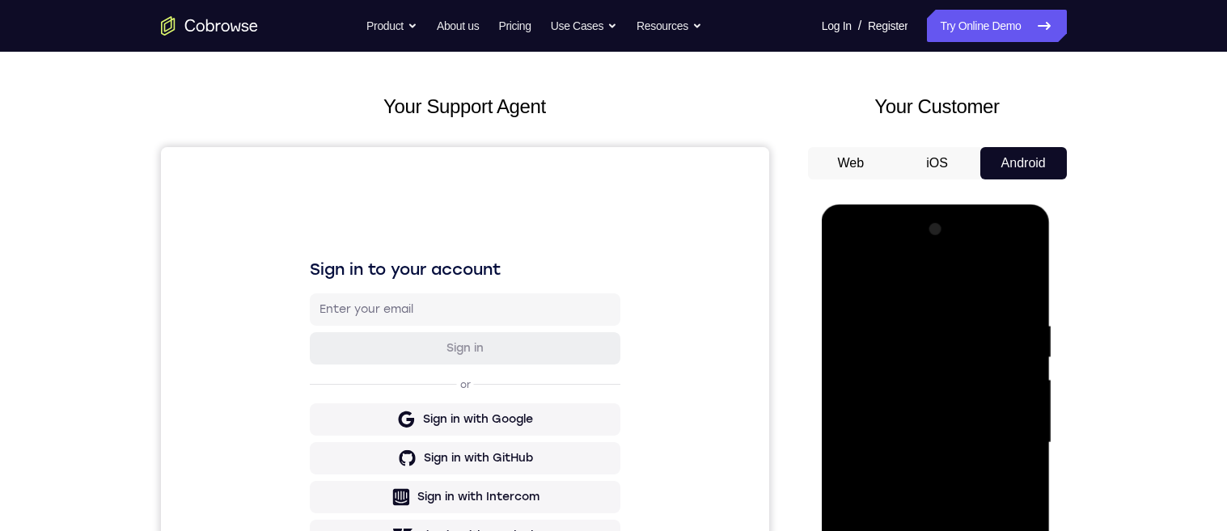
click at [846, 286] on div at bounding box center [936, 443] width 204 height 453
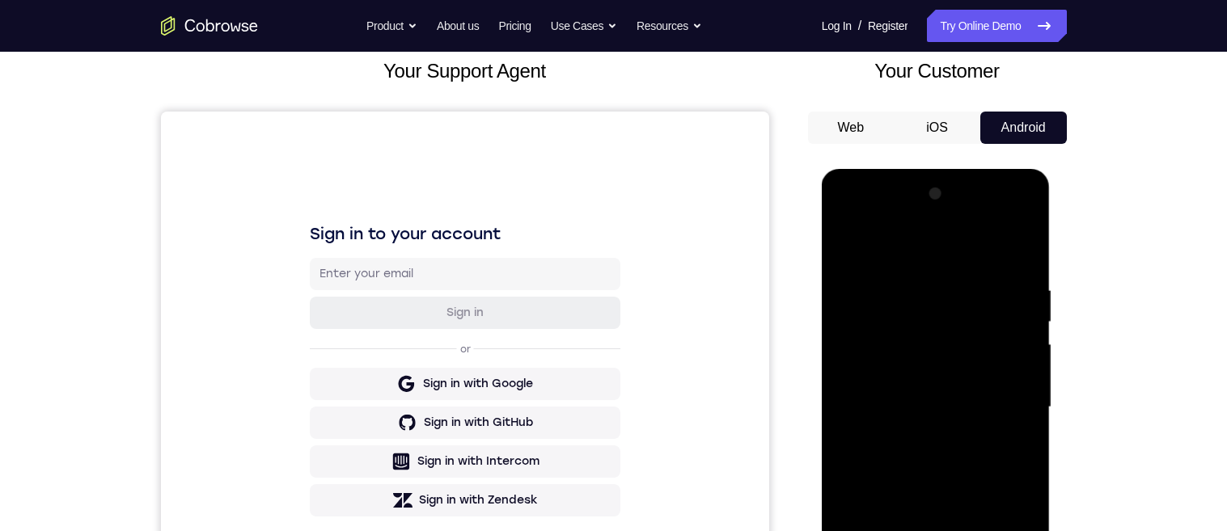
click at [961, 423] on div at bounding box center [936, 407] width 204 height 453
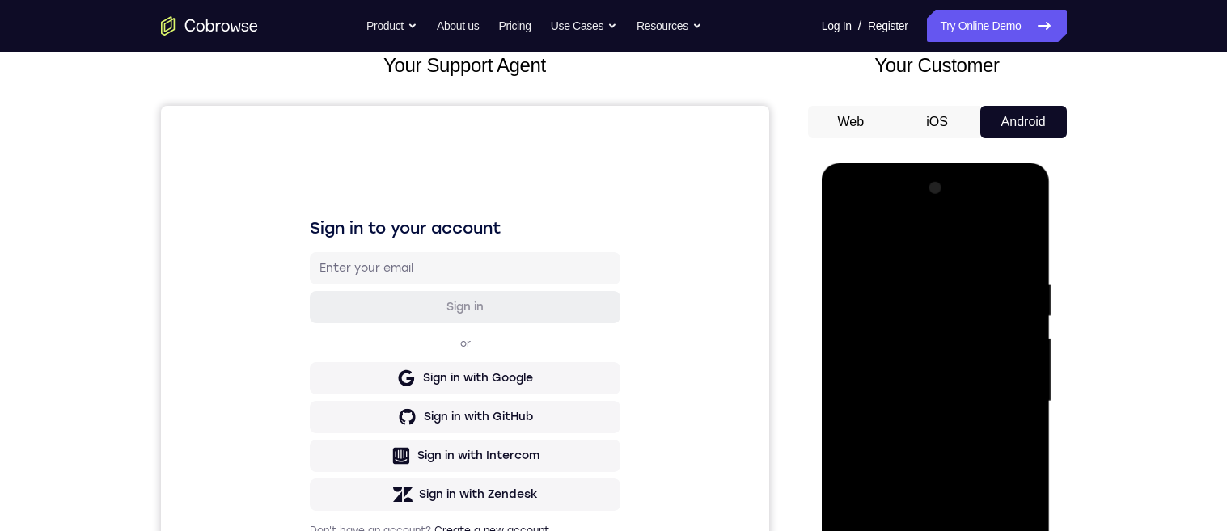
scroll to position [124, 0]
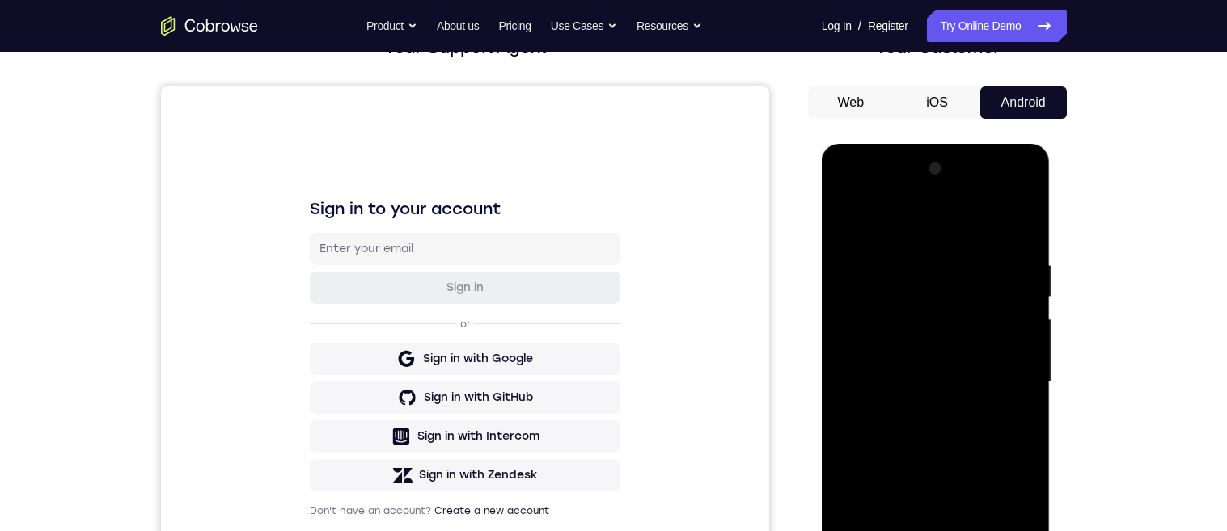
click at [909, 531] on div at bounding box center [936, 382] width 204 height 453
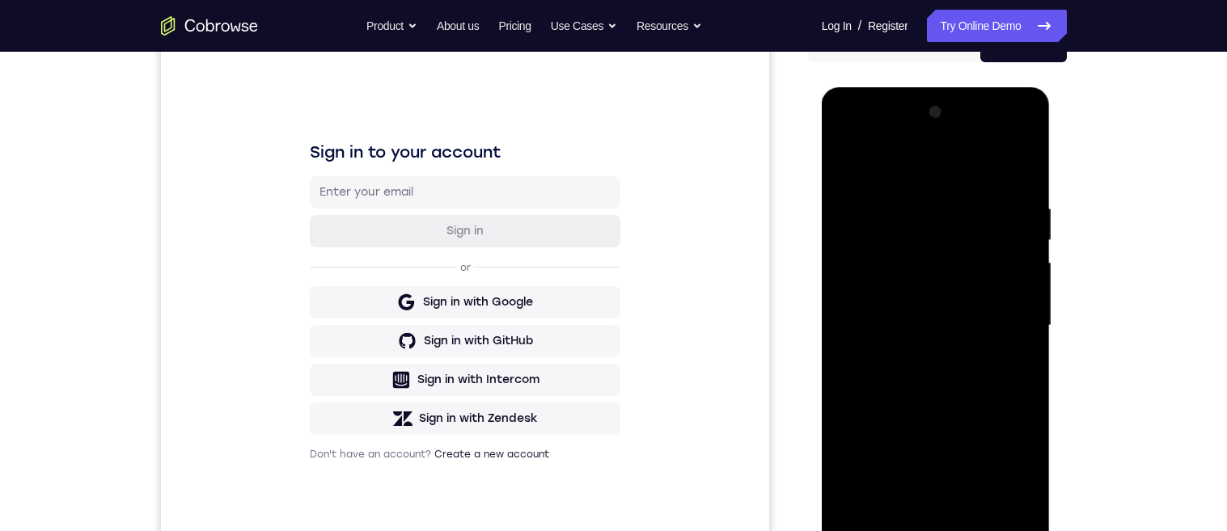
click at [1014, 367] on div at bounding box center [936, 325] width 204 height 453
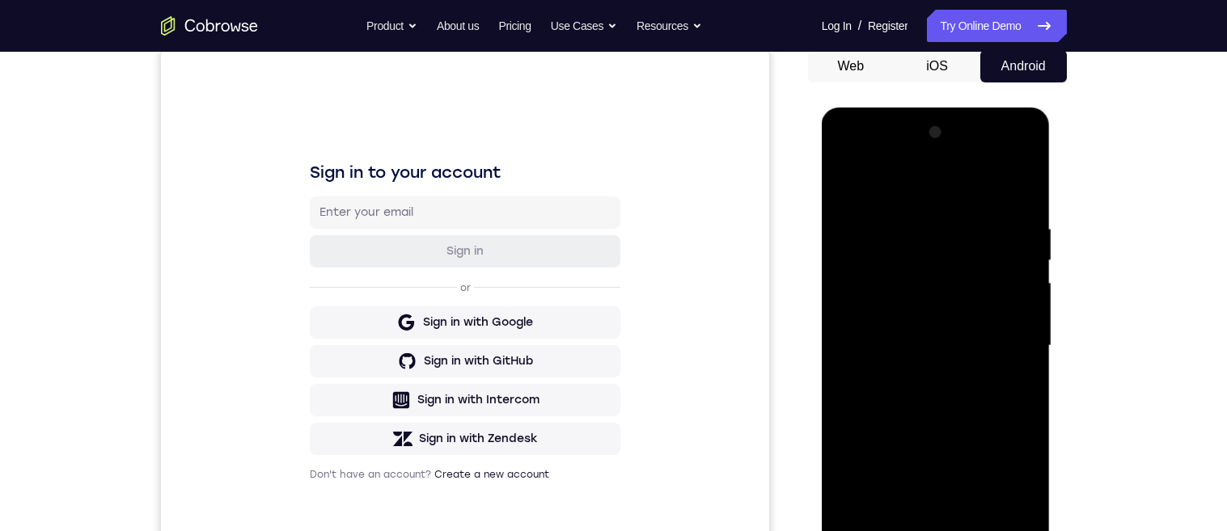
scroll to position [63, 0]
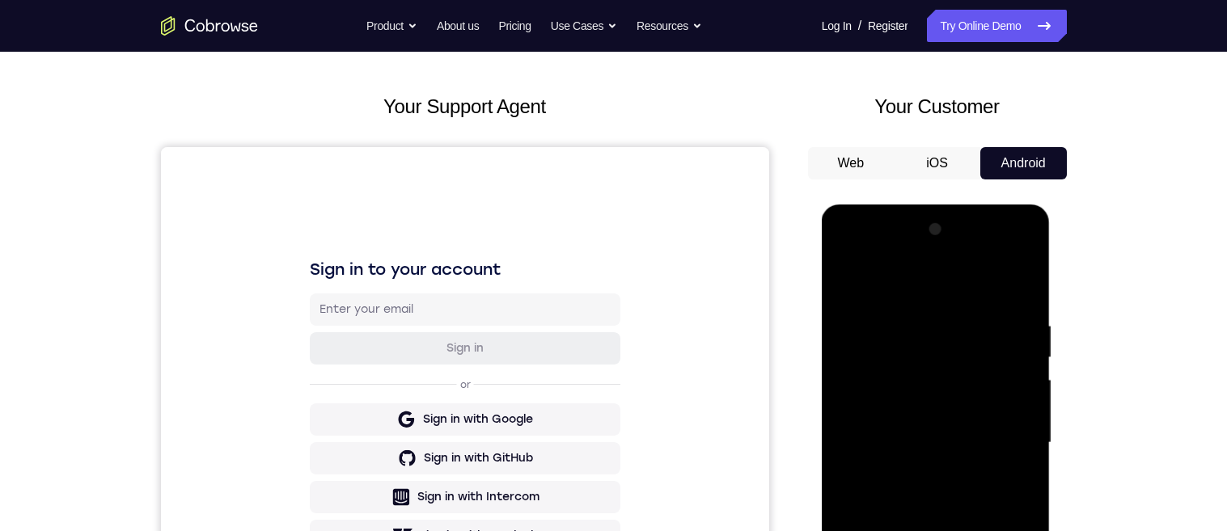
click at [845, 287] on div at bounding box center [936, 443] width 204 height 453
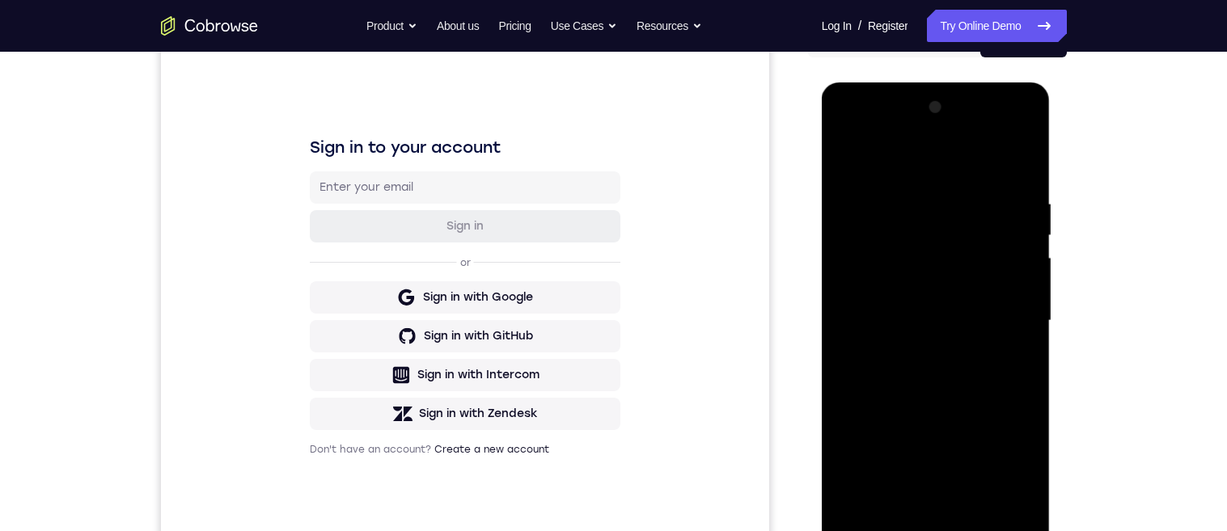
scroll to position [201, 0]
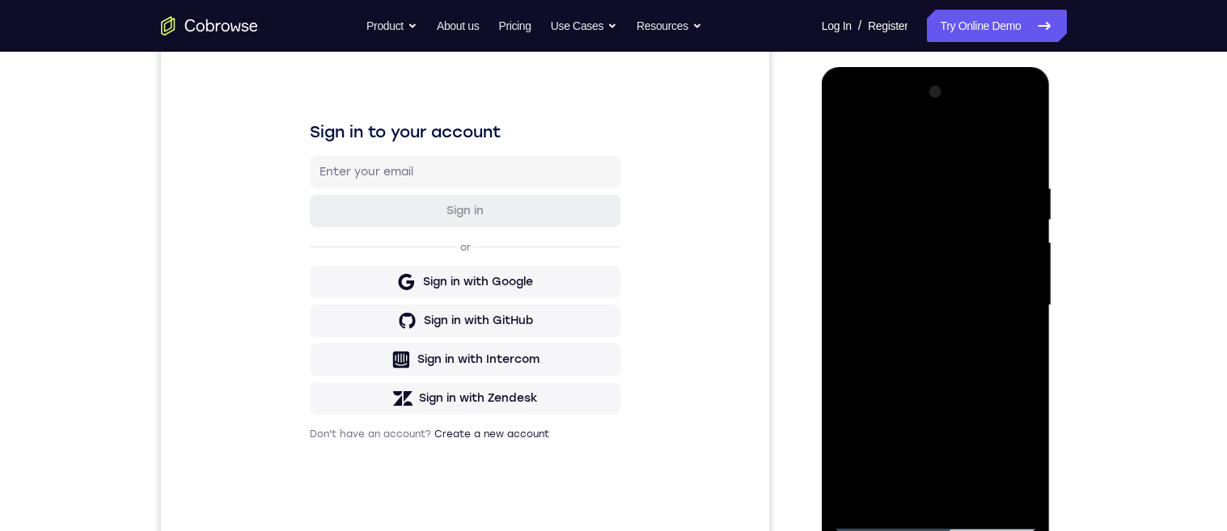
click at [936, 341] on div at bounding box center [936, 305] width 204 height 453
click at [904, 484] on div at bounding box center [936, 305] width 204 height 453
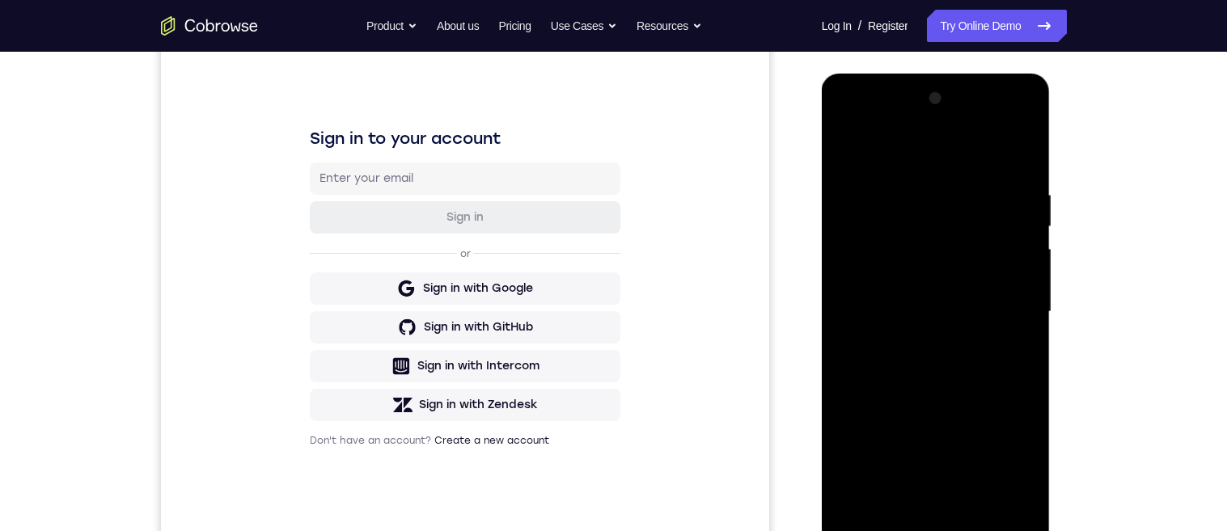
scroll to position [182, 0]
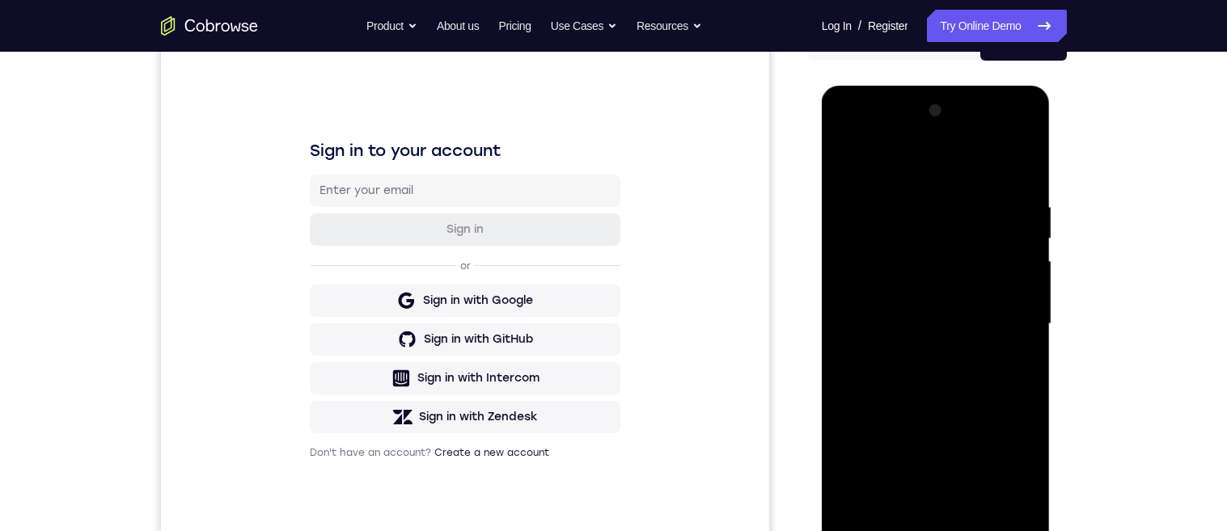
click at [1010, 362] on div at bounding box center [936, 324] width 204 height 453
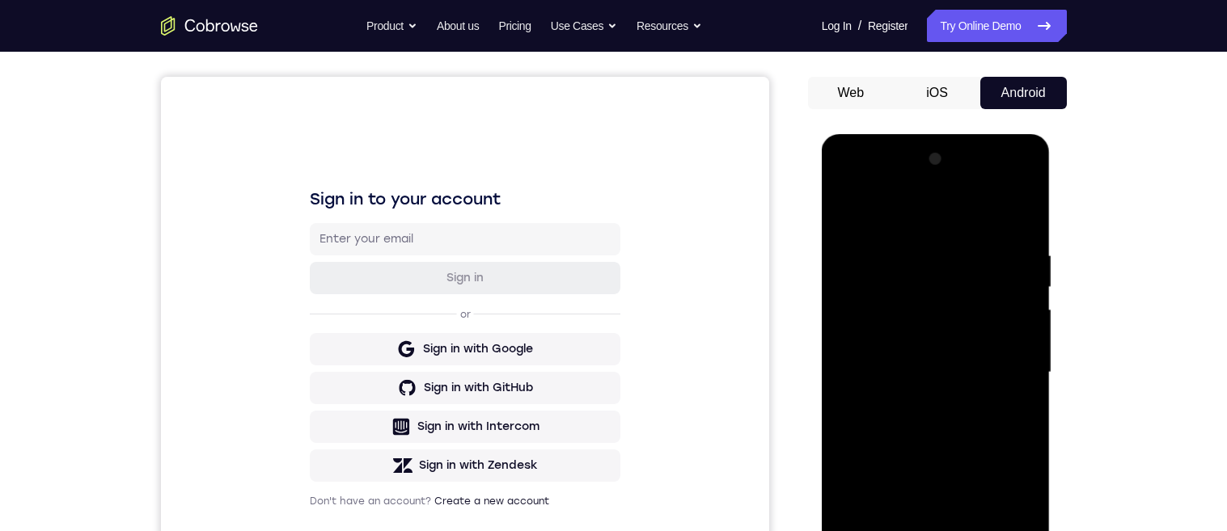
scroll to position [70, 0]
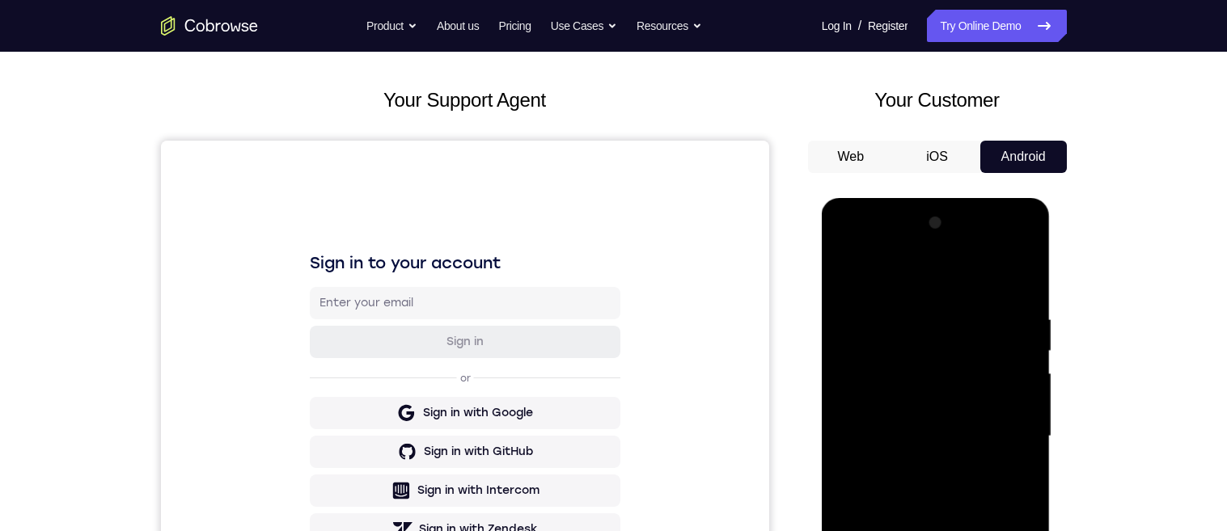
click at [844, 275] on div at bounding box center [936, 436] width 204 height 453
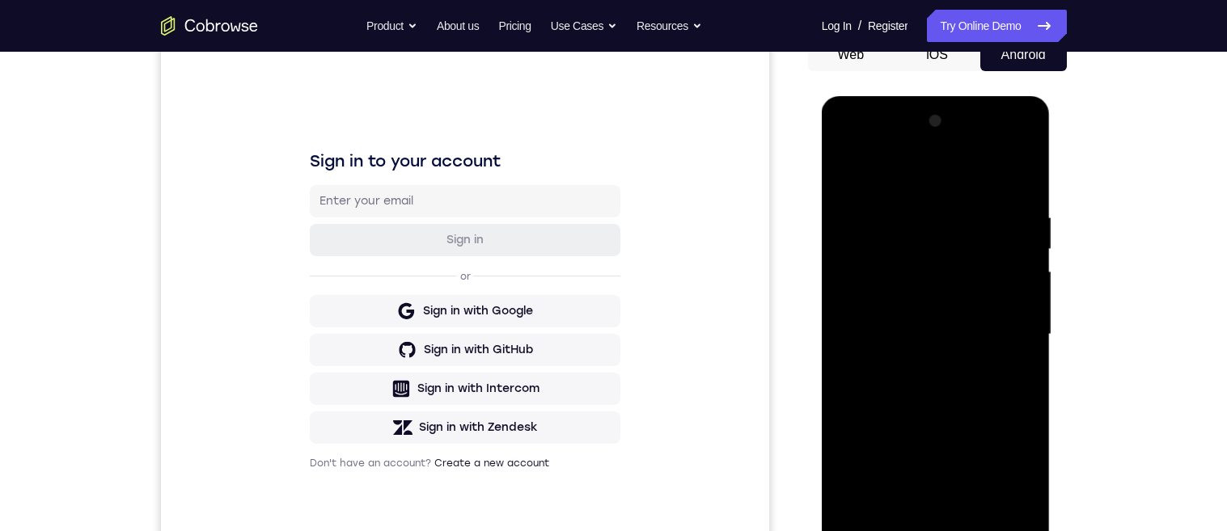
scroll to position [95, 0]
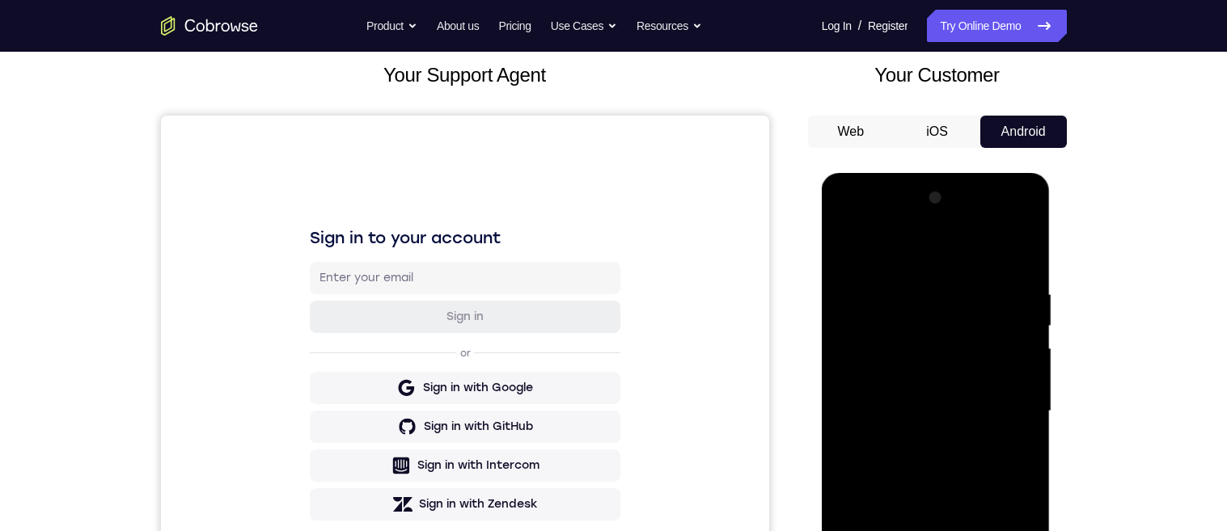
click at [855, 247] on div at bounding box center [936, 411] width 204 height 453
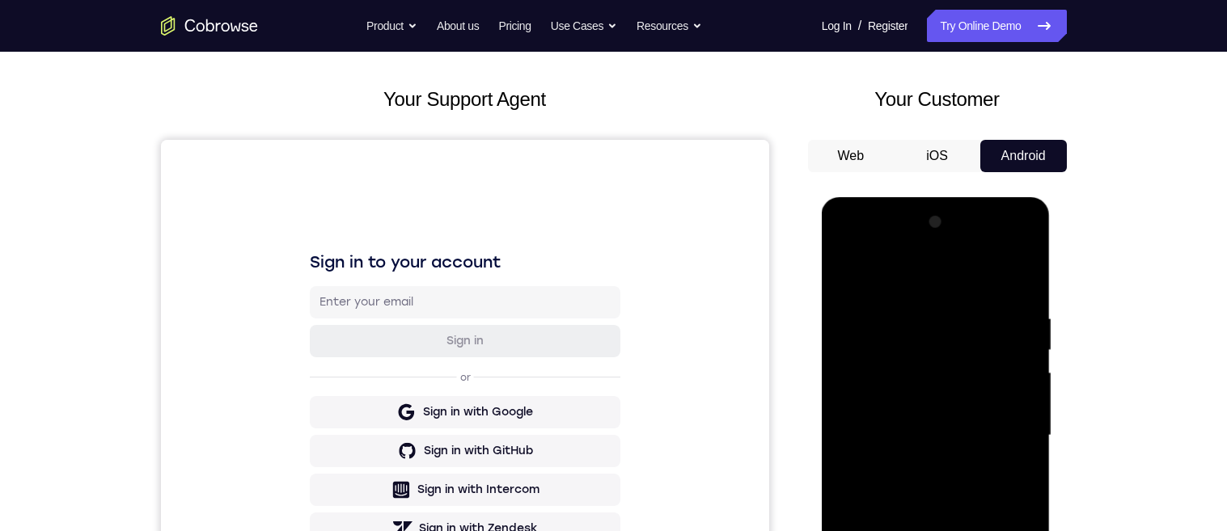
scroll to position [88, 0]
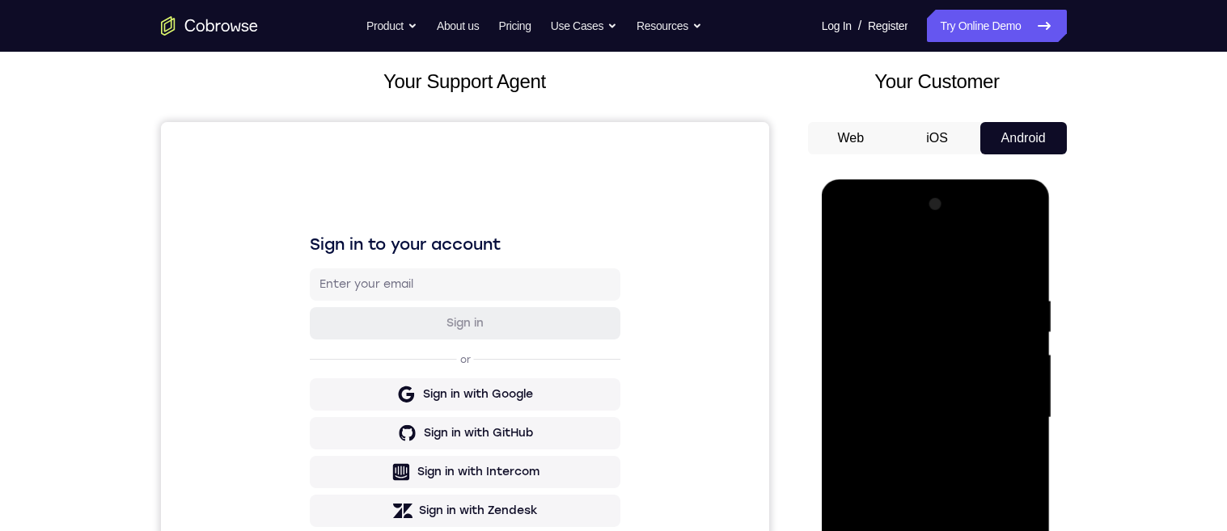
click at [1026, 482] on div at bounding box center [936, 418] width 204 height 453
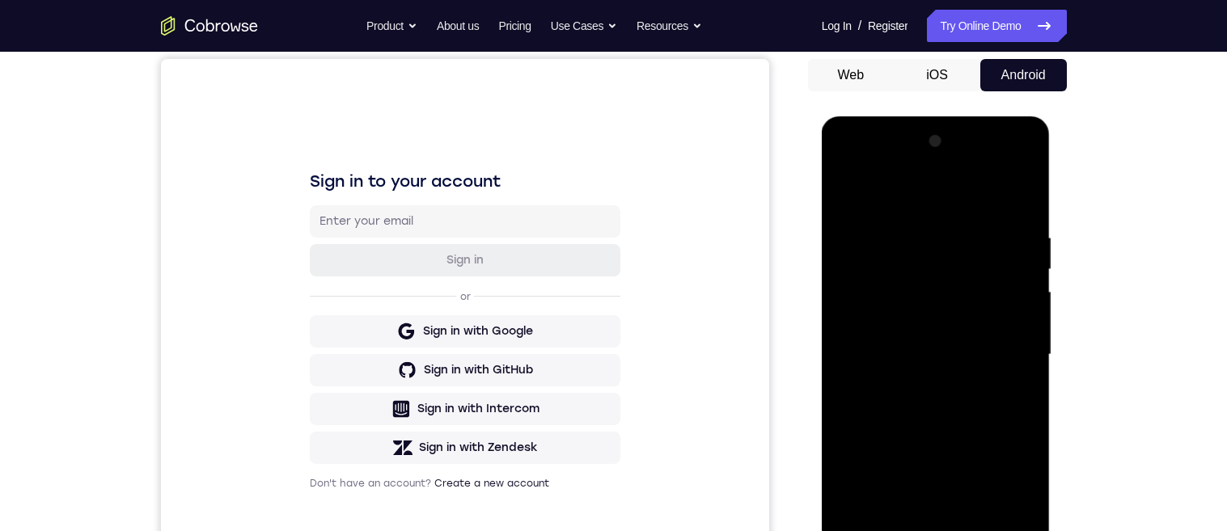
click at [909, 220] on div at bounding box center [936, 355] width 204 height 453
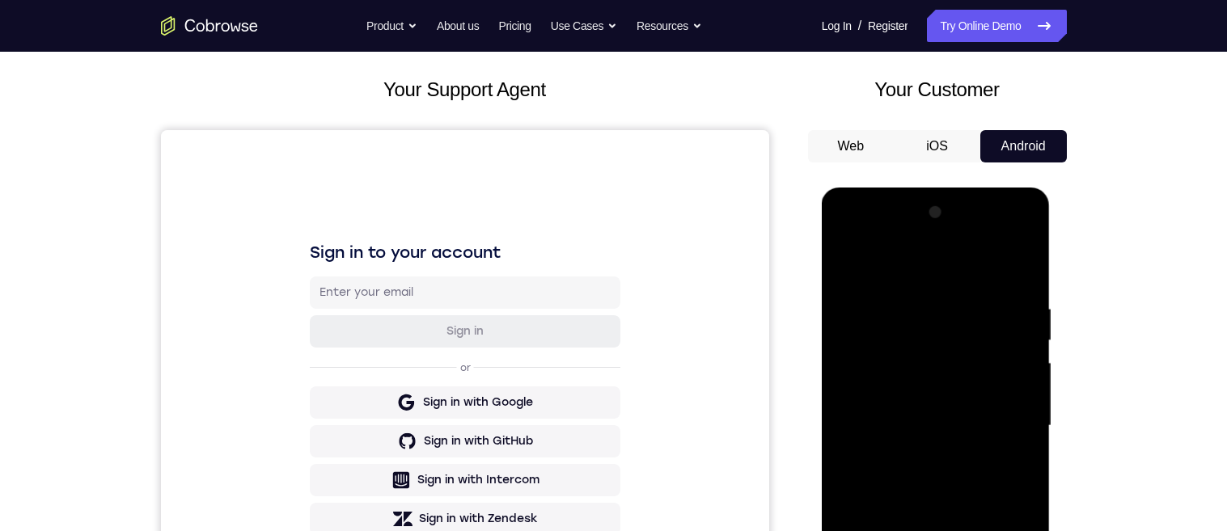
click at [961, 303] on div at bounding box center [936, 426] width 204 height 453
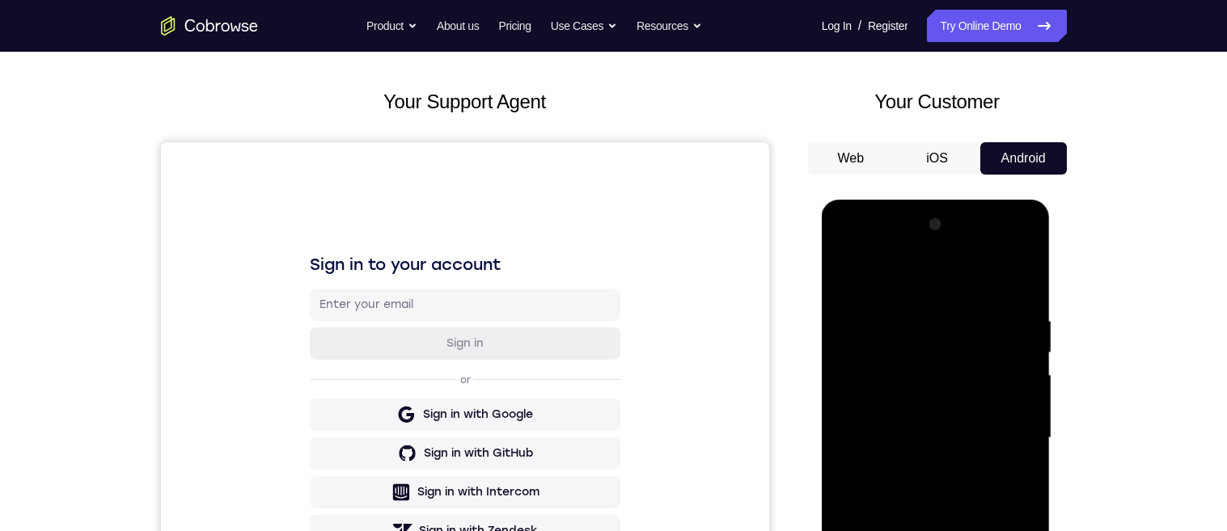
click at [1004, 399] on div at bounding box center [936, 438] width 204 height 453
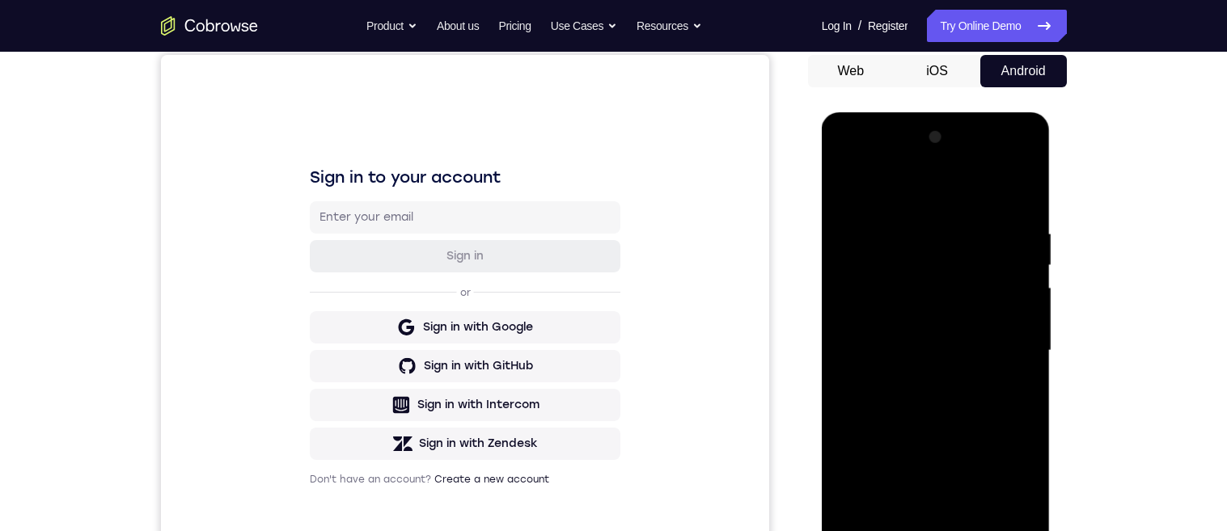
scroll to position [118, 0]
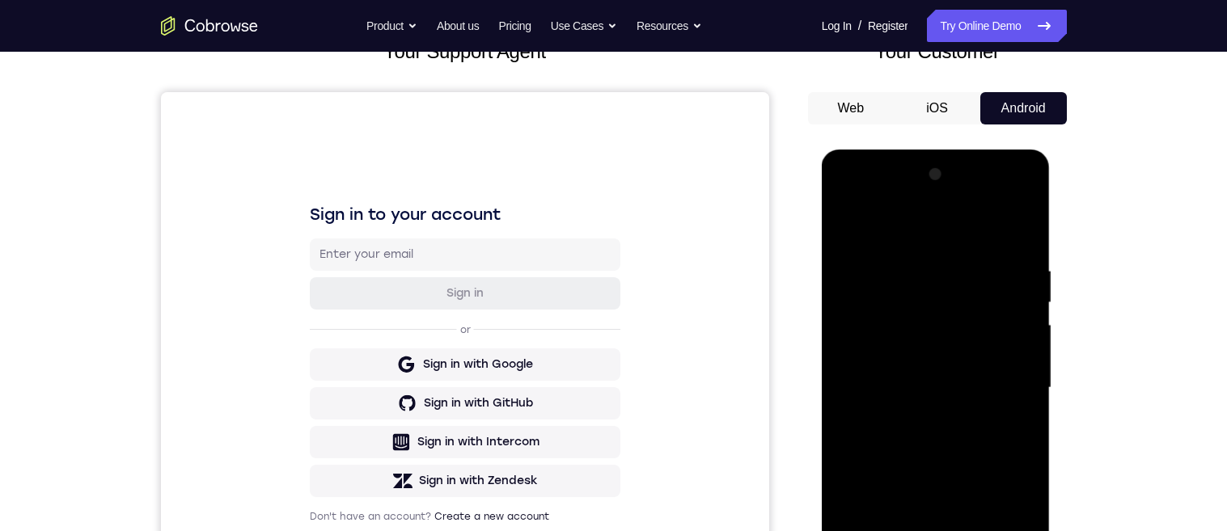
click at [1000, 355] on div at bounding box center [936, 388] width 204 height 453
click at [1005, 362] on div at bounding box center [936, 388] width 204 height 453
click at [1008, 389] on div at bounding box center [936, 389] width 204 height 453
click at [994, 343] on div at bounding box center [936, 389] width 204 height 453
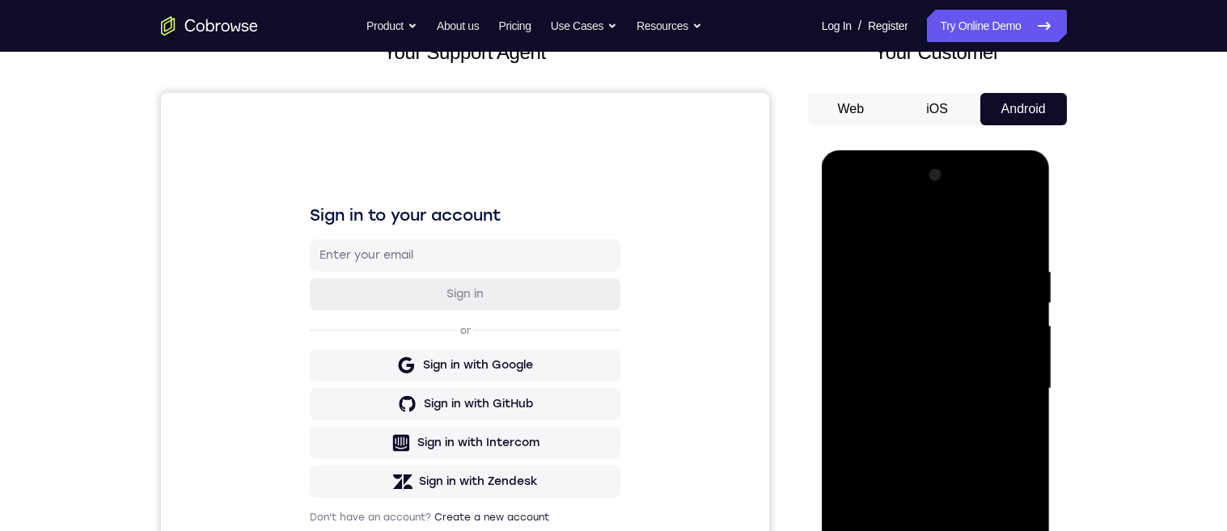
click at [1022, 301] on div at bounding box center [936, 389] width 204 height 453
click at [1013, 306] on div at bounding box center [936, 389] width 204 height 453
click at [1014, 303] on div at bounding box center [936, 389] width 204 height 453
click at [1016, 292] on div at bounding box center [936, 389] width 204 height 453
click at [1014, 290] on div at bounding box center [936, 389] width 204 height 453
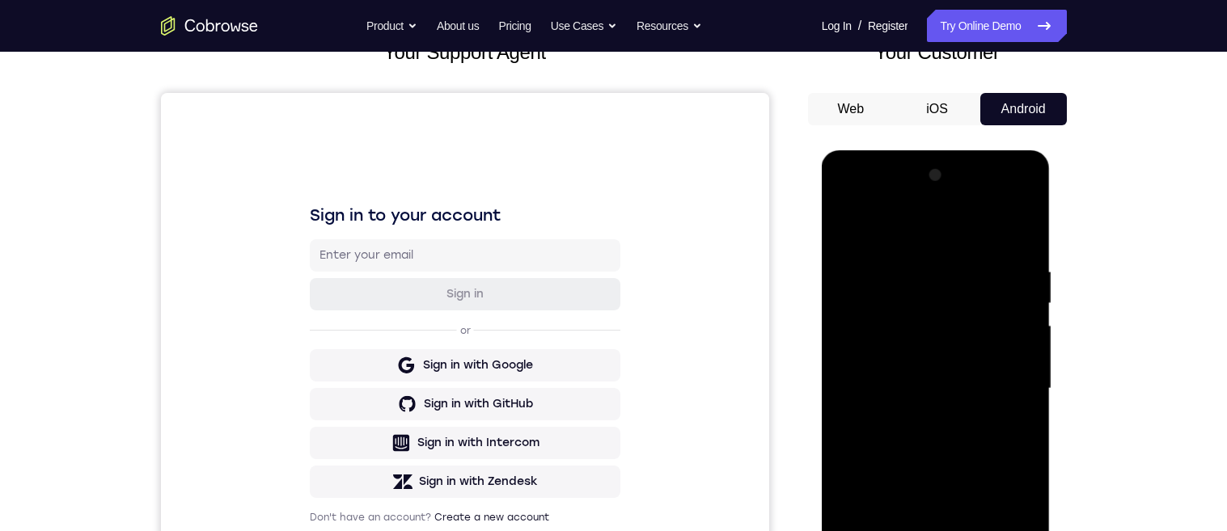
click at [1019, 233] on div at bounding box center [936, 389] width 204 height 453
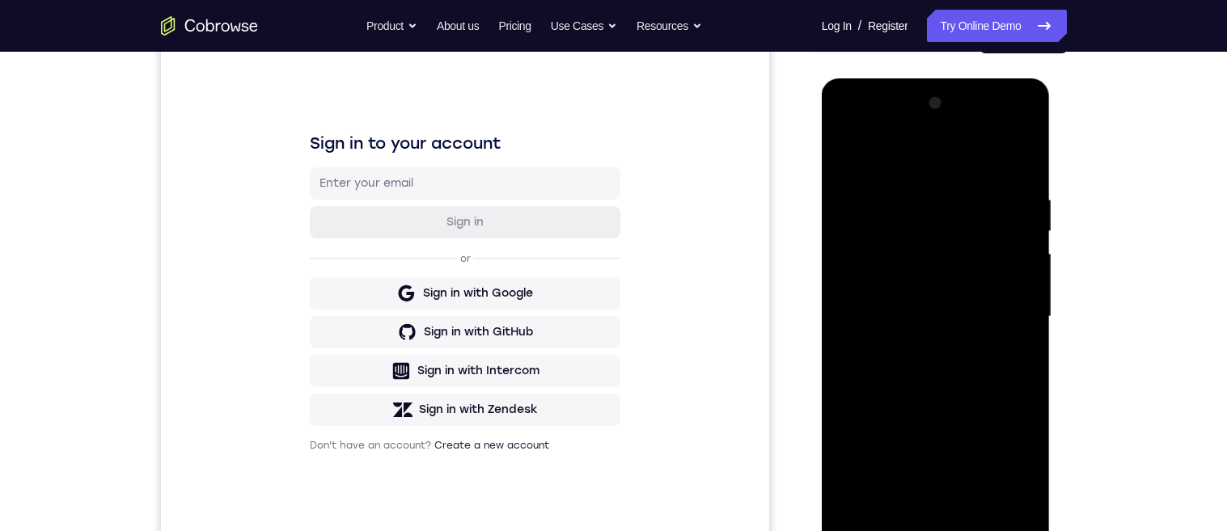
scroll to position [140, 0]
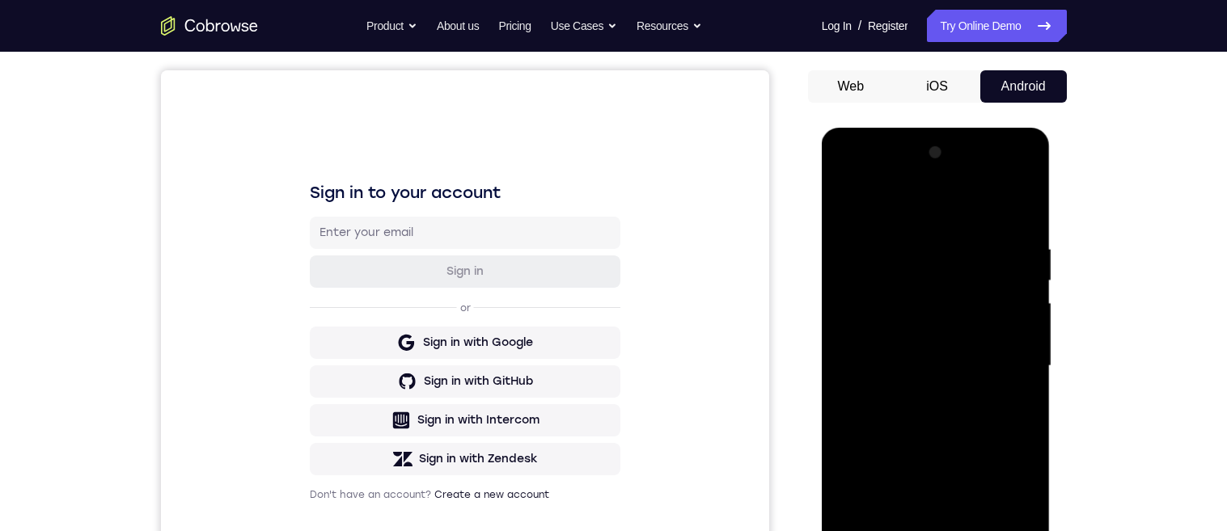
click at [909, 247] on div at bounding box center [936, 366] width 204 height 453
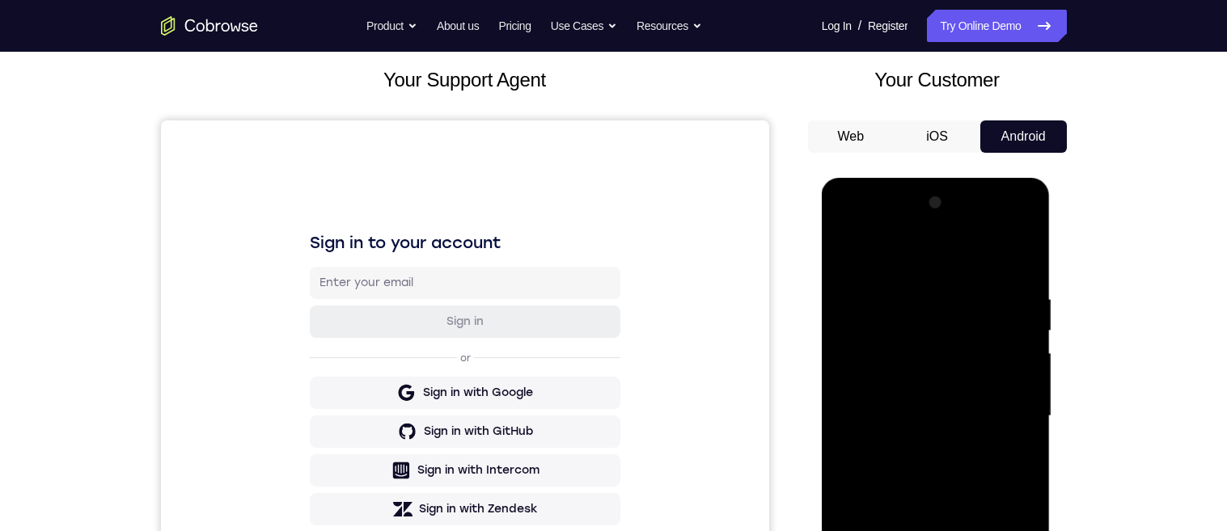
click at [1011, 362] on div at bounding box center [936, 416] width 204 height 453
click at [1017, 350] on div at bounding box center [936, 416] width 204 height 453
click at [1020, 344] on div at bounding box center [936, 416] width 204 height 453
click at [1020, 343] on div at bounding box center [936, 416] width 204 height 453
click at [1019, 341] on div at bounding box center [936, 416] width 204 height 453
